Goal: Task Accomplishment & Management: Use online tool/utility

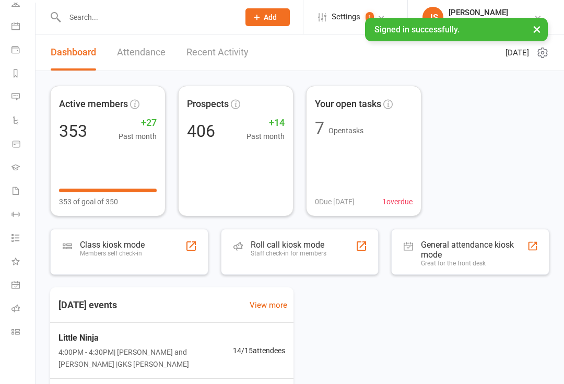
scroll to position [85, 1]
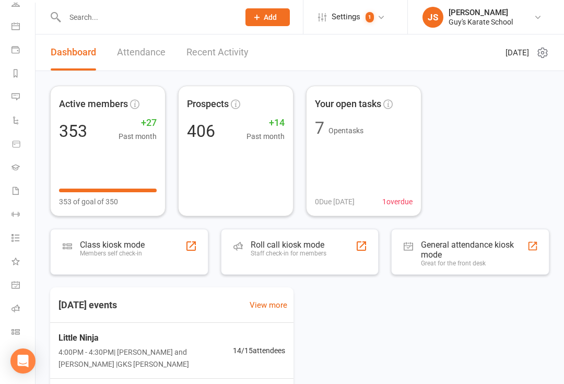
click at [14, 330] on icon at bounding box center [15, 332] width 8 height 8
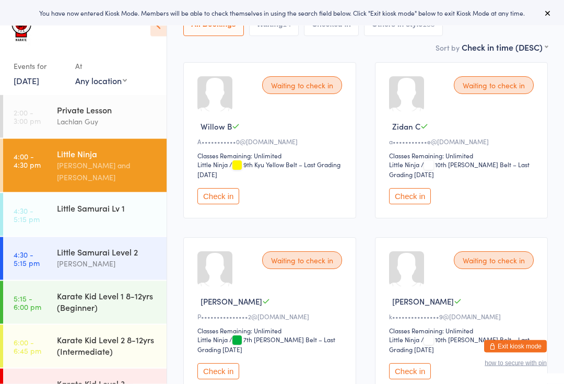
scroll to position [130, 0]
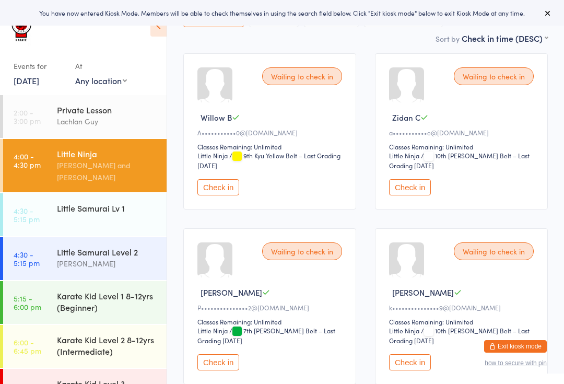
click at [408, 190] on button "Check in" at bounding box center [410, 187] width 42 height 16
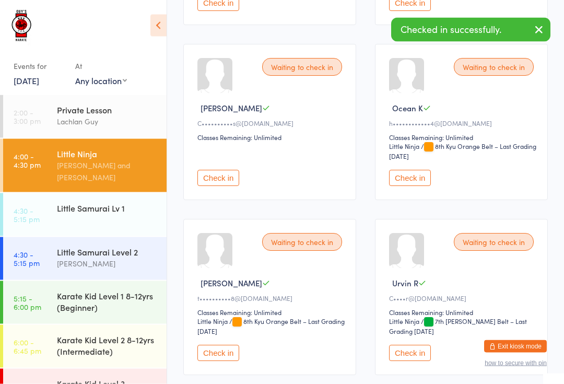
scroll to position [665, 0]
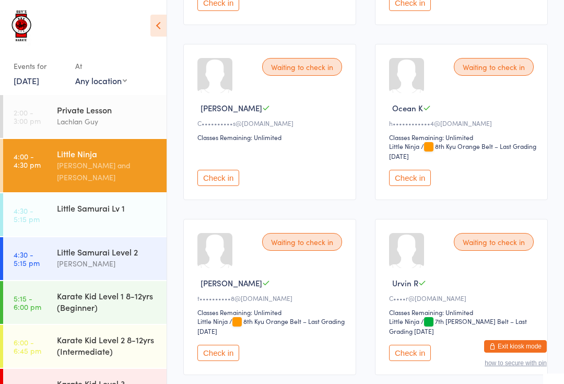
click at [412, 186] on button "Check in" at bounding box center [410, 178] width 42 height 16
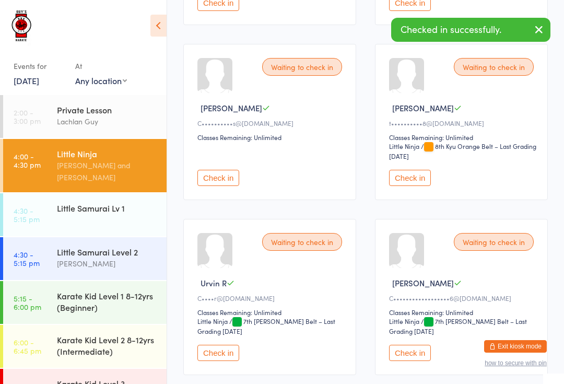
click at [123, 202] on div "Little Samurai Lv 1" at bounding box center [107, 207] width 101 height 11
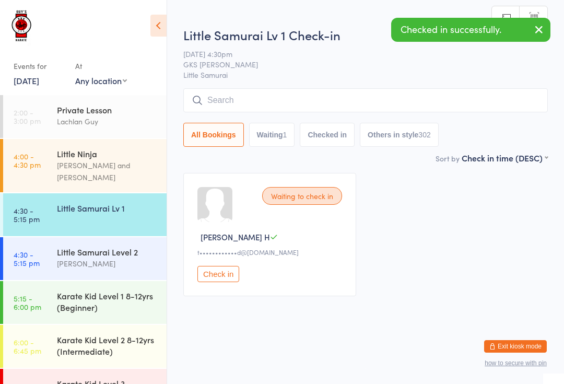
click at [284, 105] on input "search" at bounding box center [365, 100] width 365 height 24
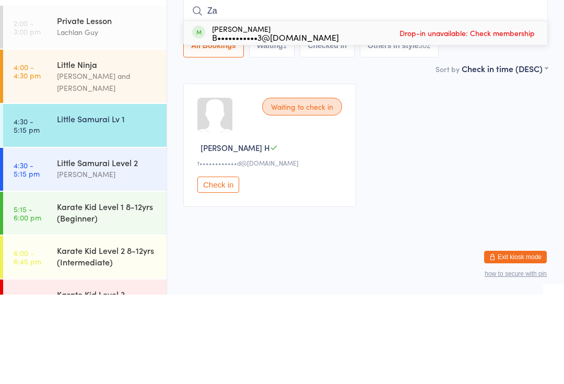
type input "Z"
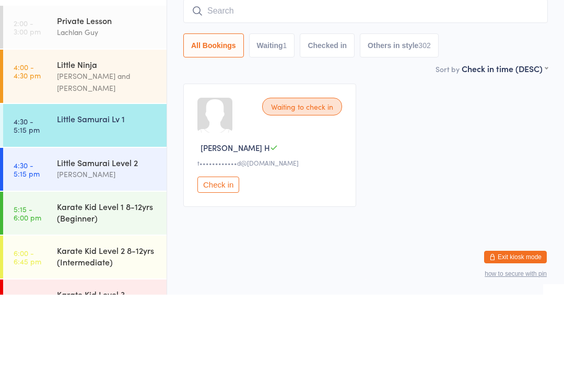
click at [141, 246] on div "Little Samurai Level 2" at bounding box center [107, 251] width 101 height 11
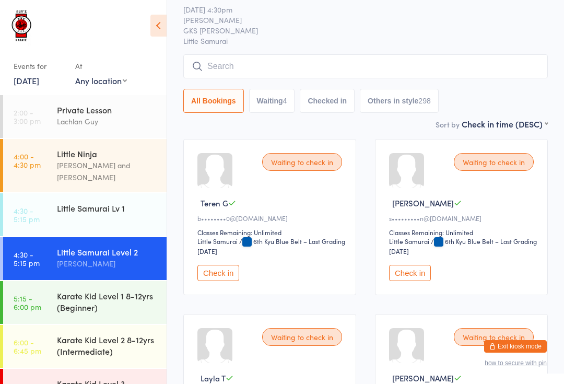
click at [308, 63] on input "search" at bounding box center [365, 66] width 365 height 24
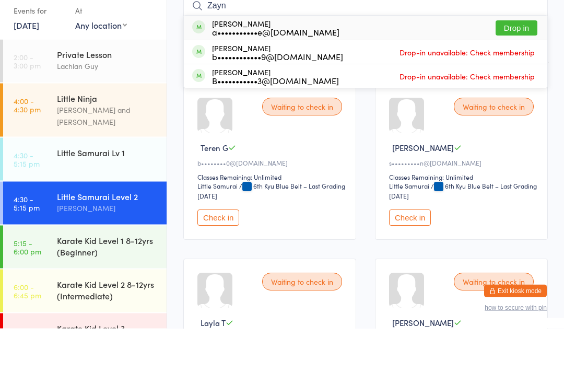
type input "Zayn"
click at [516, 76] on button "Drop in" at bounding box center [517, 83] width 42 height 15
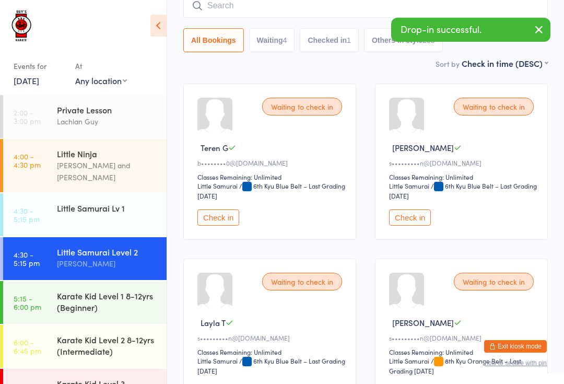
click at [30, 165] on time "4:00 - 4:30 pm" at bounding box center [27, 160] width 27 height 17
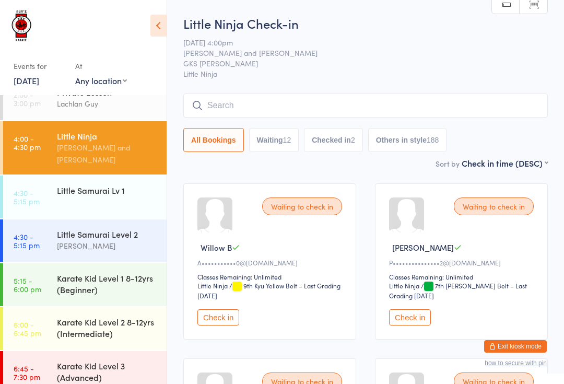
scroll to position [13, 0]
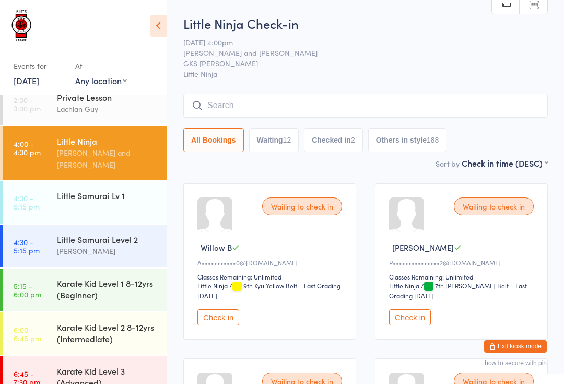
click at [361, 105] on input "search" at bounding box center [365, 106] width 365 height 24
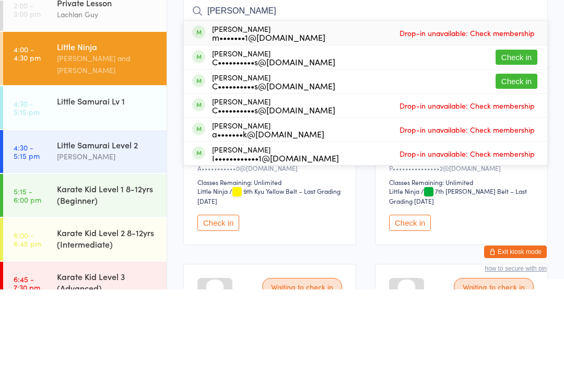
type input "James"
click at [532, 144] on button "Check in" at bounding box center [517, 151] width 42 height 15
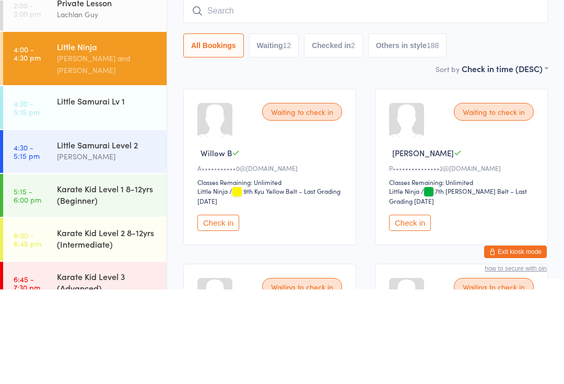
scroll to position [95, 0]
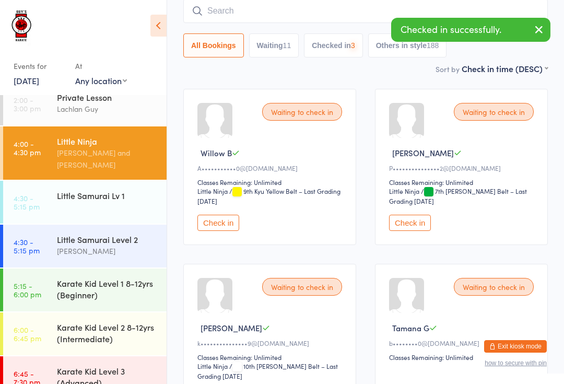
click at [347, 13] on input "search" at bounding box center [365, 11] width 365 height 24
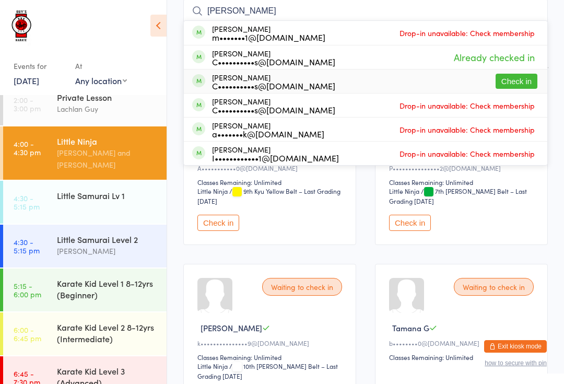
type input "James"
click at [524, 71] on div "Leon James C••••••••••s@outlook.com Check in" at bounding box center [366, 81] width 364 height 24
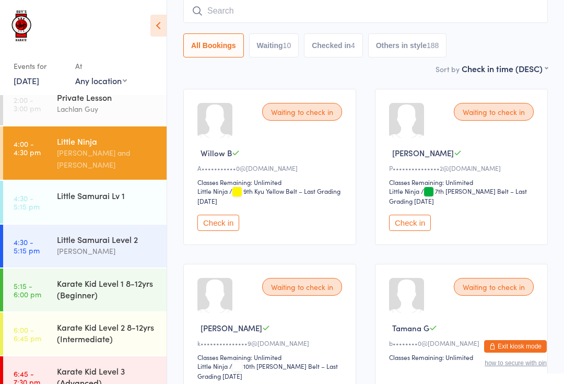
click at [302, 19] on input "search" at bounding box center [365, 11] width 365 height 24
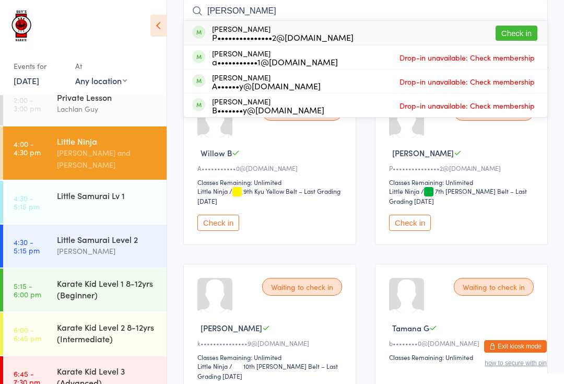
type input "Kalyn"
click at [379, 33] on div "Kalyn Cornell P•••••••••••••••2@hotmail.com Check in" at bounding box center [366, 33] width 364 height 24
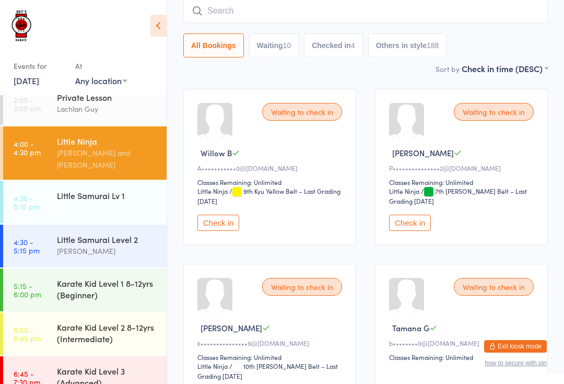
click at [527, 37] on div "All Bookings Waiting 10 Checked in 4 Others in style 188" at bounding box center [365, 45] width 365 height 24
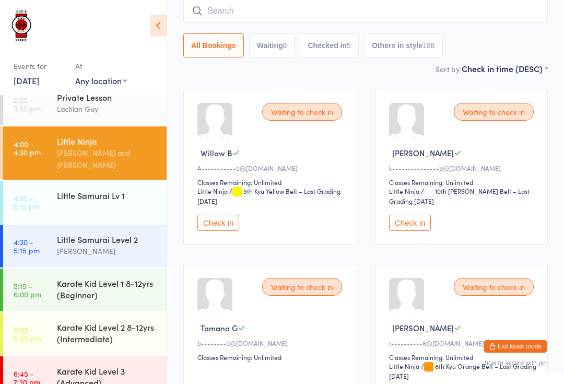
click at [356, 7] on input "search" at bounding box center [365, 11] width 365 height 24
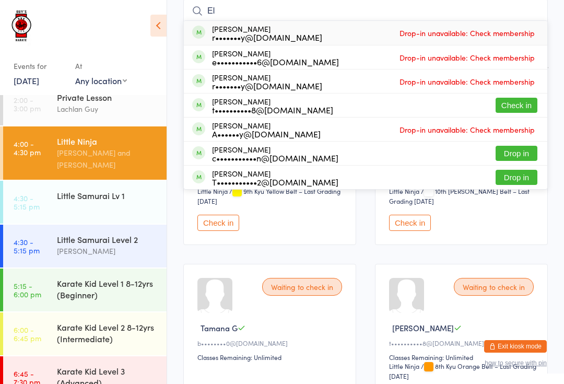
type input "El"
click at [525, 102] on button "Check in" at bounding box center [517, 105] width 42 height 15
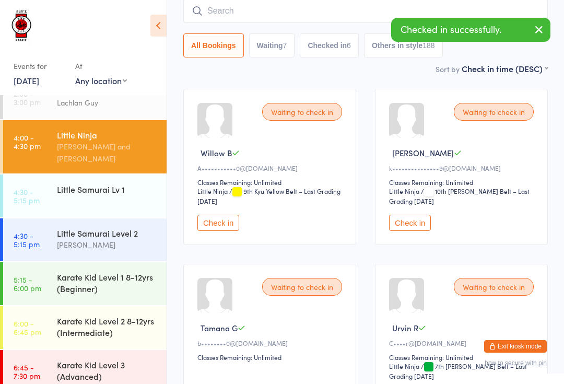
scroll to position [18, 0]
click at [334, 146] on div "Waiting to check in Willow B A•••••••••••0@gmail.com Classes Remaining: Unlimit…" at bounding box center [269, 167] width 173 height 156
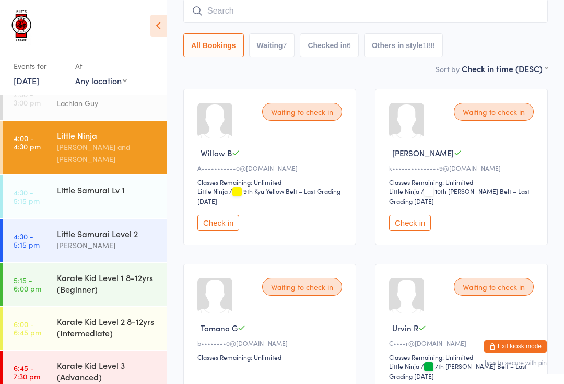
click at [106, 228] on div "Little Samurai Level 2" at bounding box center [107, 233] width 101 height 11
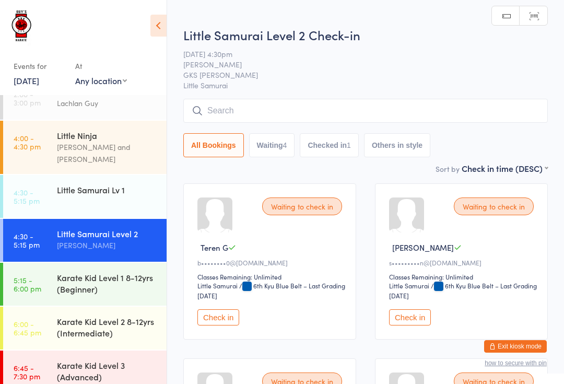
click at [330, 113] on input "search" at bounding box center [365, 111] width 365 height 24
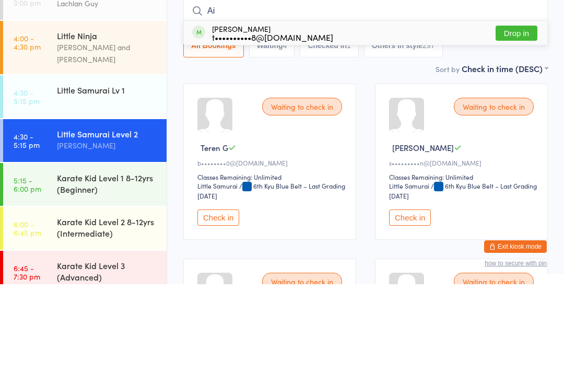
type input "Ai"
click at [523, 125] on button "Drop in" at bounding box center [517, 132] width 42 height 15
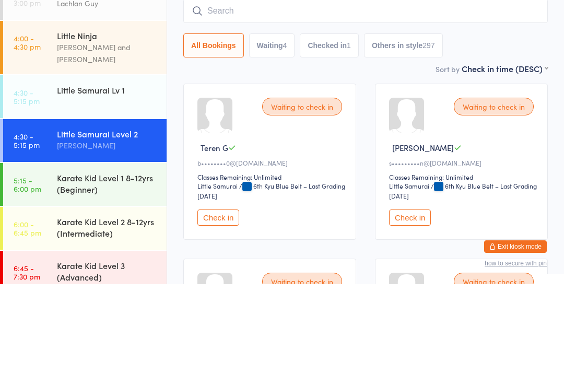
scroll to position [100, 0]
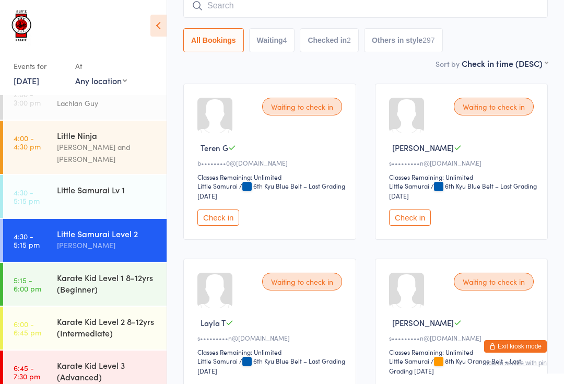
click at [109, 137] on div "Little Ninja" at bounding box center [107, 135] width 101 height 11
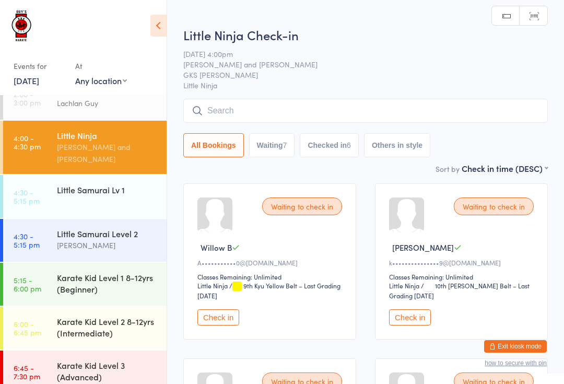
click at [343, 105] on input "search" at bounding box center [365, 111] width 365 height 24
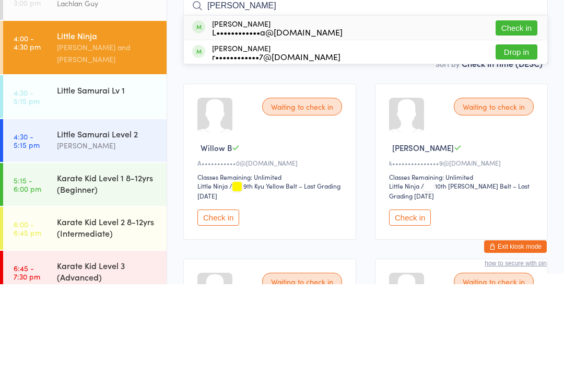
type input "Yan"
click at [518, 120] on button "Check in" at bounding box center [517, 127] width 42 height 15
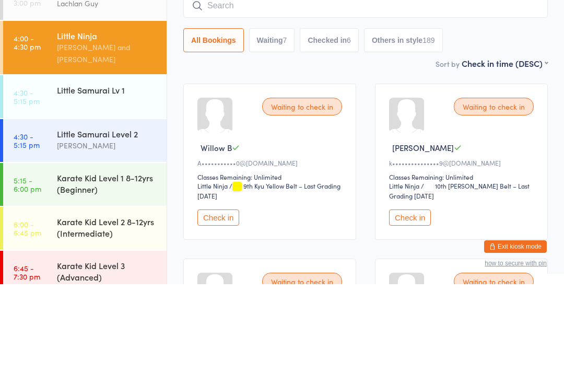
scroll to position [100, 0]
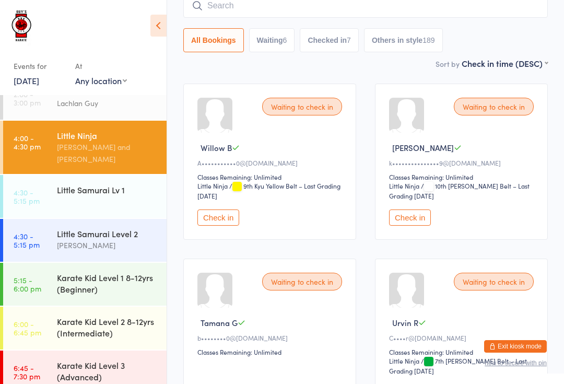
click at [238, 10] on input "search" at bounding box center [365, 6] width 365 height 24
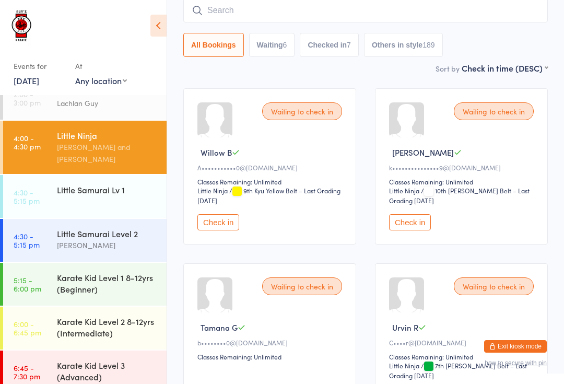
scroll to position [95, 0]
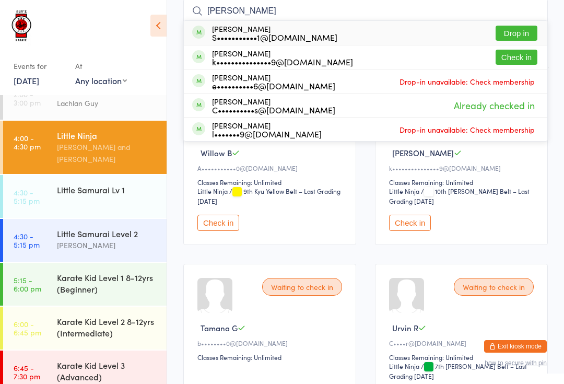
type input "Leo"
click at [526, 54] on button "Check in" at bounding box center [517, 57] width 42 height 15
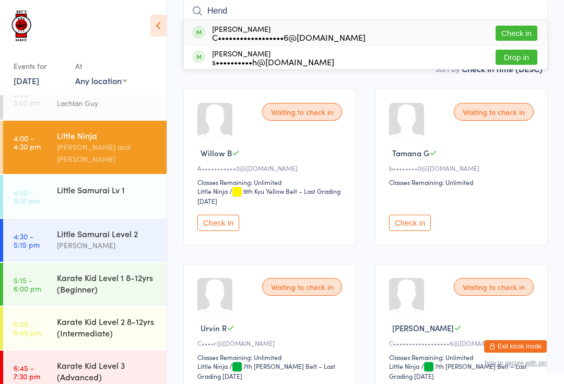
type input "Hend"
click at [518, 30] on button "Check in" at bounding box center [517, 33] width 42 height 15
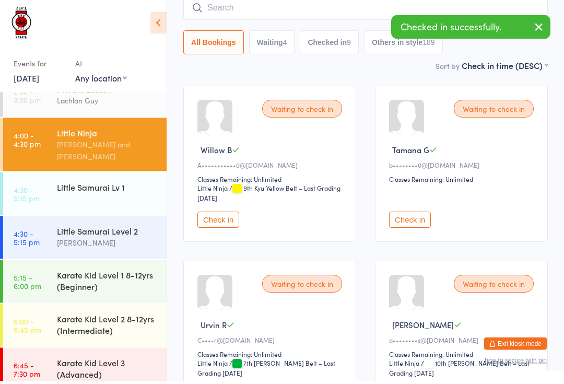
scroll to position [1, 0]
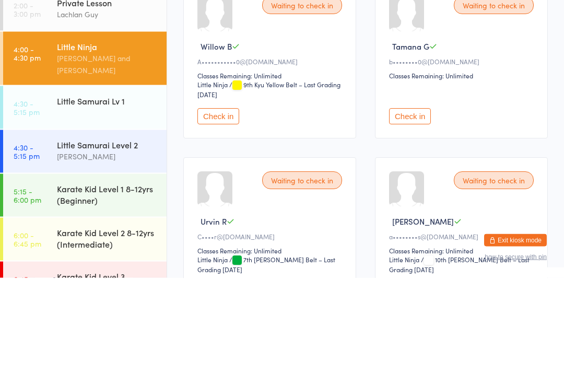
click at [223, 215] on button "Check in" at bounding box center [219, 223] width 42 height 16
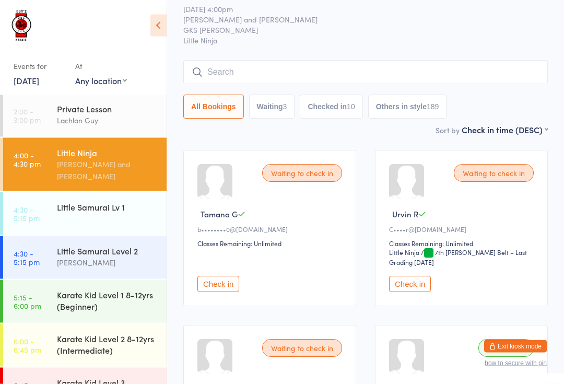
scroll to position [0, 0]
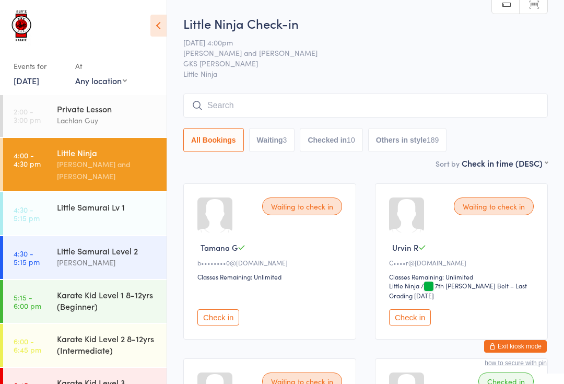
click at [128, 201] on div "Little Samurai Lv 1" at bounding box center [107, 206] width 101 height 11
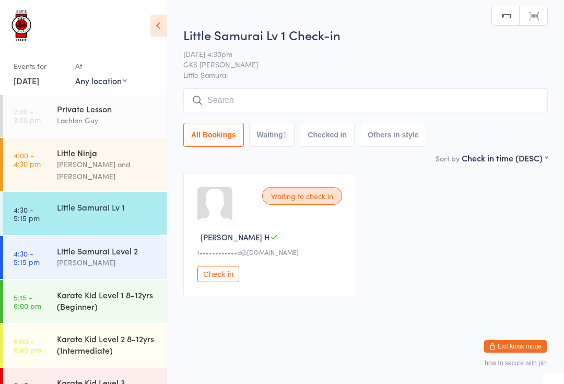
click at [422, 103] on input "search" at bounding box center [365, 100] width 365 height 24
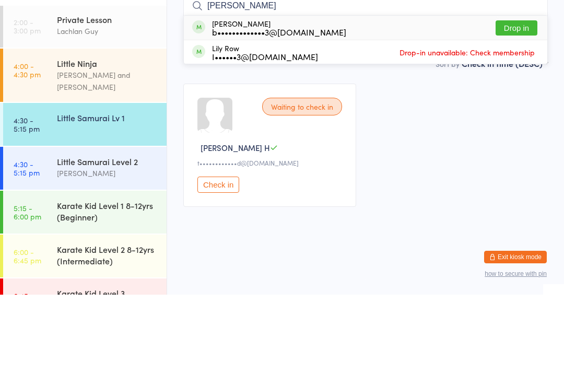
type input "Emily"
click at [521, 110] on button "Drop in" at bounding box center [517, 117] width 42 height 15
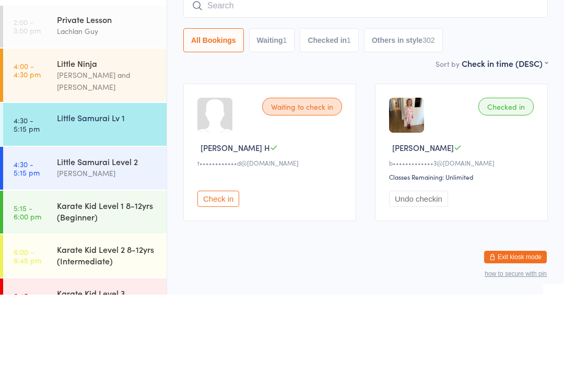
click at [103, 245] on div "Little Samurai Level 2" at bounding box center [107, 250] width 101 height 11
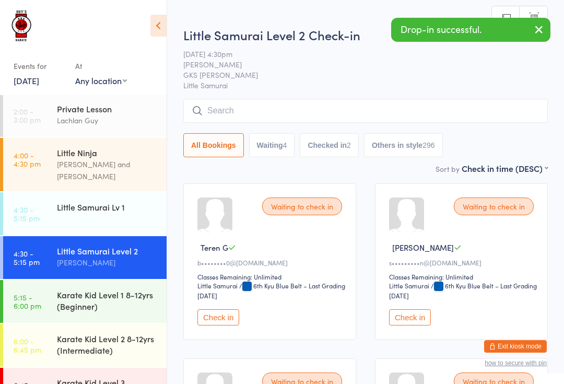
click at [440, 108] on input "search" at bounding box center [365, 111] width 365 height 24
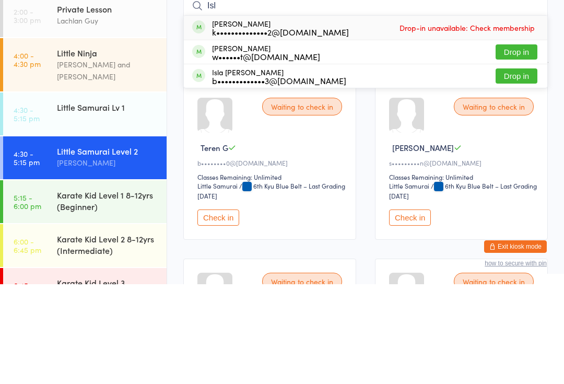
type input "Isl"
click at [518, 168] on button "Drop in" at bounding box center [517, 175] width 42 height 15
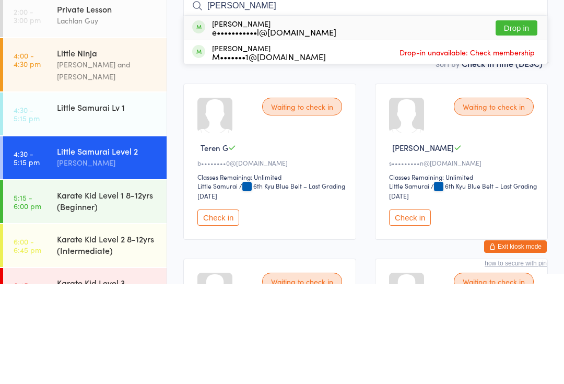
type input "Ty"
click at [519, 120] on button "Drop in" at bounding box center [517, 127] width 42 height 15
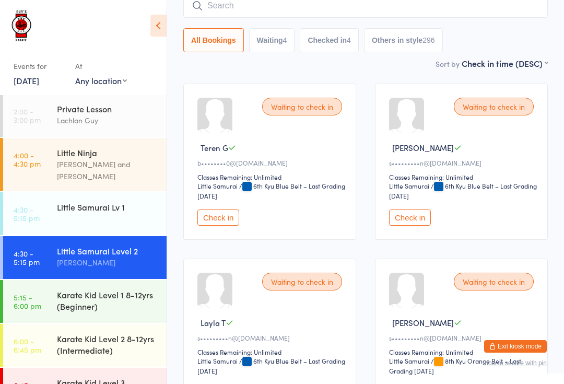
click at [339, 11] on input "search" at bounding box center [365, 6] width 365 height 24
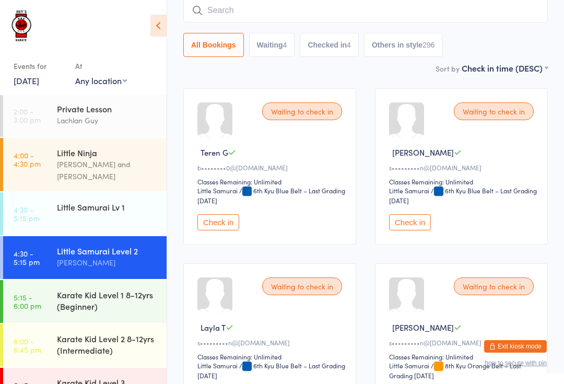
scroll to position [95, 0]
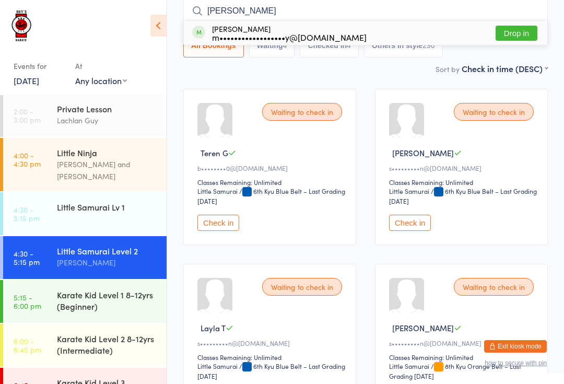
type input "Wyatt"
click at [526, 36] on button "Drop in" at bounding box center [517, 33] width 42 height 15
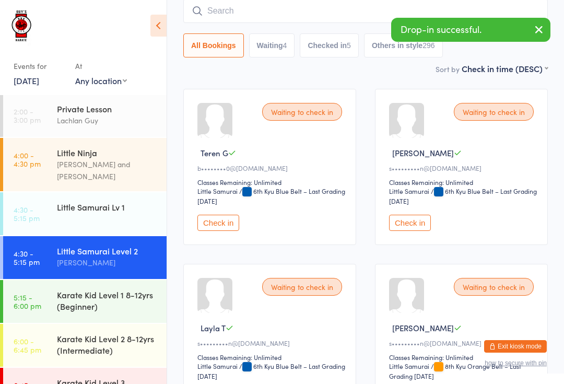
click at [52, 375] on link "6:45 - 7:30 pm Karate Kid Level 3 (Advanced)" at bounding box center [85, 389] width 164 height 43
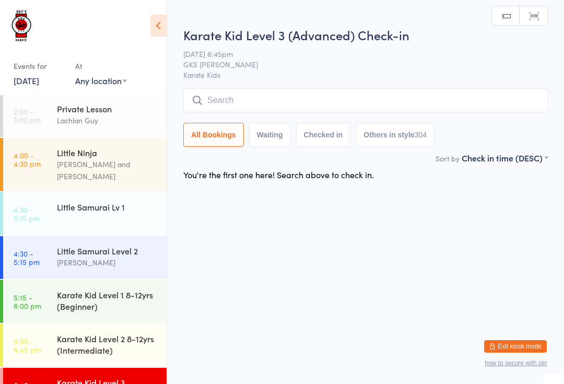
click at [195, 95] on input "search" at bounding box center [365, 100] width 365 height 24
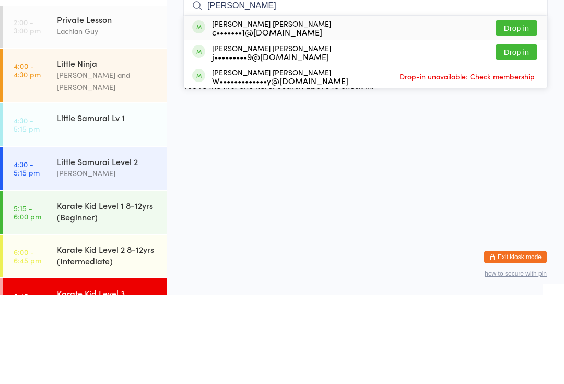
type input "Flynn"
click at [507, 110] on button "Drop in" at bounding box center [517, 117] width 42 height 15
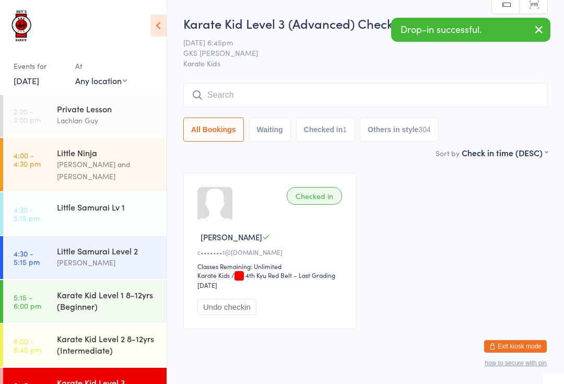
click at [48, 239] on link "4:30 - 5:15 pm Little Samurai Level 2 Lindsay Guy" at bounding box center [85, 257] width 164 height 43
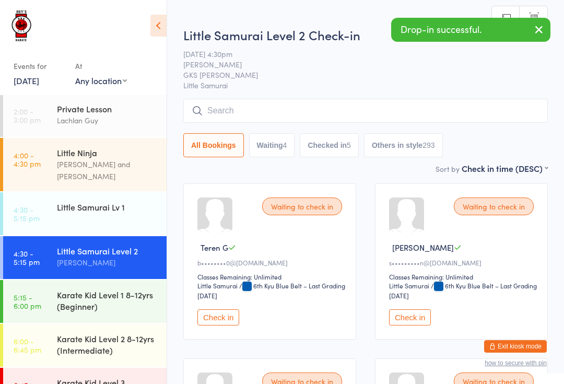
click at [52, 201] on link "4:30 - 5:15 pm Little Samurai Lv 1" at bounding box center [85, 213] width 164 height 43
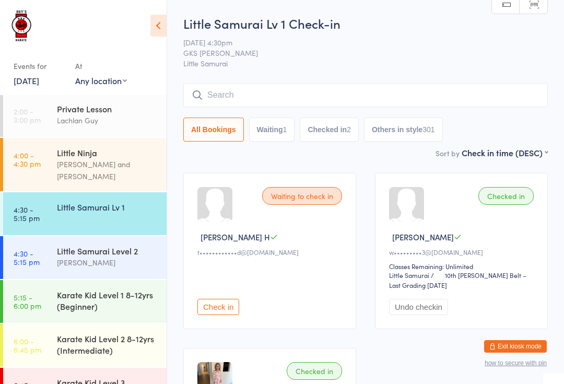
click at [392, 92] on input "search" at bounding box center [365, 95] width 365 height 24
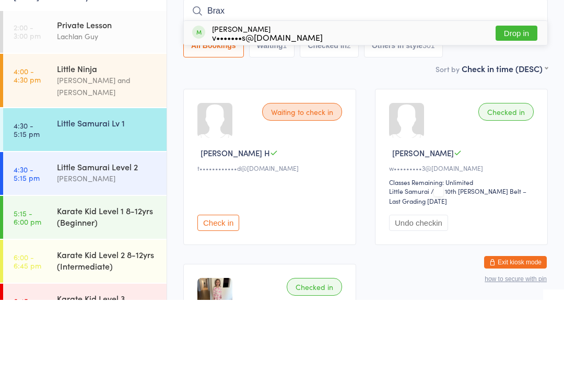
type input "Brax"
click at [530, 110] on button "Drop in" at bounding box center [517, 117] width 42 height 15
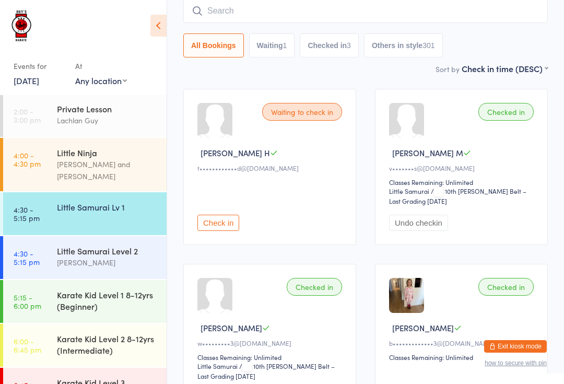
click at [239, 10] on input "search" at bounding box center [365, 11] width 365 height 24
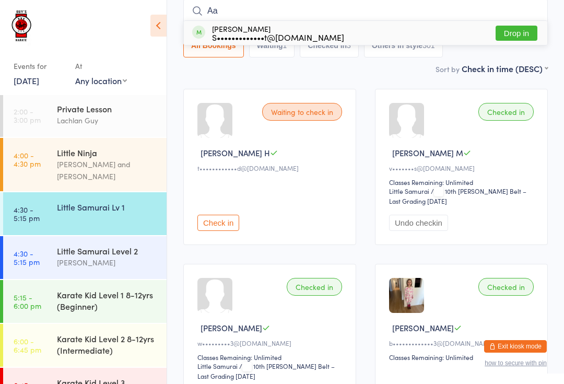
type input "Aa"
click at [255, 37] on div "S•••••••••••••t@hotmail.com" at bounding box center [278, 37] width 132 height 8
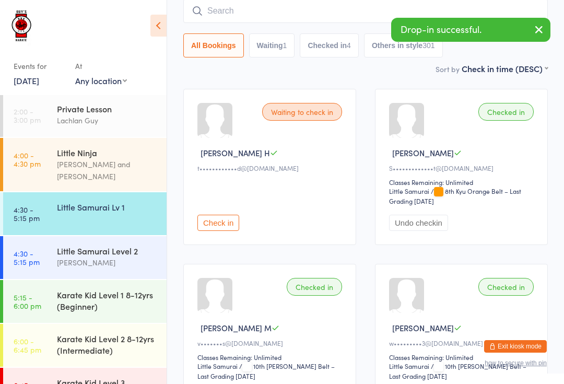
click at [133, 245] on div "Little Samurai Level 2" at bounding box center [107, 250] width 101 height 11
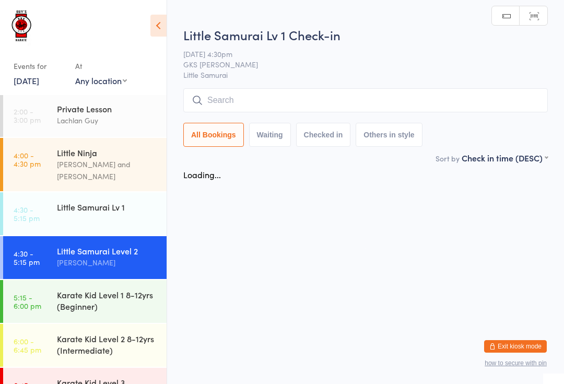
click at [297, 102] on input "search" at bounding box center [365, 100] width 365 height 24
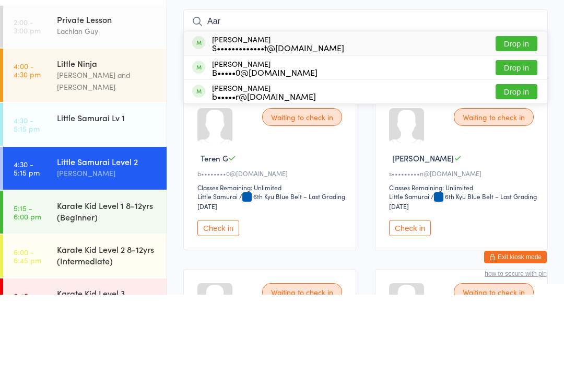
type input "Aar"
click at [527, 173] on button "Drop in" at bounding box center [517, 180] width 42 height 15
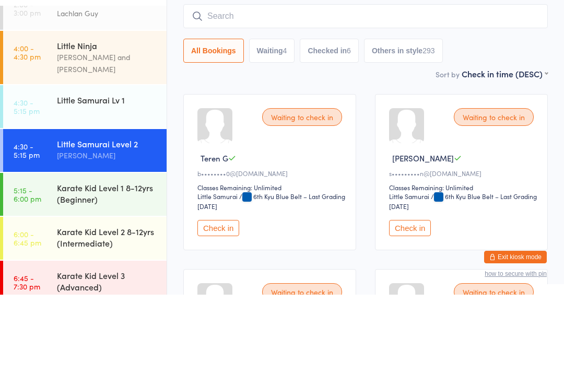
scroll to position [18, 0]
type input "Aar"
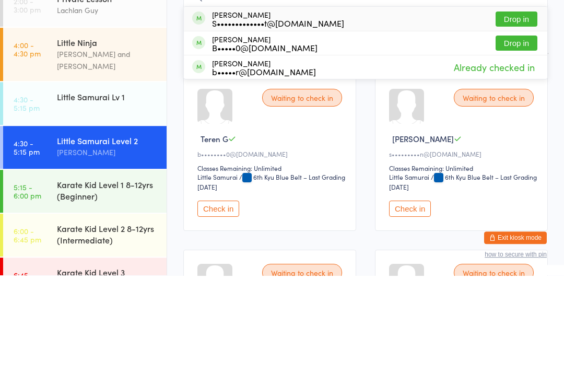
scroll to position [1, 0]
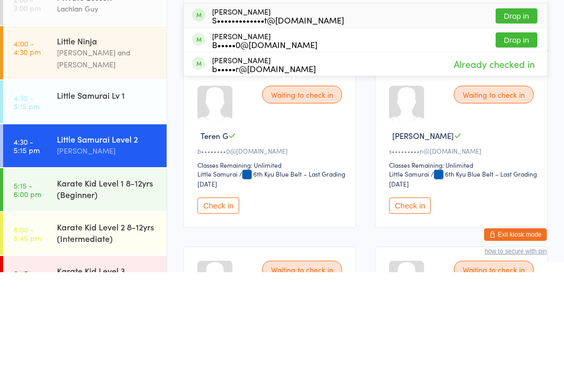
click at [132, 289] on div "Karate Kid Level 1 8-12yrs (Beginner)" at bounding box center [107, 300] width 101 height 23
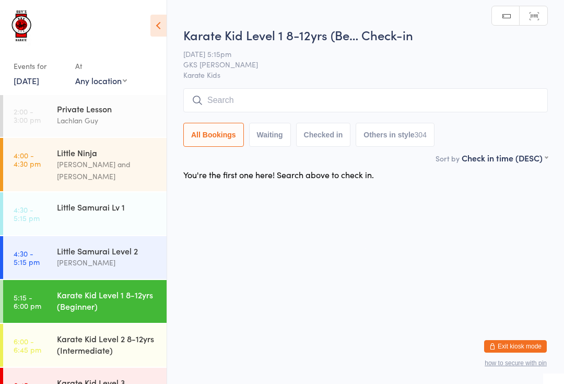
click at [315, 106] on input "search" at bounding box center [365, 100] width 365 height 24
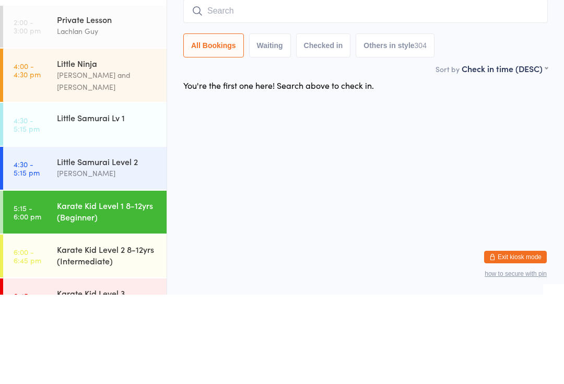
click at [115, 257] on div "Lindsay Guy" at bounding box center [107, 263] width 101 height 12
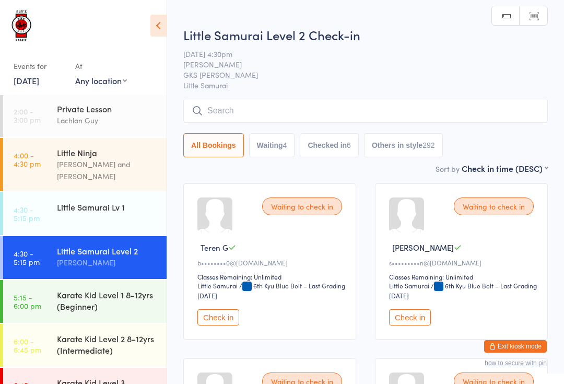
click at [119, 289] on div "Karate Kid Level 1 8-12yrs (Beginner)" at bounding box center [107, 300] width 101 height 23
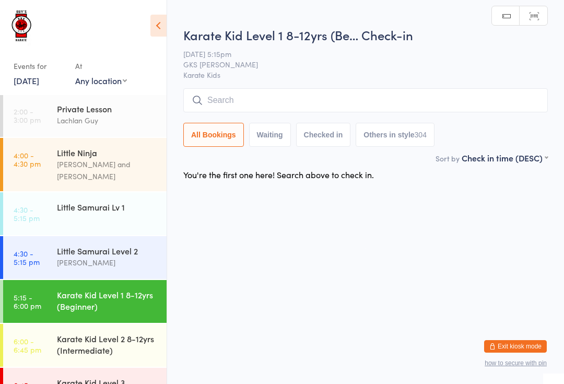
click at [118, 297] on div "Karate Kid Level 1 8-12yrs (Beginner)" at bounding box center [107, 300] width 101 height 23
click at [270, 97] on input "search" at bounding box center [365, 100] width 365 height 24
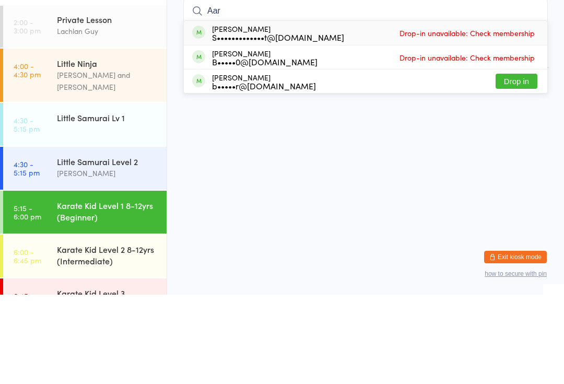
type input "Aar"
click at [524, 163] on button "Drop in" at bounding box center [517, 170] width 42 height 15
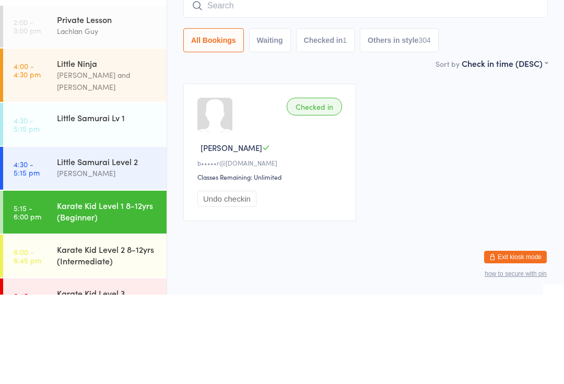
type input "K"
click at [108, 201] on div "Little Samurai Lv 1" at bounding box center [107, 206] width 101 height 11
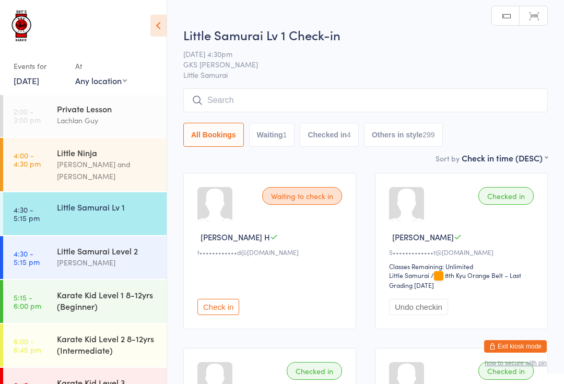
click at [251, 95] on input "search" at bounding box center [365, 100] width 365 height 24
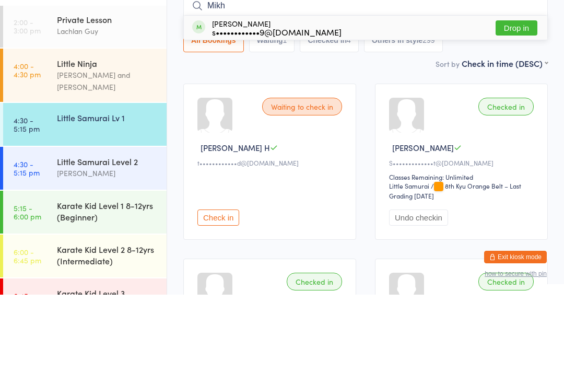
type input "Mikh"
click at [317, 105] on div "Mikhael Ajeesh s••••••••••••9@gmail.com Drop in" at bounding box center [366, 117] width 364 height 24
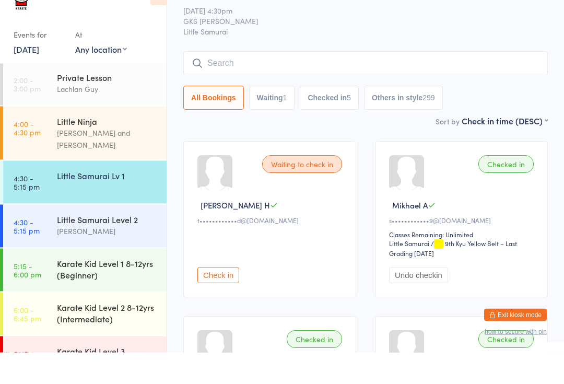
scroll to position [1, 0]
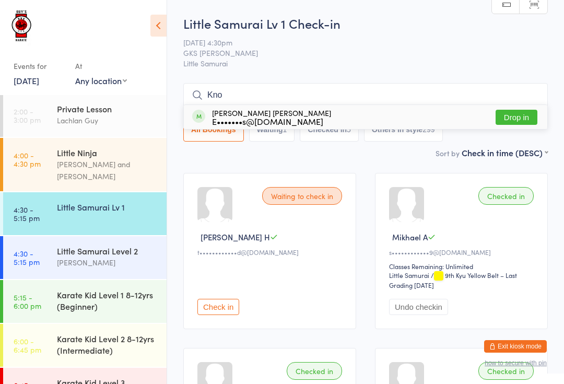
type input "Kno"
click at [520, 114] on button "Drop in" at bounding box center [517, 117] width 42 height 15
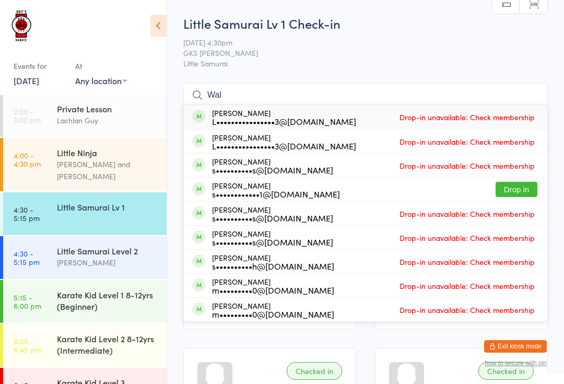
type input "Wal"
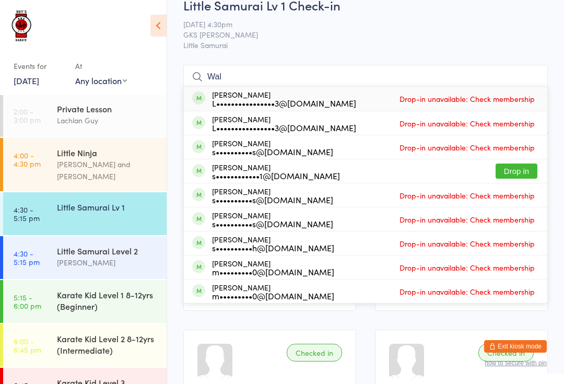
scroll to position [0, 0]
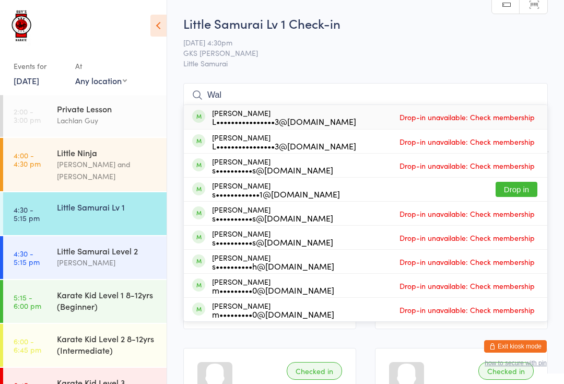
click at [512, 188] on button "Drop in" at bounding box center [517, 189] width 42 height 15
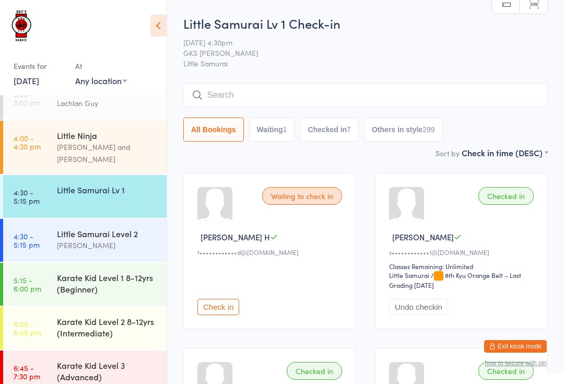
scroll to position [1, 0]
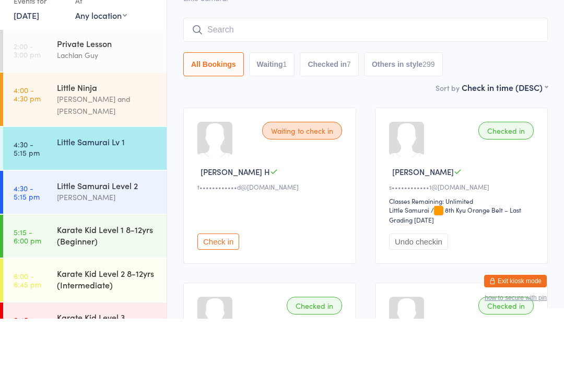
click at [5, 192] on link "4:30 - 5:15 pm Little Samurai Lv 1" at bounding box center [85, 213] width 164 height 43
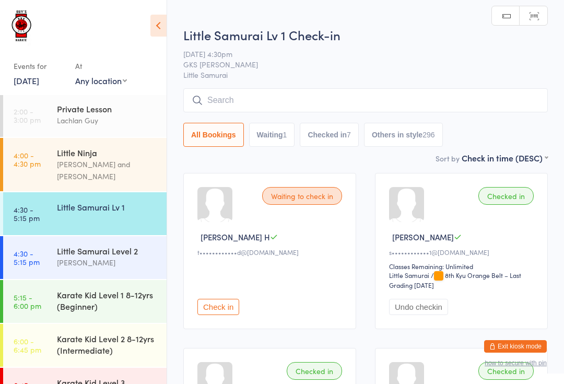
click at [411, 94] on input "search" at bounding box center [365, 100] width 365 height 24
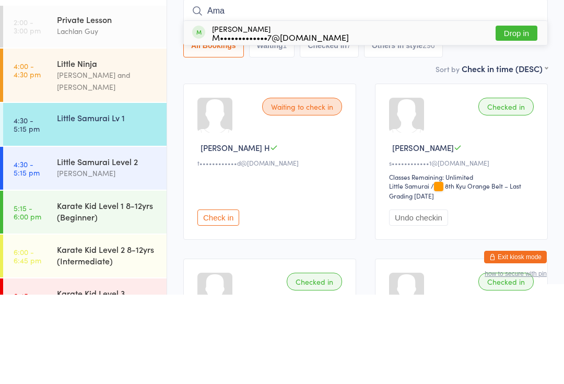
type input "Amah"
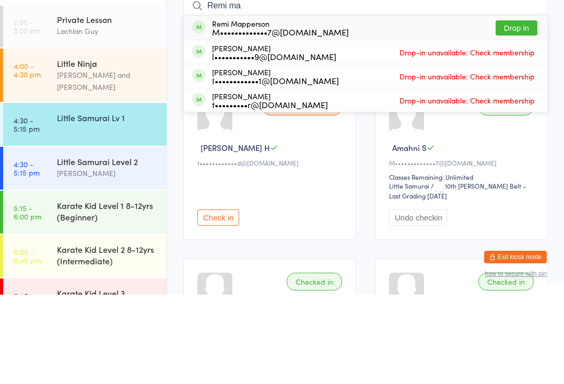
type input "Remi ma"
click at [514, 110] on button "Drop in" at bounding box center [517, 117] width 42 height 15
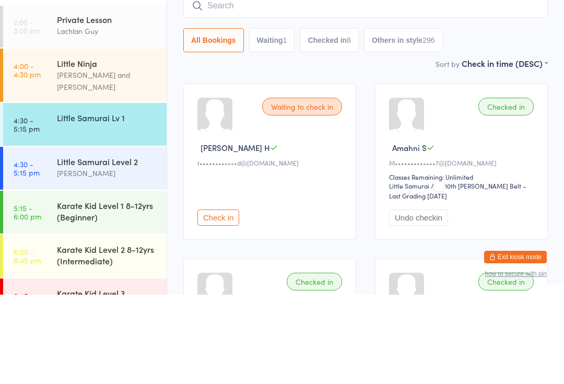
scroll to position [89, 0]
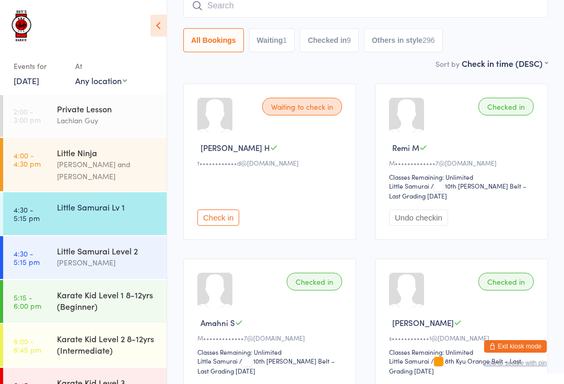
click at [90, 245] on div "Little Samurai Level 2" at bounding box center [107, 250] width 101 height 11
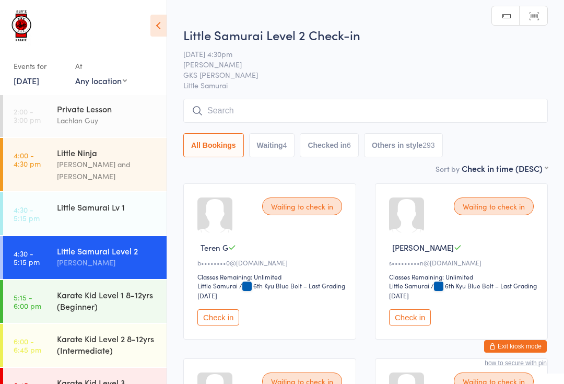
click at [258, 108] on input "search" at bounding box center [365, 111] width 365 height 24
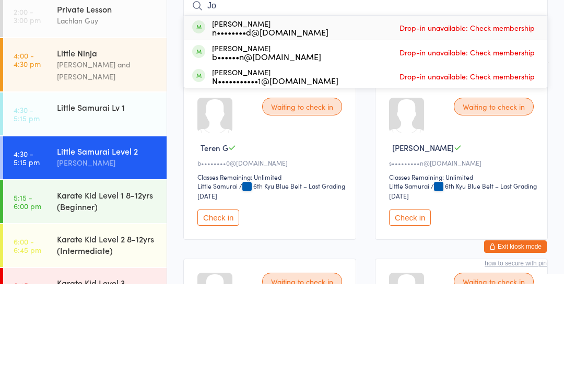
type input "J"
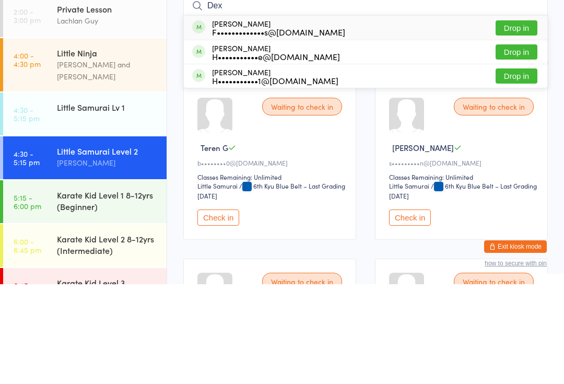
type input "Dex"
click at [517, 168] on button "Drop in" at bounding box center [517, 175] width 42 height 15
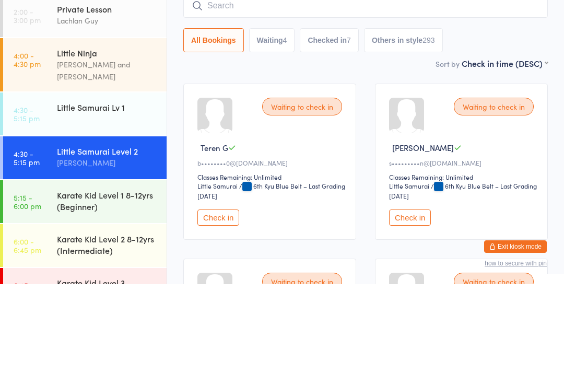
click at [83, 192] on div "Little Samurai Lv 1" at bounding box center [112, 206] width 110 height 29
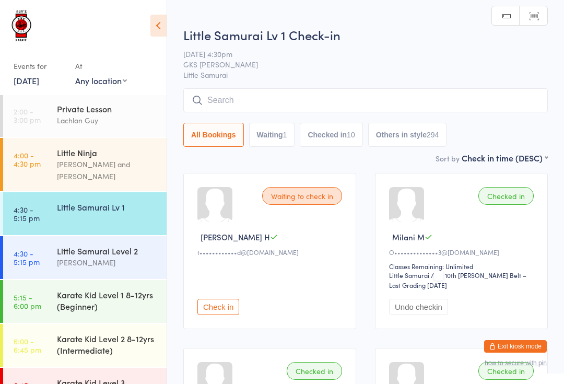
click at [215, 307] on button "Check in" at bounding box center [219, 307] width 42 height 16
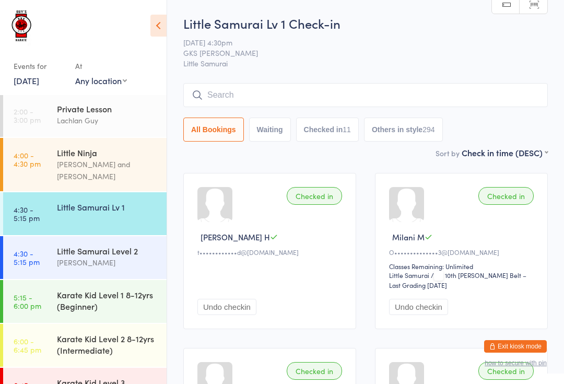
click at [96, 142] on div "Little Ninja Lindsay Guy and Lachlan Guy" at bounding box center [112, 164] width 110 height 53
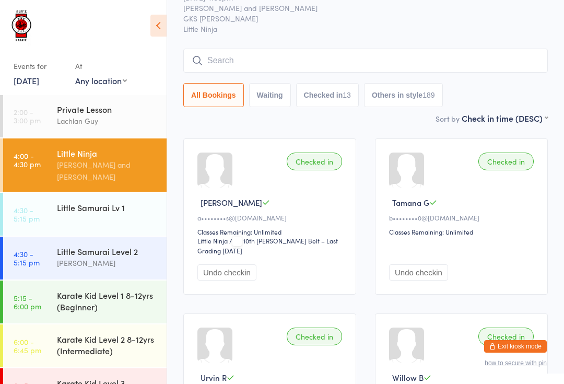
scroll to position [44, 0]
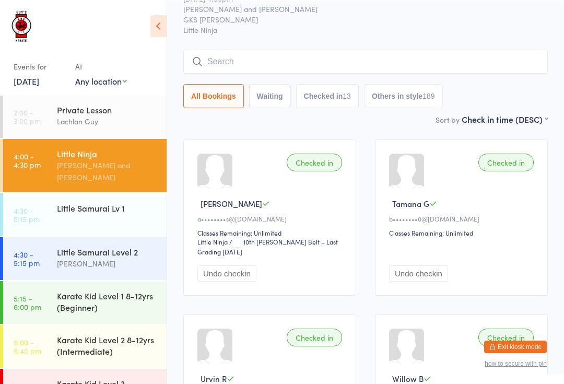
click at [113, 202] on div "Little Samurai Lv 1" at bounding box center [107, 207] width 101 height 11
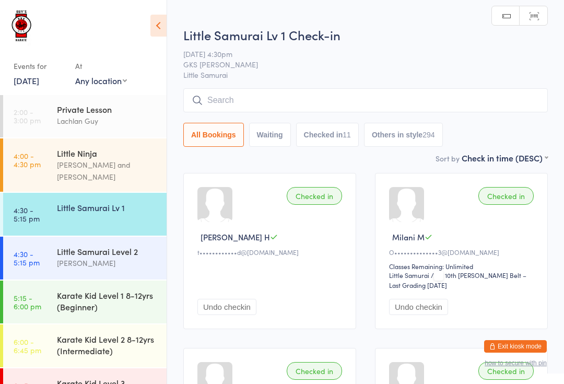
click at [273, 99] on input "search" at bounding box center [365, 100] width 365 height 24
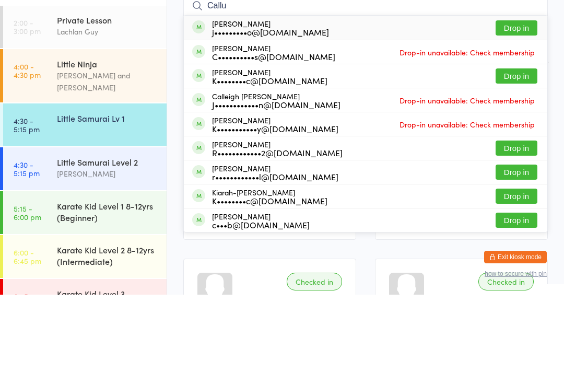
type input "Callu"
click at [521, 110] on button "Drop in" at bounding box center [517, 117] width 42 height 15
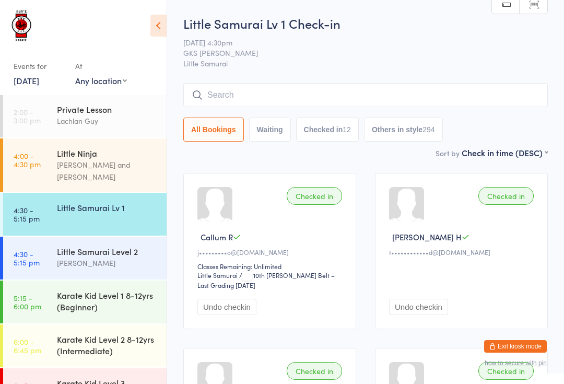
click at [269, 86] on input "search" at bounding box center [365, 95] width 365 height 24
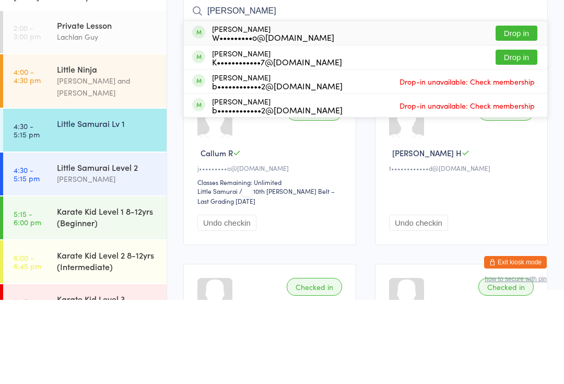
type input "Sonny"
click at [515, 134] on button "Drop in" at bounding box center [517, 141] width 42 height 15
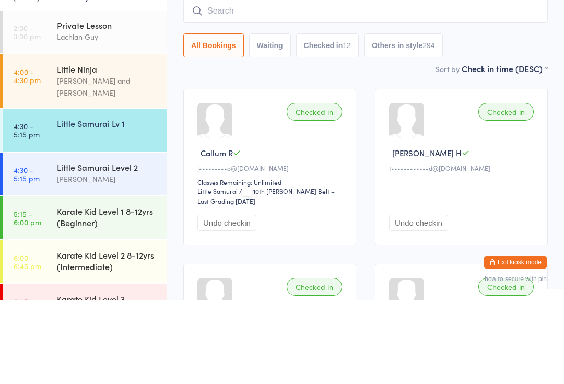
scroll to position [84, 0]
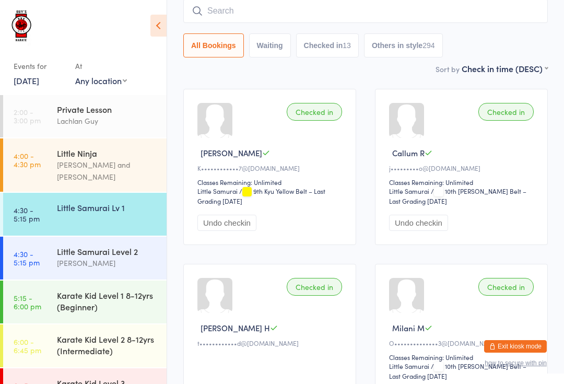
click at [491, 11] on input "search" at bounding box center [365, 11] width 365 height 24
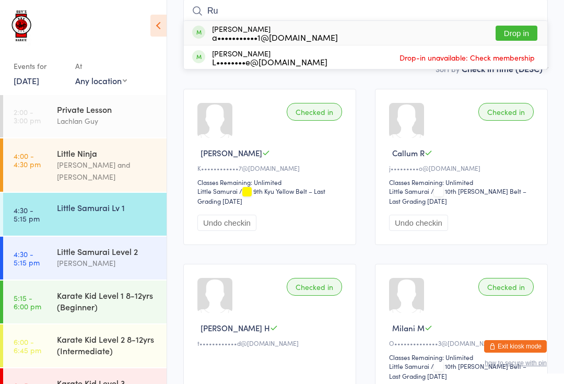
type input "Ru"
click at [321, 40] on div "Rudra Kalra a•••••••••••1@gmail.com Drop in" at bounding box center [366, 33] width 364 height 24
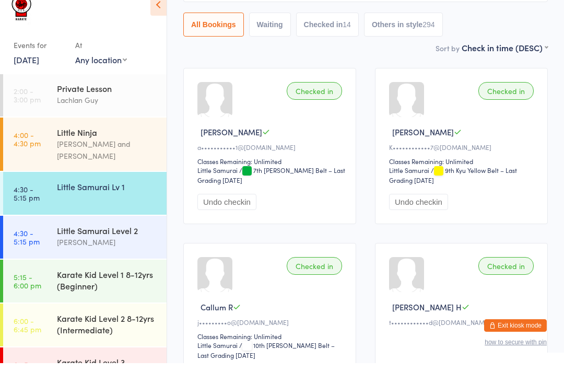
scroll to position [1, 0]
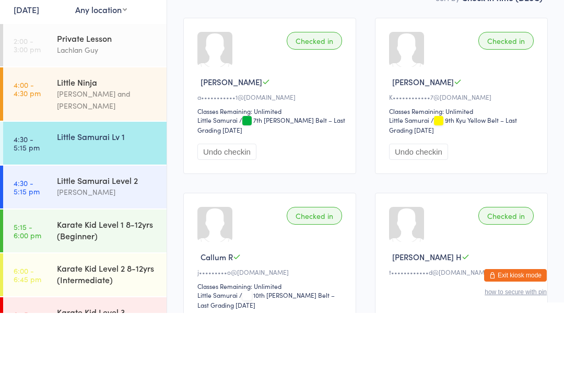
click at [112, 202] on div "Little Samurai Lv 1" at bounding box center [107, 207] width 101 height 11
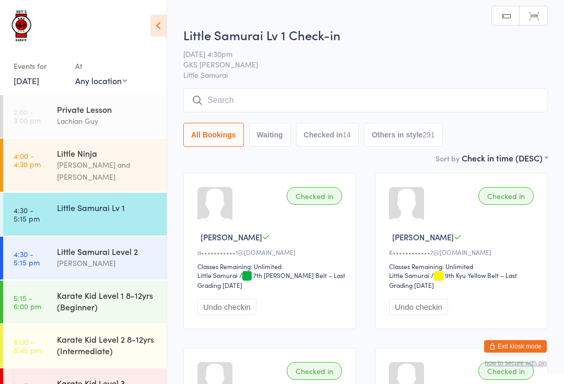
click at [131, 257] on div "Lindsay Guy" at bounding box center [107, 263] width 101 height 12
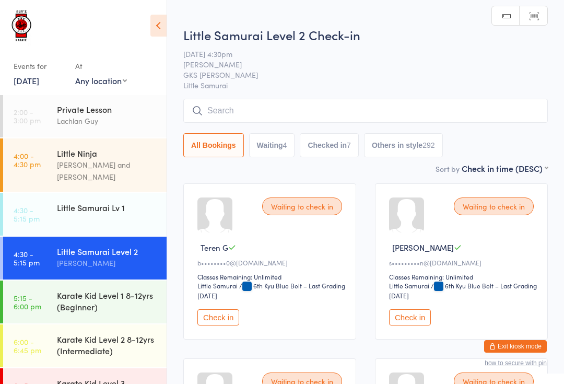
click at [266, 111] on input "search" at bounding box center [365, 111] width 365 height 24
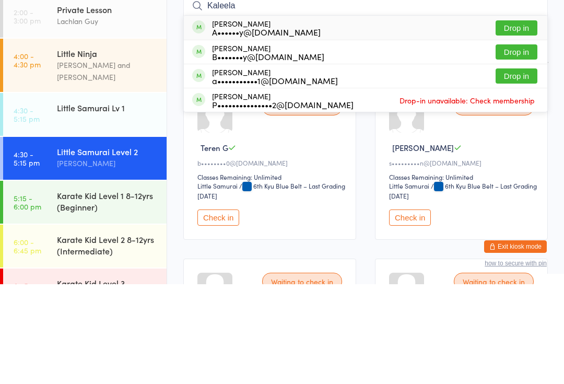
type input "Kaleela"
click at [524, 120] on button "Drop in" at bounding box center [517, 127] width 42 height 15
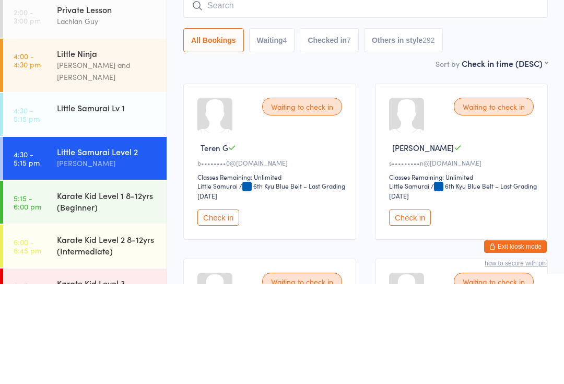
scroll to position [100, 0]
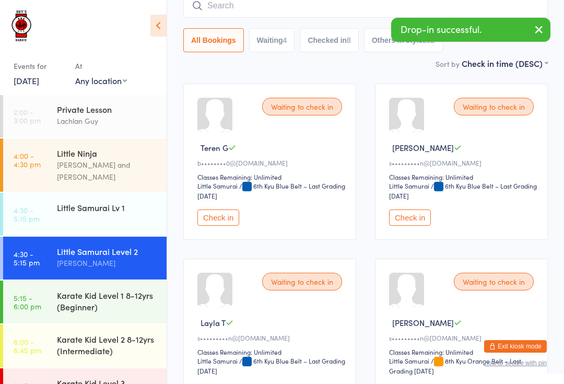
click at [114, 294] on div "Karate Kid Level 1 8-12yrs (Beginner)" at bounding box center [107, 300] width 101 height 23
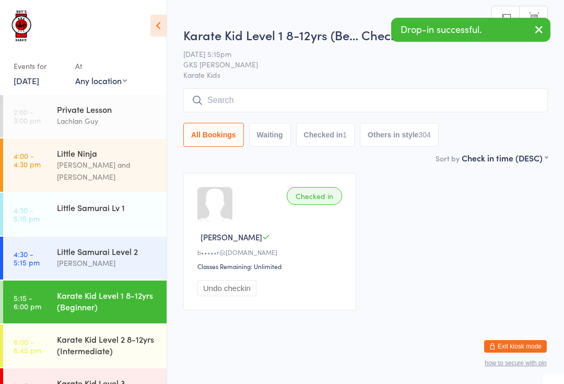
click at [288, 101] on input "search" at bounding box center [365, 100] width 365 height 24
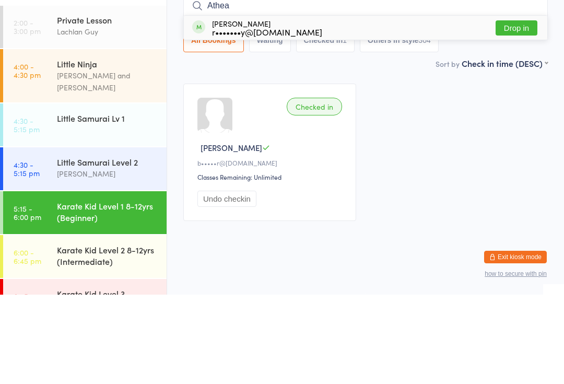
type input "Athea"
click at [511, 110] on button "Drop in" at bounding box center [517, 117] width 42 height 15
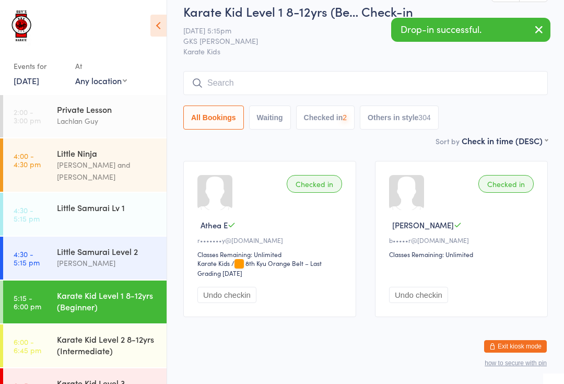
click at [268, 80] on input "search" at bounding box center [365, 83] width 365 height 24
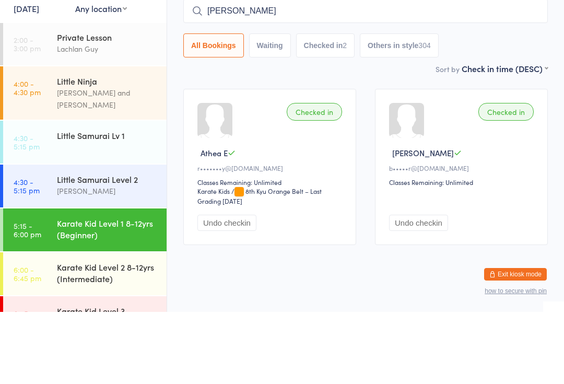
type input "Kaleela"
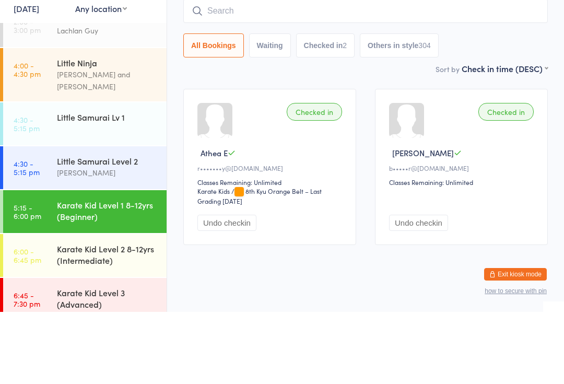
scroll to position [18, 0]
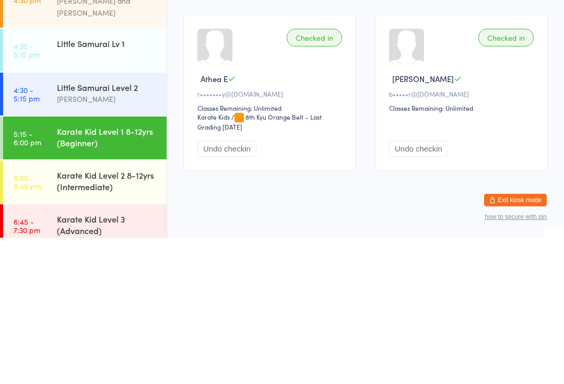
click at [111, 272] on div "Karate Kid Level 1 8-12yrs (Beginner)" at bounding box center [107, 283] width 101 height 23
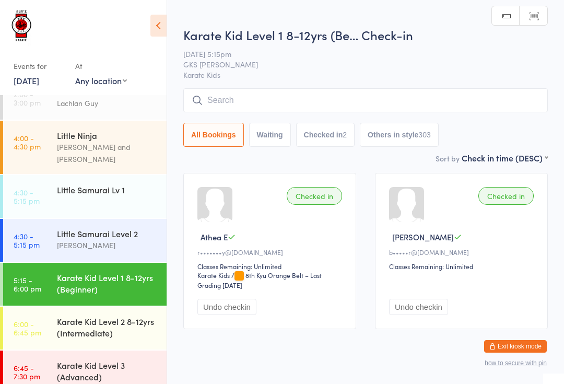
click at [286, 99] on input "search" at bounding box center [365, 100] width 365 height 24
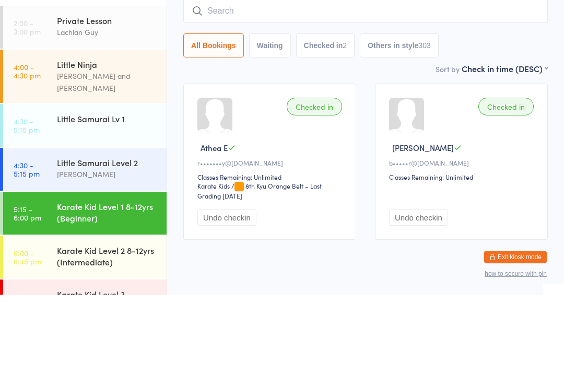
click at [125, 148] on div "Little Ninja" at bounding box center [107, 153] width 101 height 11
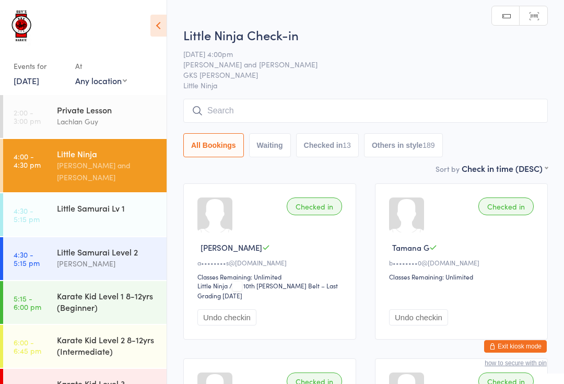
click at [270, 106] on input "search" at bounding box center [365, 111] width 365 height 24
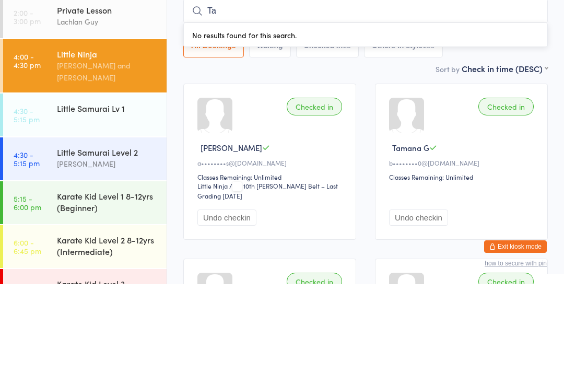
type input "Tam"
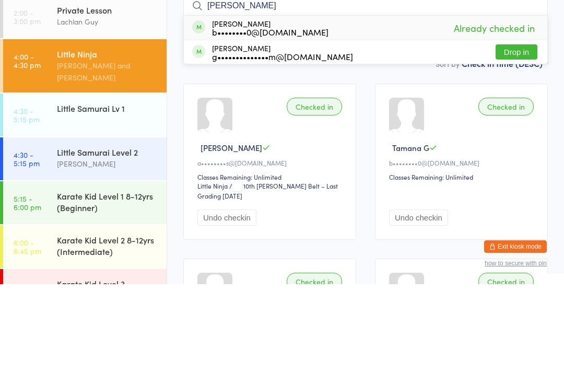
click at [120, 246] on div "Little Samurai Level 2" at bounding box center [107, 251] width 101 height 11
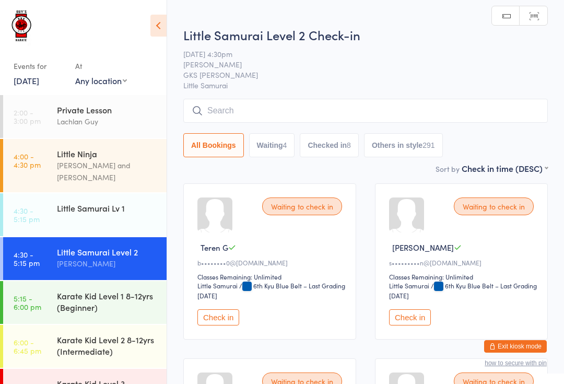
click at [253, 107] on input "search" at bounding box center [365, 111] width 365 height 24
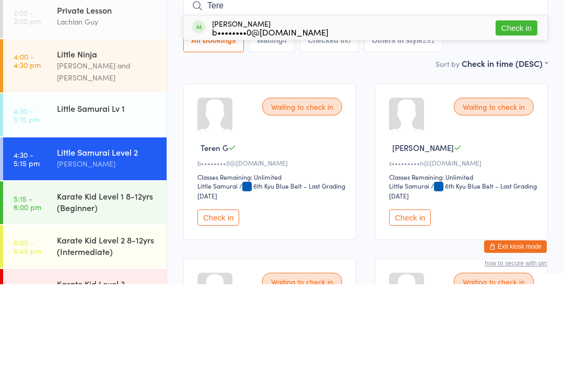
type input "Tere"
click at [517, 120] on button "Check in" at bounding box center [517, 127] width 42 height 15
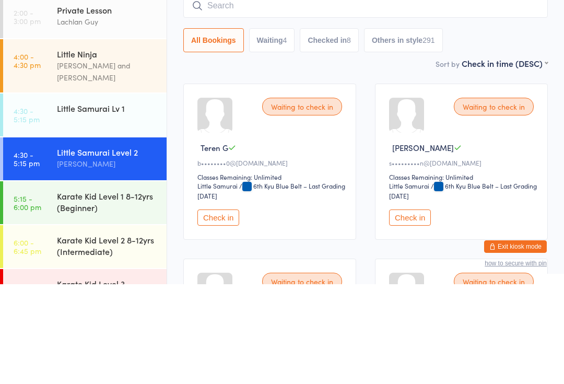
scroll to position [100, 0]
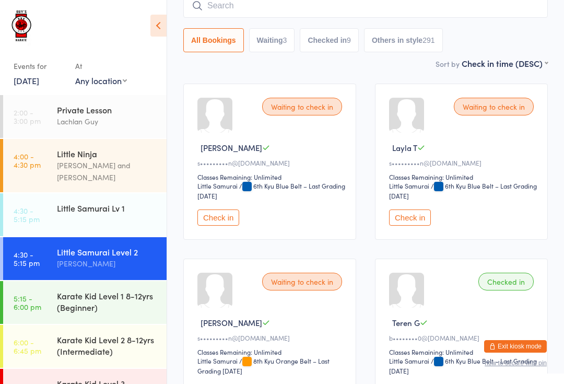
click at [520, 4] on input "search" at bounding box center [365, 6] width 365 height 24
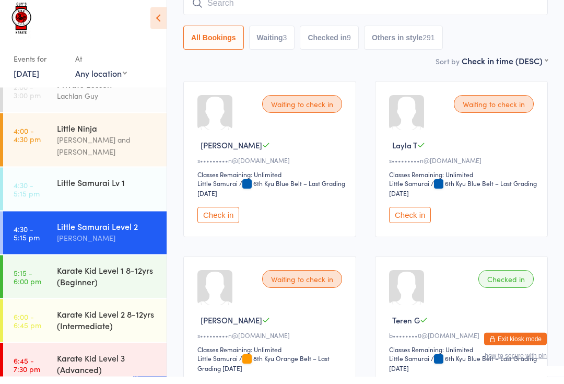
scroll to position [1, 0]
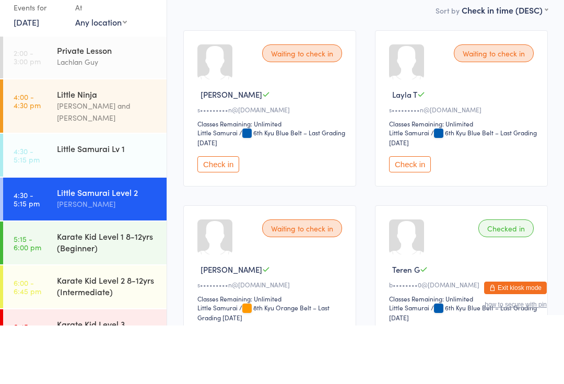
click at [105, 201] on div "Little Samurai Lv 1" at bounding box center [107, 206] width 101 height 11
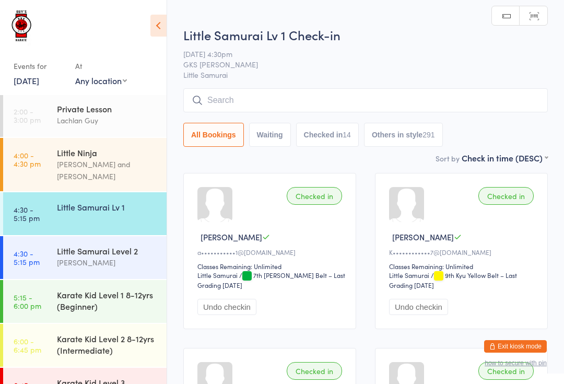
click at [289, 107] on input "search" at bounding box center [365, 100] width 365 height 24
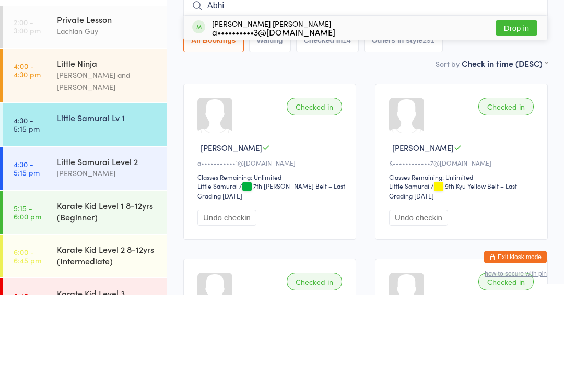
type input "Abhi"
click at [520, 110] on button "Drop in" at bounding box center [517, 117] width 42 height 15
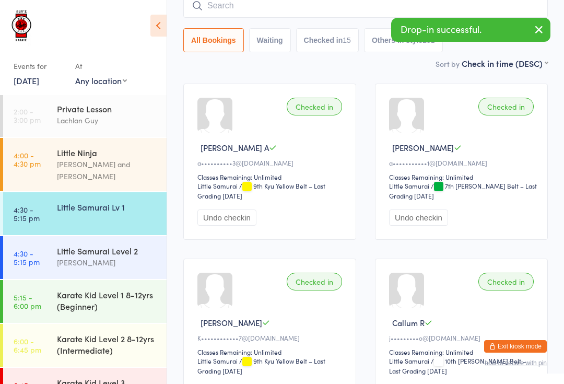
click at [98, 280] on div "Karate Kid Level 1 8-12yrs (Beginner)" at bounding box center [112, 300] width 110 height 41
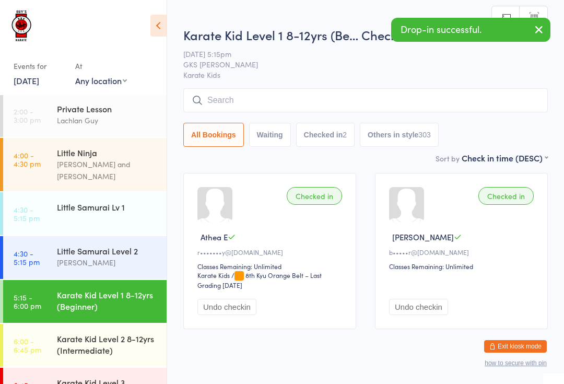
click at [312, 103] on input "search" at bounding box center [365, 100] width 365 height 24
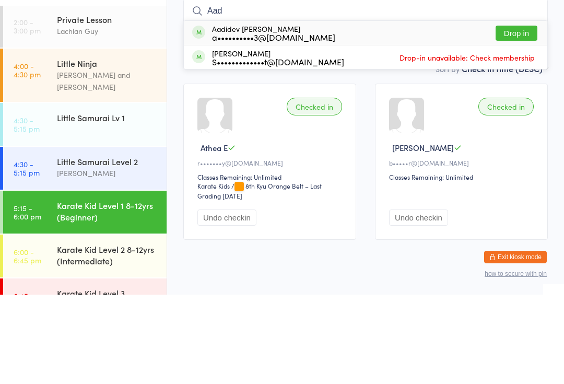
type input "Aad"
click at [529, 115] on button "Drop in" at bounding box center [517, 122] width 42 height 15
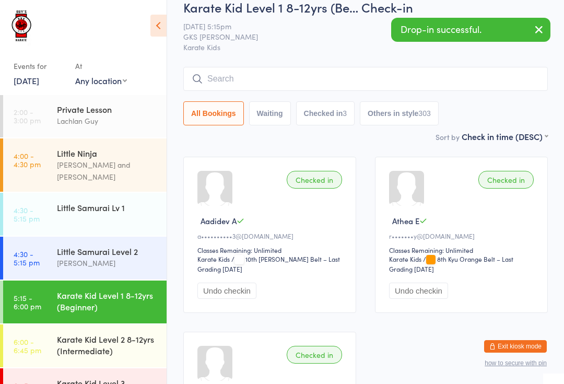
scroll to position [15, 0]
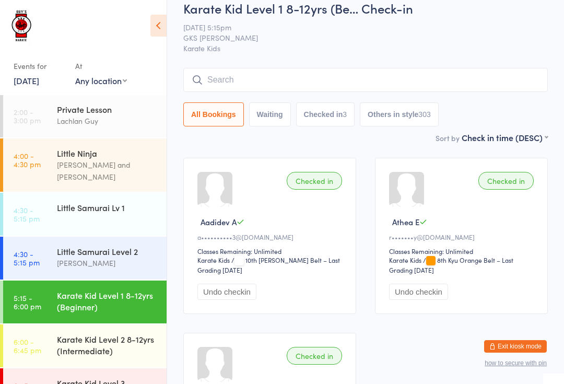
click at [355, 69] on input "search" at bounding box center [365, 80] width 365 height 24
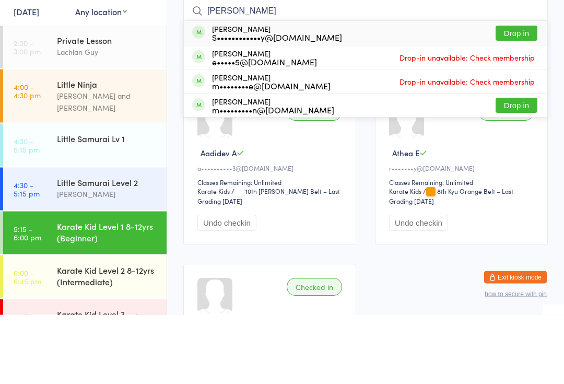
type input "Thom"
click at [520, 95] on button "Drop in" at bounding box center [517, 102] width 42 height 15
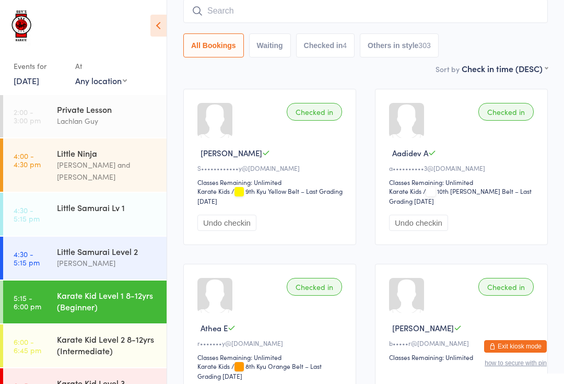
click at [15, 206] on time "4:30 - 5:15 pm" at bounding box center [27, 214] width 26 height 17
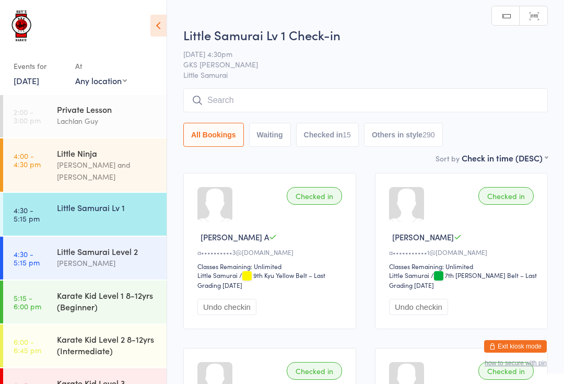
click at [523, 99] on input "search" at bounding box center [365, 100] width 365 height 24
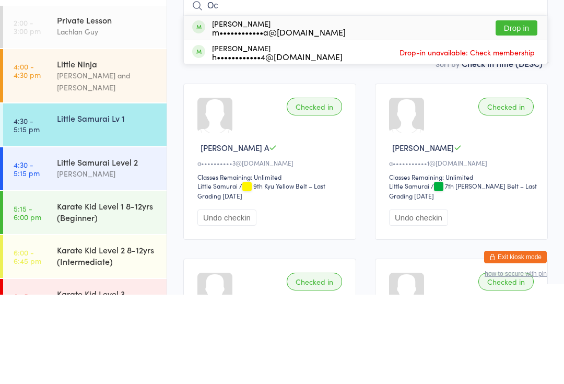
type input "Oc"
click at [514, 110] on button "Drop in" at bounding box center [517, 117] width 42 height 15
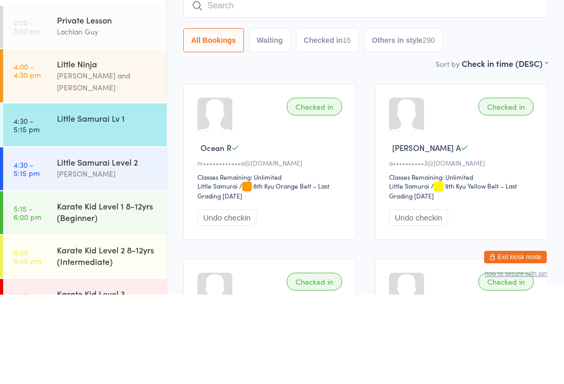
click at [127, 193] on link "4:30 - 5:15 pm Little Samurai Lv 1" at bounding box center [85, 214] width 164 height 43
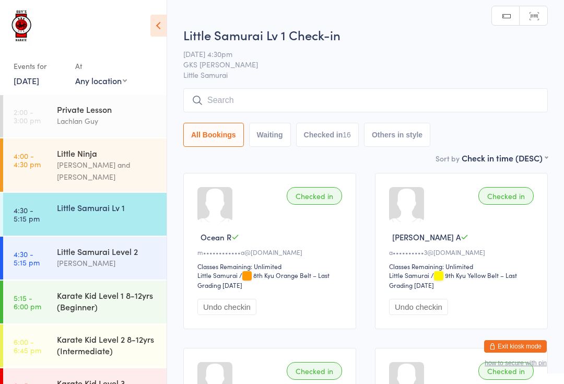
click at [110, 202] on div "Little Samurai Lv 1" at bounding box center [107, 207] width 101 height 11
click at [272, 99] on input "search" at bounding box center [365, 100] width 365 height 24
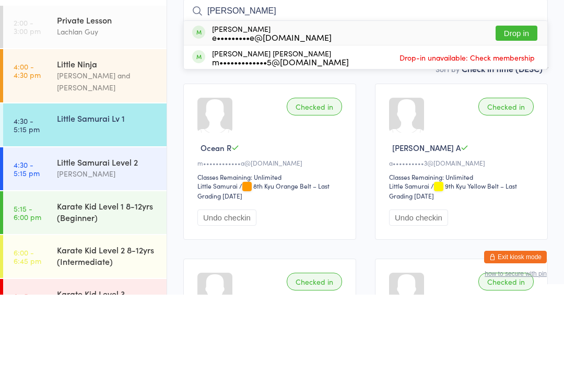
type input "Finn"
click at [534, 115] on button "Drop in" at bounding box center [517, 122] width 42 height 15
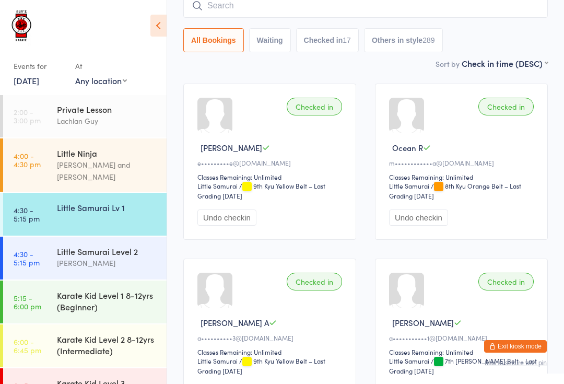
click at [456, 3] on input "search" at bounding box center [365, 6] width 365 height 24
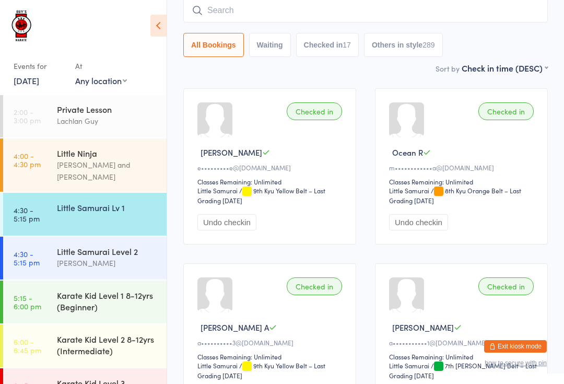
scroll to position [84, 0]
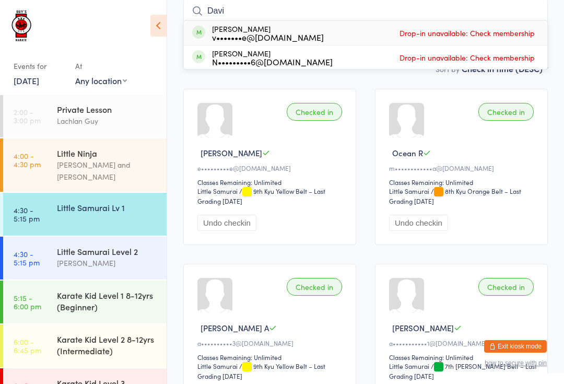
type input "Davi"
click at [448, 104] on div "Checked in Ocean R m••••••••••••a@gmail.com Classes Remaining: Unlimited Little…" at bounding box center [461, 167] width 173 height 156
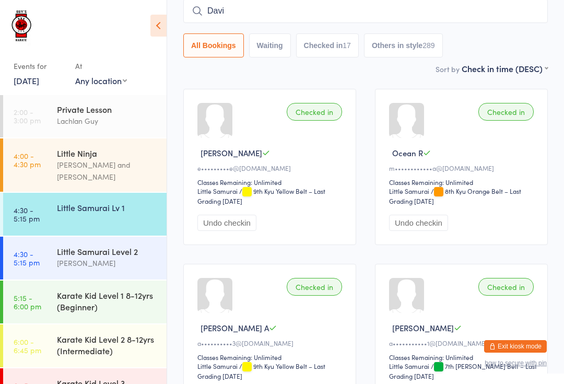
click at [140, 289] on div "Karate Kid Level 1 8-12yrs (Beginner)" at bounding box center [107, 300] width 101 height 23
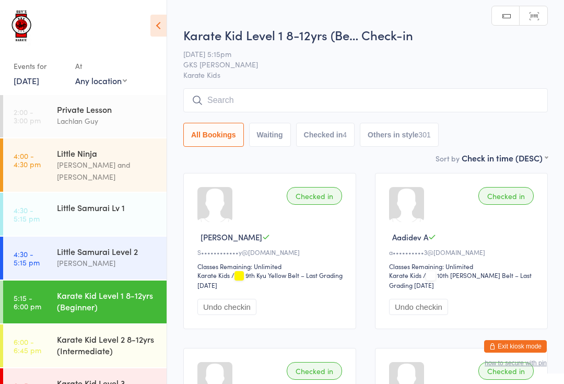
click at [365, 96] on input "search" at bounding box center [365, 100] width 365 height 24
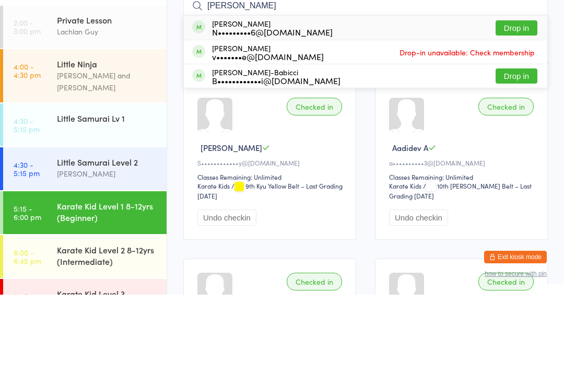
type input "Davis"
click at [523, 110] on button "Drop in" at bounding box center [517, 117] width 42 height 15
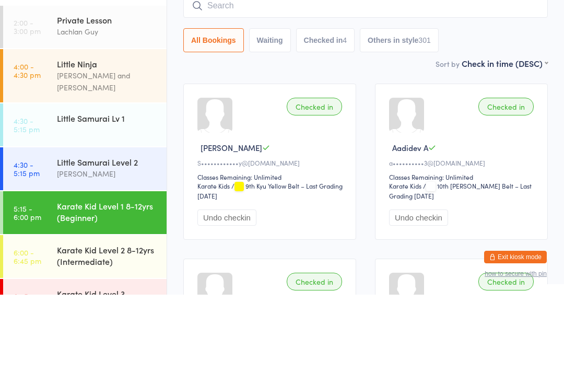
scroll to position [89, 0]
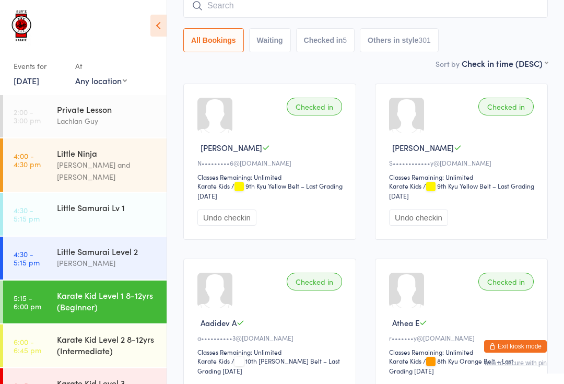
click at [235, 10] on input "search" at bounding box center [365, 6] width 365 height 24
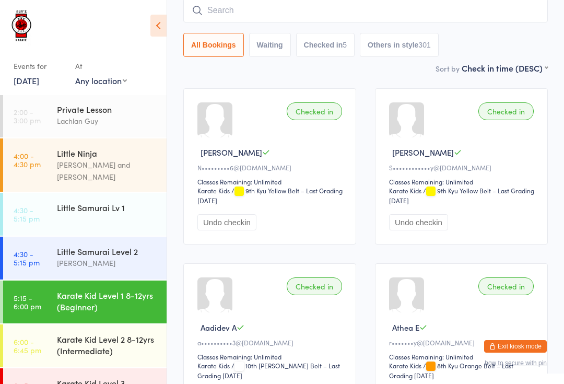
scroll to position [84, 0]
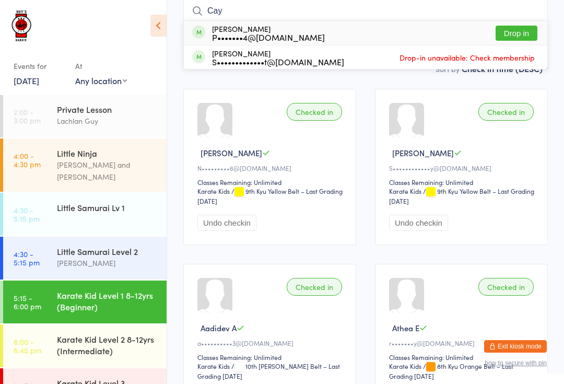
type input "Cay"
click at [522, 34] on button "Drop in" at bounding box center [517, 33] width 42 height 15
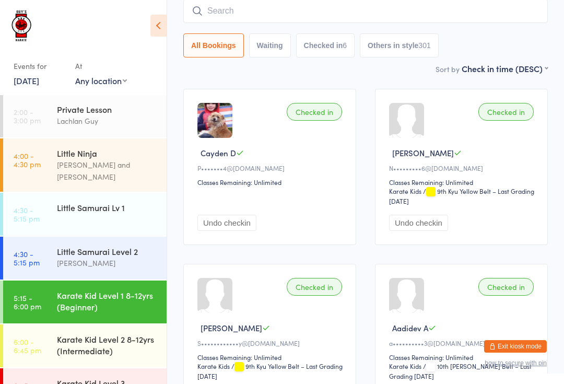
click at [112, 206] on div "Little Samurai Lv 1" at bounding box center [112, 207] width 110 height 29
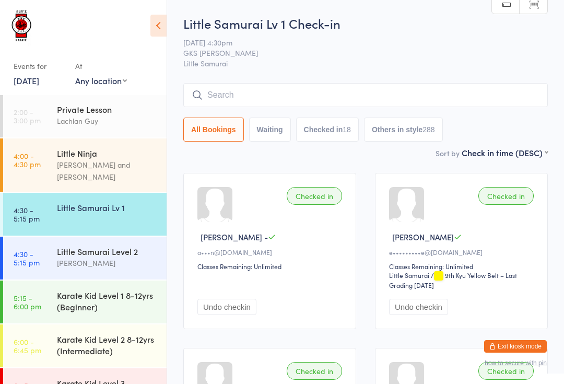
click at [106, 292] on div "Karate Kid Level 1 8-12yrs (Beginner)" at bounding box center [107, 300] width 101 height 23
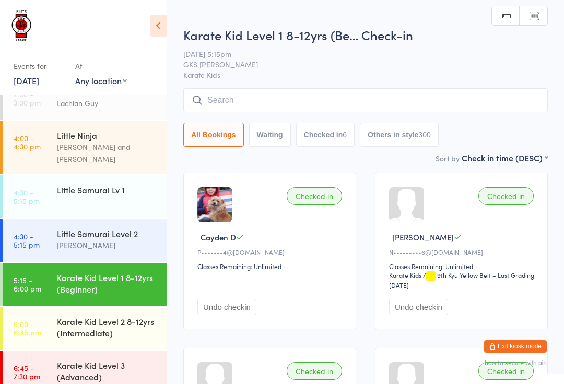
scroll to position [18, 0]
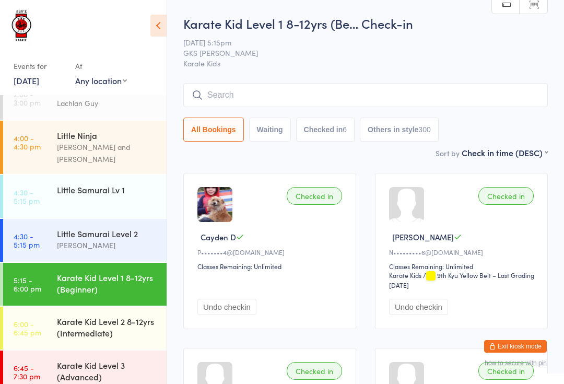
click at [243, 92] on input "search" at bounding box center [365, 95] width 365 height 24
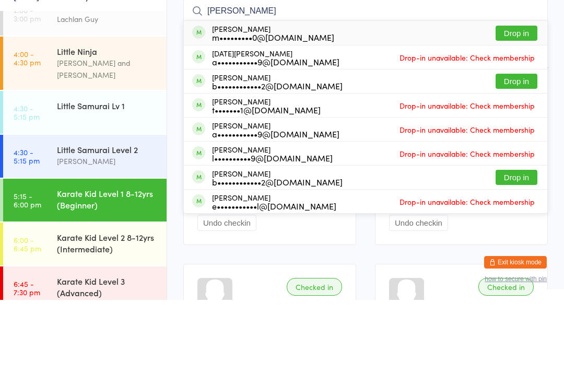
type input "Han"
click at [519, 110] on button "Drop in" at bounding box center [517, 117] width 42 height 15
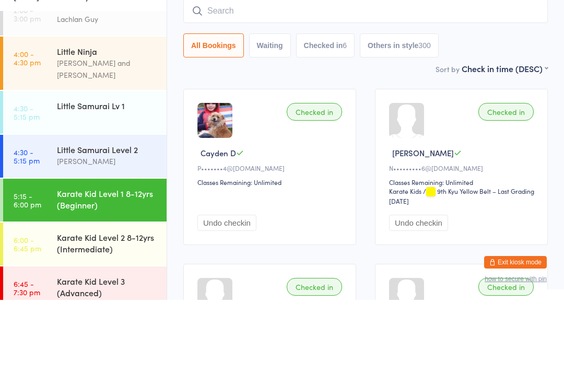
scroll to position [84, 0]
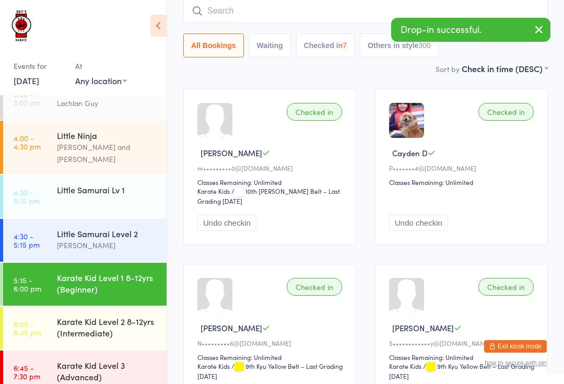
click at [272, 11] on input "search" at bounding box center [365, 11] width 365 height 24
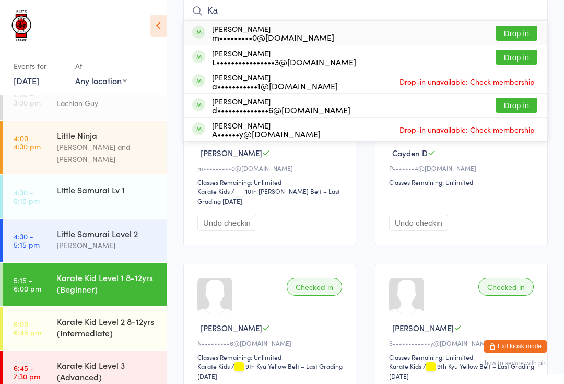
type input "Ka"
click at [273, 23] on div "Kahn Ward m•••••••••0@gmail.com Drop in" at bounding box center [366, 33] width 364 height 24
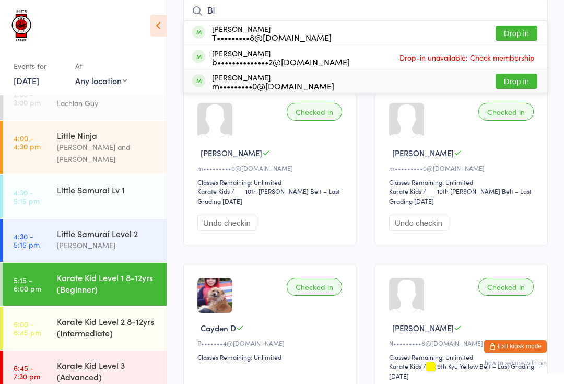
type input "Bl"
click at [234, 78] on div "Blaine Ward m•••••••••0@gmail.com" at bounding box center [273, 81] width 122 height 17
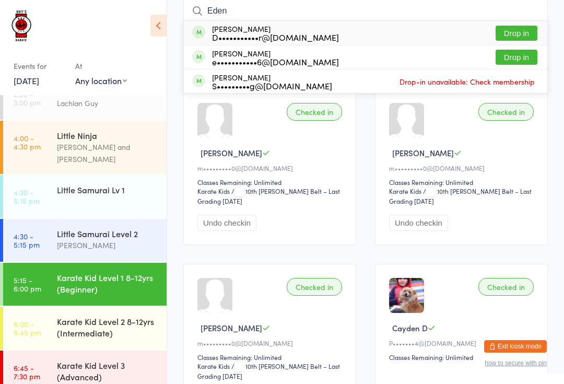
type input "Eden"
click at [521, 27] on button "Drop in" at bounding box center [517, 33] width 42 height 15
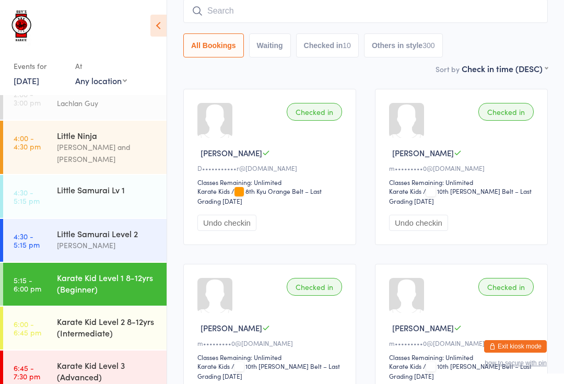
click at [239, 10] on input "search" at bounding box center [365, 11] width 365 height 24
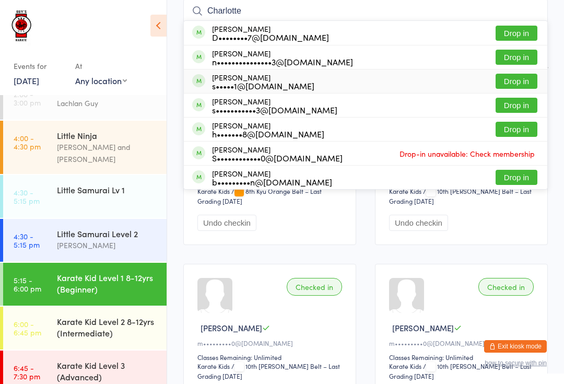
type input "Charlotte"
click at [298, 80] on div "Charlotte Morris s•••••1@hotmail.com Drop in" at bounding box center [366, 81] width 364 height 24
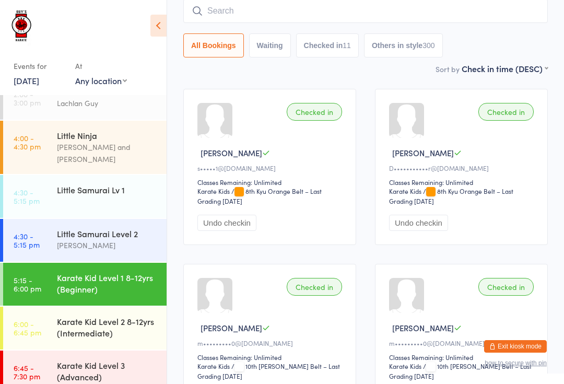
click at [184, 23] on input "search" at bounding box center [365, 11] width 365 height 24
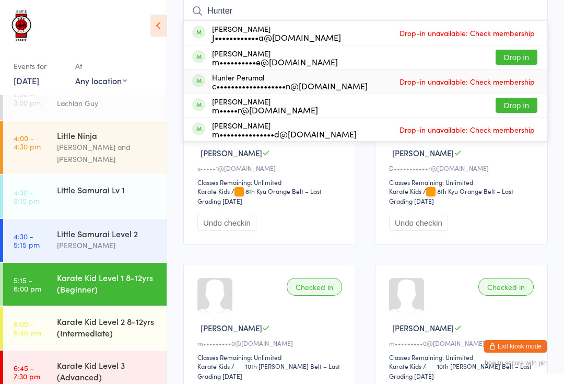
type input "Hunter"
click at [229, 93] on div "Hunter Perumal c•••••••••••••••••••n@hotmail.com Drop-in unavailable: Check mem…" at bounding box center [366, 81] width 364 height 24
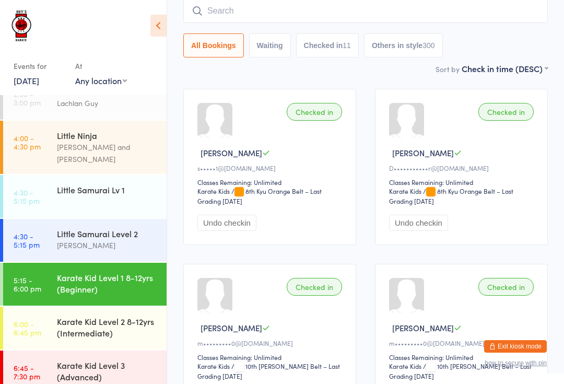
click at [224, 8] on input "search" at bounding box center [365, 11] width 365 height 24
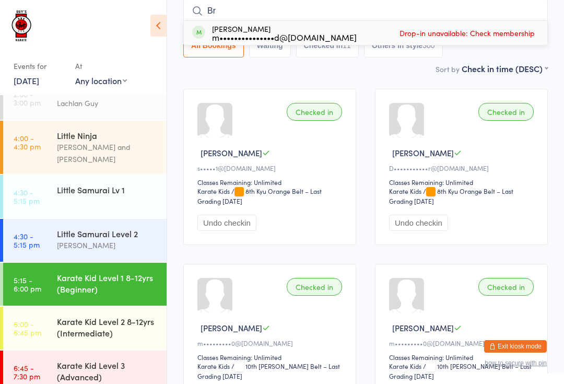
type input "B"
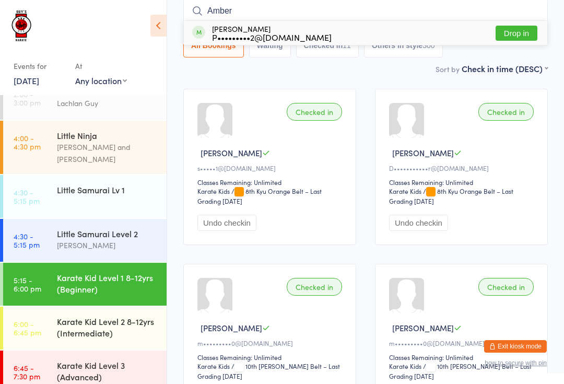
type input "Amber"
click at [317, 34] on div "Amber Bhatti P•••••••••2@yahoo.com Drop in" at bounding box center [366, 33] width 364 height 24
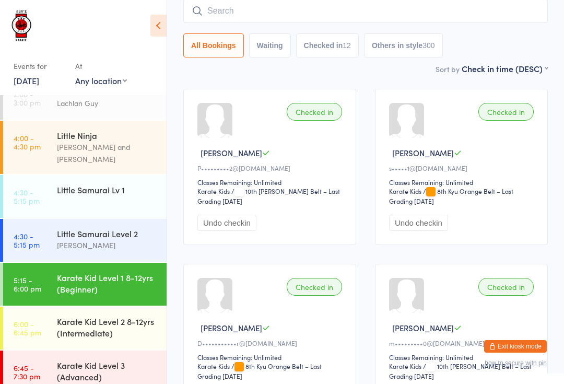
type input "E"
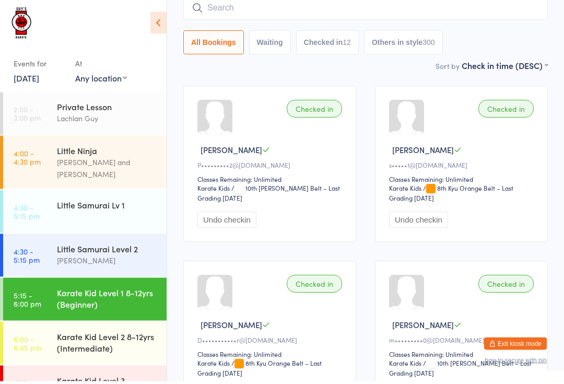
scroll to position [1, 0]
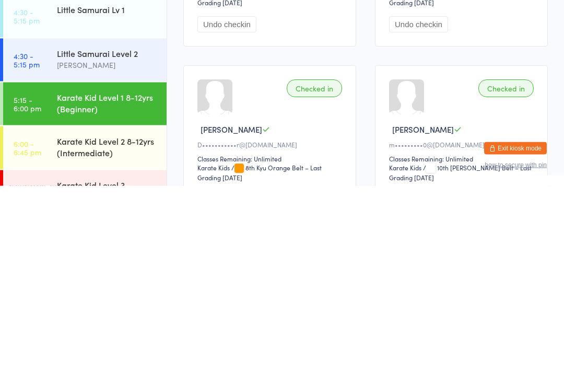
click at [115, 257] on div "Lindsay Guy" at bounding box center [107, 263] width 101 height 12
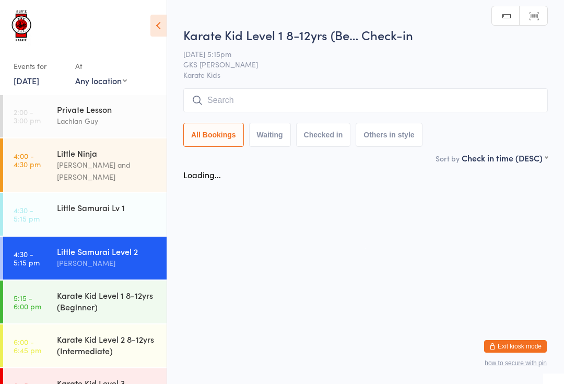
click at [101, 26] on div at bounding box center [79, 30] width 130 height 38
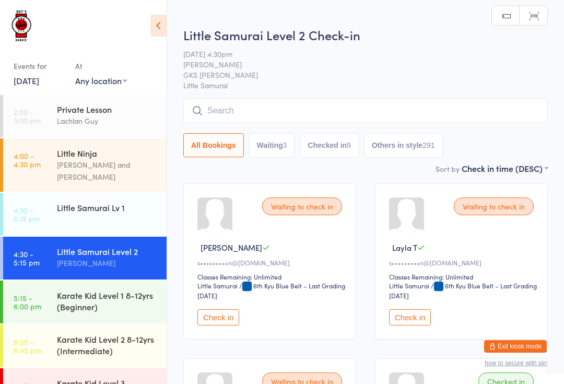
click at [92, 202] on div "Little Samurai Lv 1" at bounding box center [107, 207] width 101 height 11
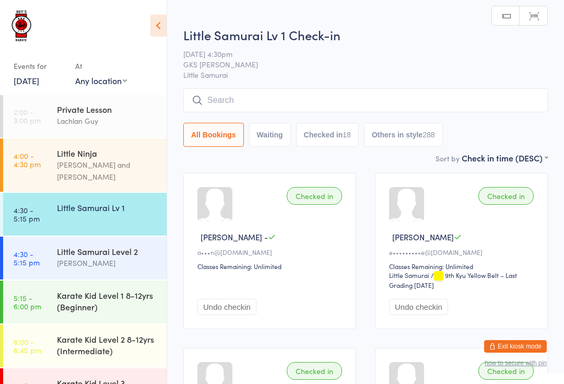
click at [219, 109] on input "search" at bounding box center [365, 100] width 365 height 24
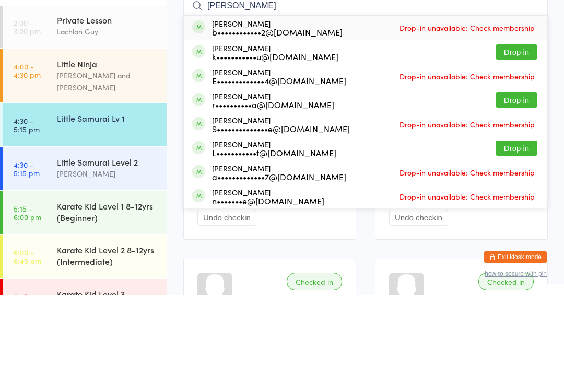
type input "Ethan"
click at [269, 214] on div "S••••••••••••••e@live.com.au" at bounding box center [281, 218] width 138 height 8
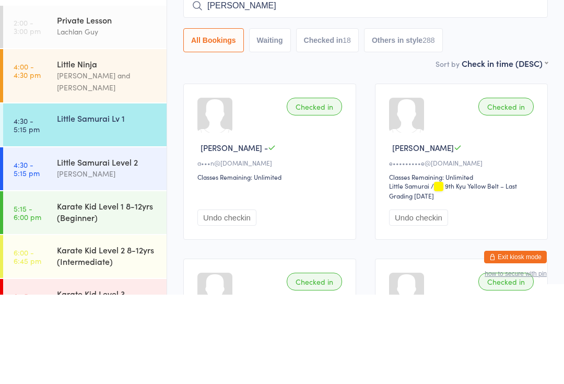
type input "Ethan"
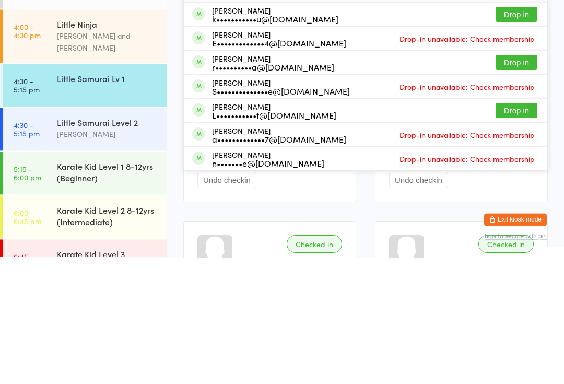
scroll to position [1, 0]
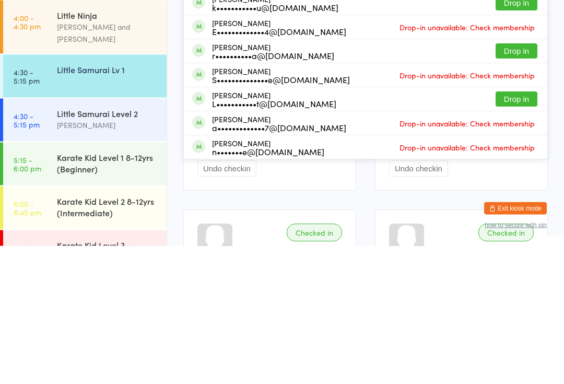
click at [132, 289] on div "Karate Kid Level 1 8-12yrs (Beginner)" at bounding box center [107, 300] width 101 height 23
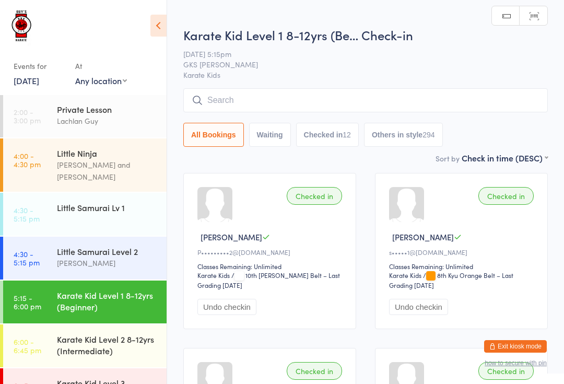
click at [362, 100] on input "search" at bounding box center [365, 100] width 365 height 24
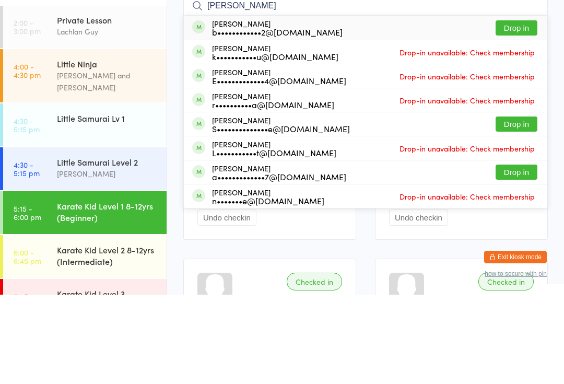
type input "Ethan"
click at [517, 206] on button "Drop in" at bounding box center [517, 213] width 42 height 15
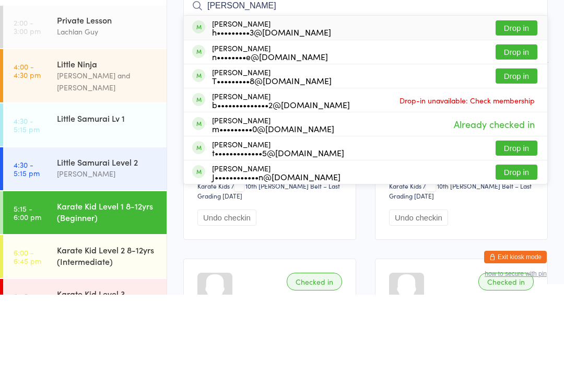
type input "Blake"
click at [512, 110] on button "Drop in" at bounding box center [517, 117] width 42 height 15
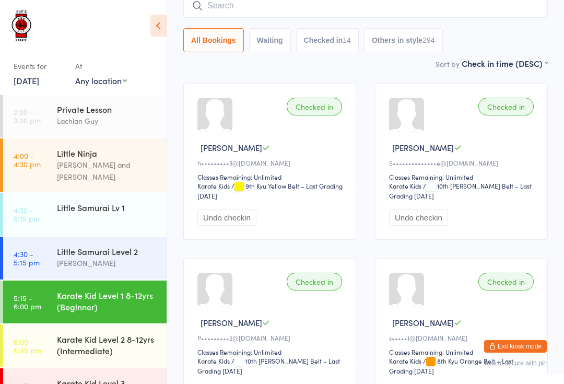
click at [454, 6] on input "search" at bounding box center [365, 6] width 365 height 24
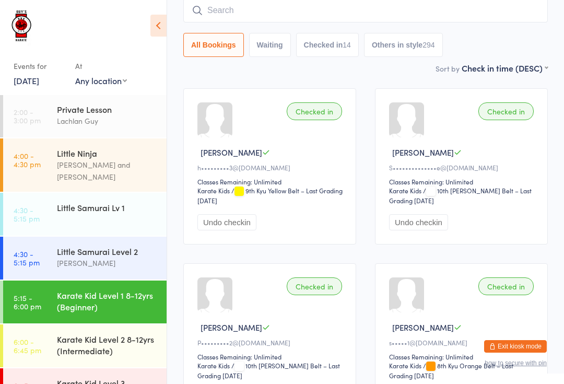
scroll to position [84, 0]
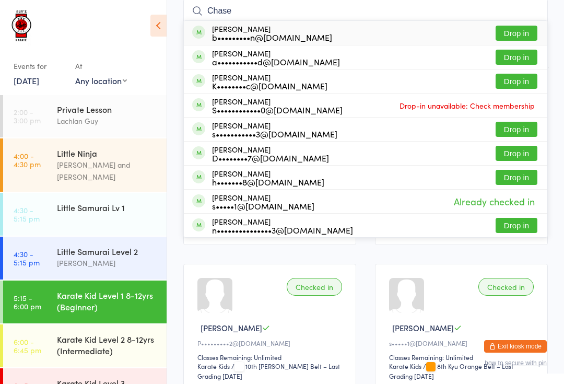
type input "Chase"
click at [525, 36] on button "Drop in" at bounding box center [517, 33] width 42 height 15
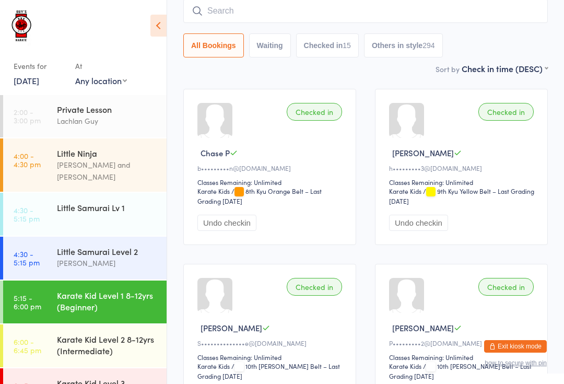
click at [526, 10] on input "search" at bounding box center [365, 11] width 365 height 24
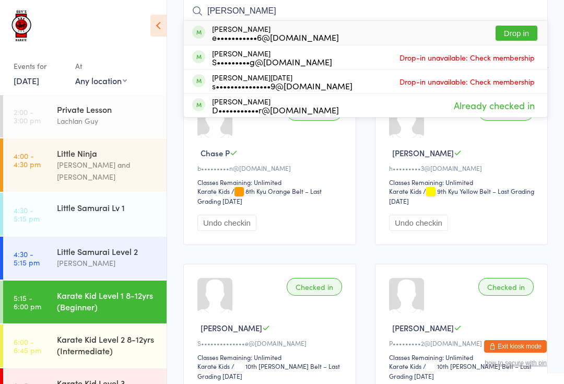
type input "Eaden"
click at [534, 26] on button "Drop in" at bounding box center [517, 33] width 42 height 15
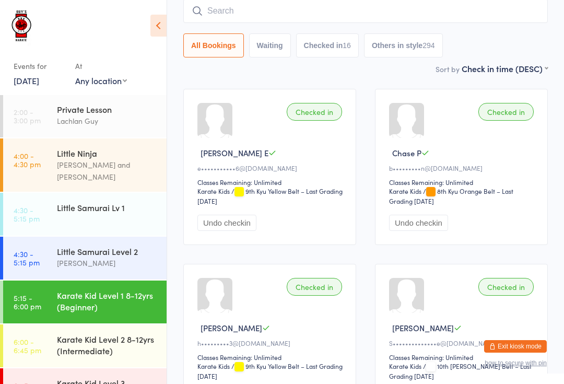
click at [146, 246] on div "Little Samurai Level 2" at bounding box center [107, 251] width 101 height 11
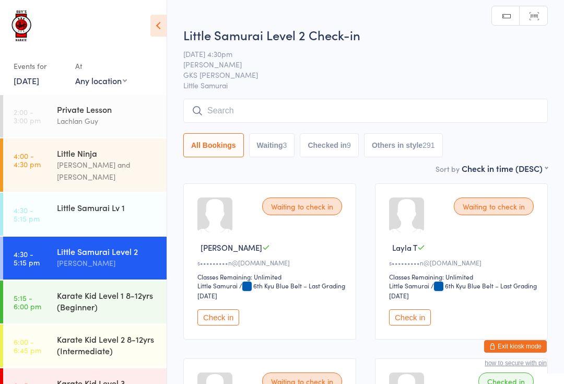
click at [234, 100] on input "search" at bounding box center [365, 111] width 365 height 24
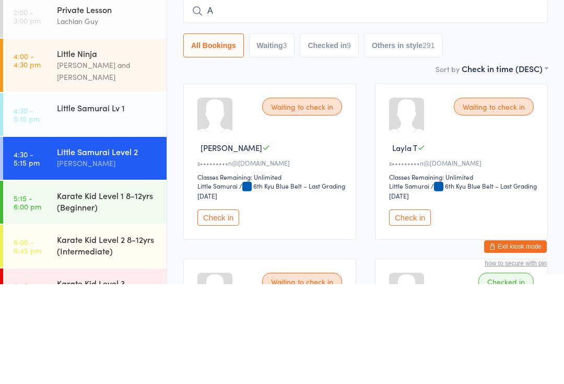
type input "As"
click at [128, 193] on div "Little Samurai Lv 1" at bounding box center [112, 207] width 110 height 29
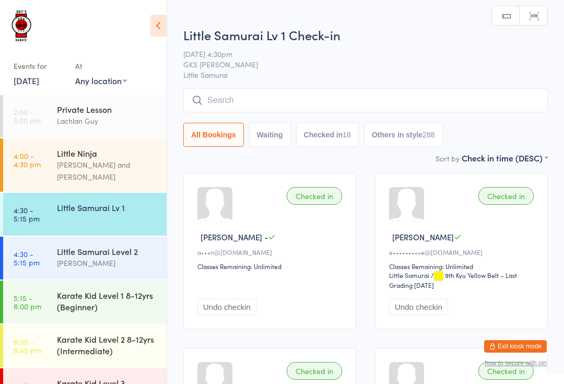
click at [121, 292] on div "Karate Kid Level 1 8-12yrs (Beginner)" at bounding box center [107, 300] width 101 height 23
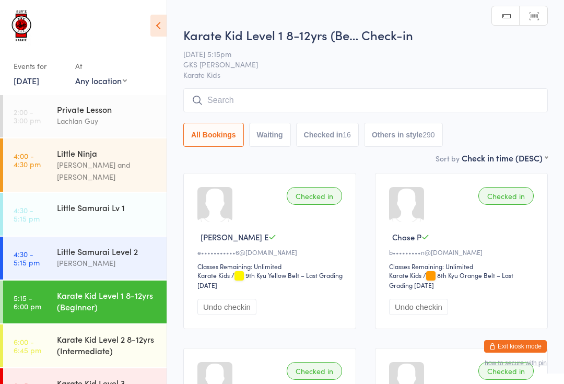
click at [239, 98] on input "search" at bounding box center [365, 100] width 365 height 24
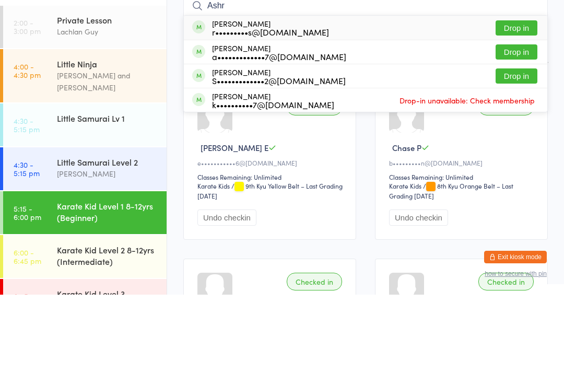
type input "Ashr"
click at [508, 158] on button "Drop in" at bounding box center [517, 165] width 42 height 15
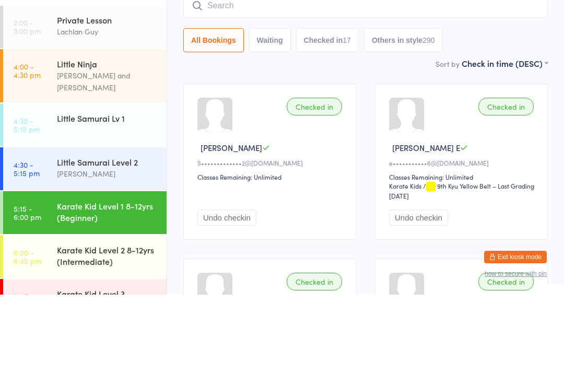
click at [111, 237] on div "Little Samurai Level 2 Lindsay Guy" at bounding box center [112, 257] width 110 height 41
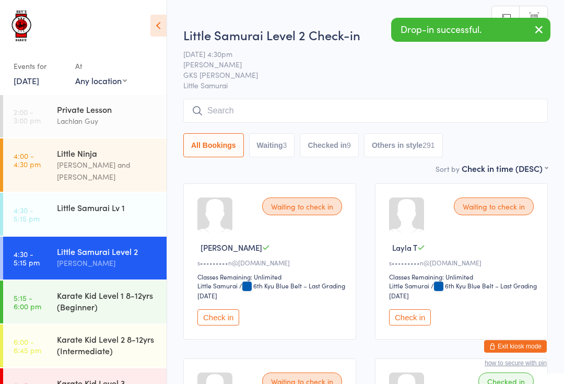
click at [112, 333] on div "Karate Kid Level 2 8-12yrs (Intermediate)" at bounding box center [107, 344] width 101 height 23
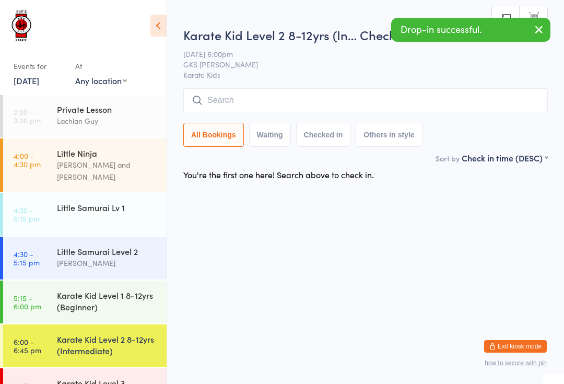
click at [251, 94] on input "search" at bounding box center [365, 100] width 365 height 24
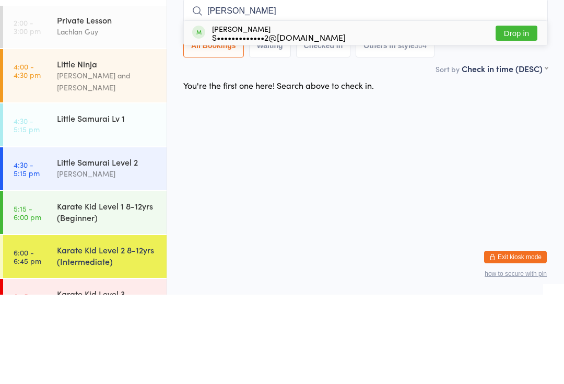
type input "Axel"
click at [512, 115] on button "Drop in" at bounding box center [517, 122] width 42 height 15
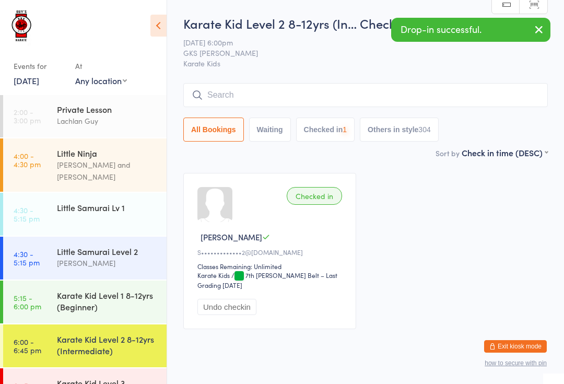
click at [95, 258] on div "Lindsay Guy" at bounding box center [107, 263] width 101 height 12
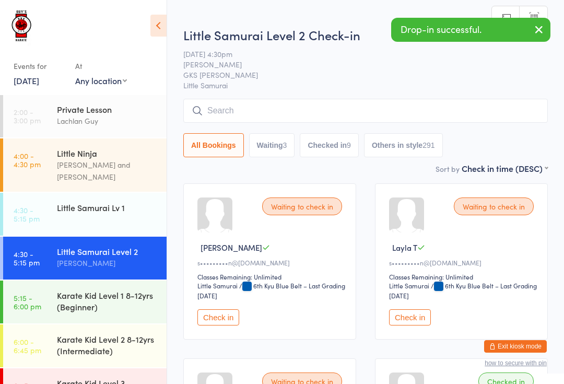
click at [85, 324] on div "Karate Kid Level 2 8-12yrs (Intermediate)" at bounding box center [112, 344] width 110 height 41
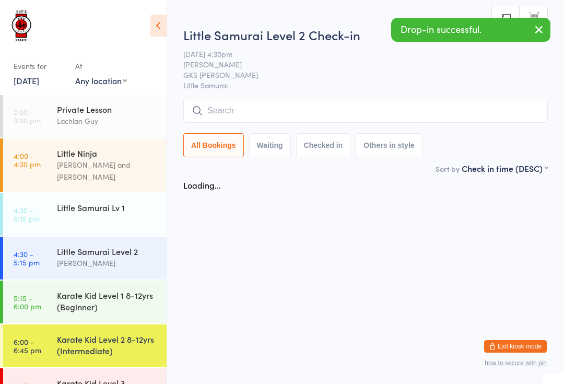
click at [50, 288] on link "5:15 - 6:00 pm Karate Kid Level 1 8-12yrs (Beginner)" at bounding box center [85, 302] width 164 height 43
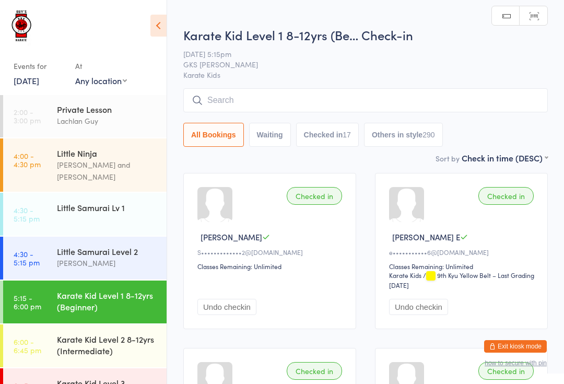
click at [366, 102] on input "search" at bounding box center [365, 100] width 365 height 24
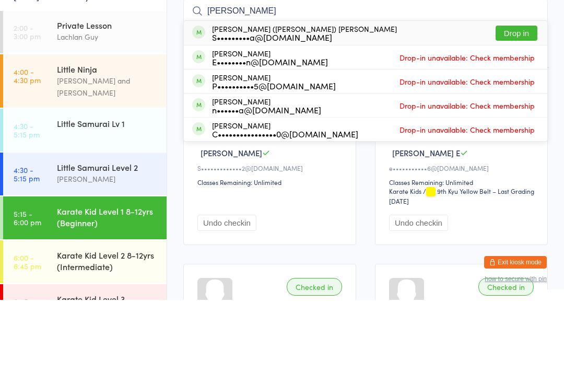
click at [531, 83] on input "Sean" at bounding box center [365, 95] width 365 height 24
type input "Sean"
click at [525, 110] on button "Drop in" at bounding box center [517, 117] width 42 height 15
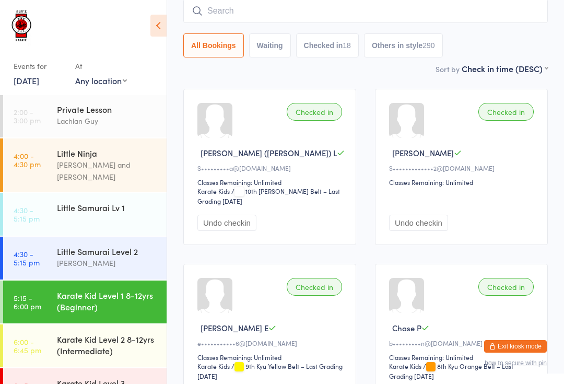
click at [133, 206] on div "Little Samurai Lv 1" at bounding box center [112, 207] width 110 height 29
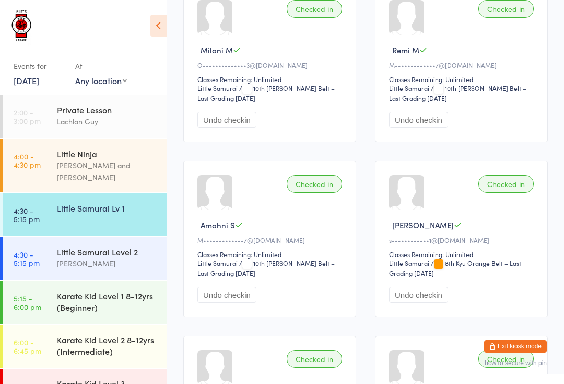
scroll to position [886, 0]
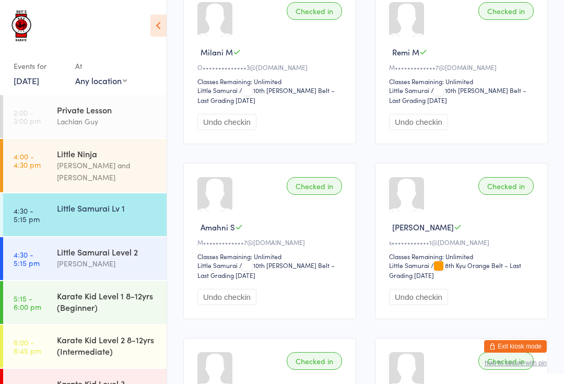
click at [112, 248] on div "Little Samurai Level 2" at bounding box center [107, 251] width 101 height 11
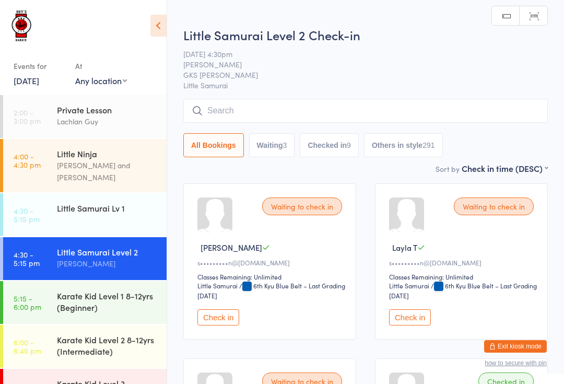
click at [89, 290] on div "Karate Kid Level 1 8-12yrs (Beginner)" at bounding box center [107, 301] width 101 height 23
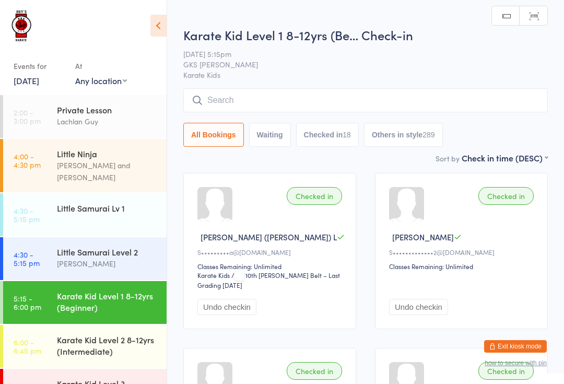
click at [228, 105] on input "search" at bounding box center [365, 100] width 365 height 24
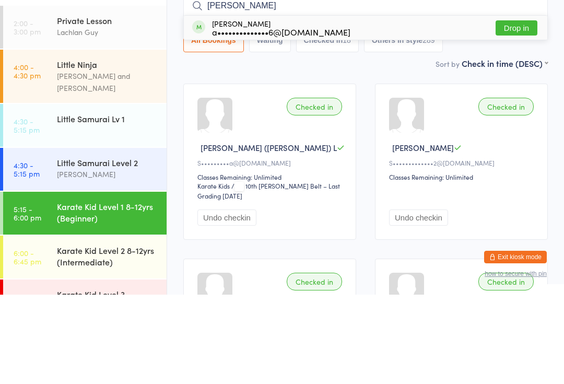
type input "Felix"
click at [517, 110] on button "Drop in" at bounding box center [517, 117] width 42 height 15
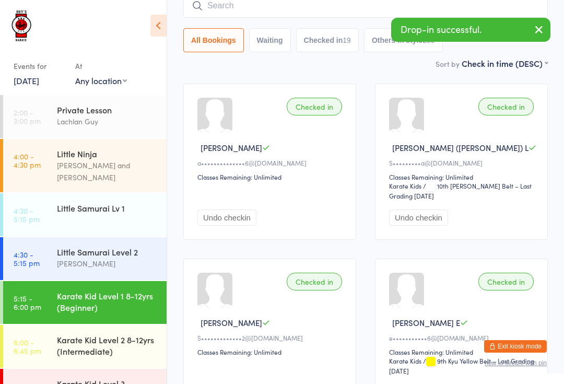
click at [113, 334] on div "Karate Kid Level 2 8-12yrs (Intermediate)" at bounding box center [107, 345] width 101 height 23
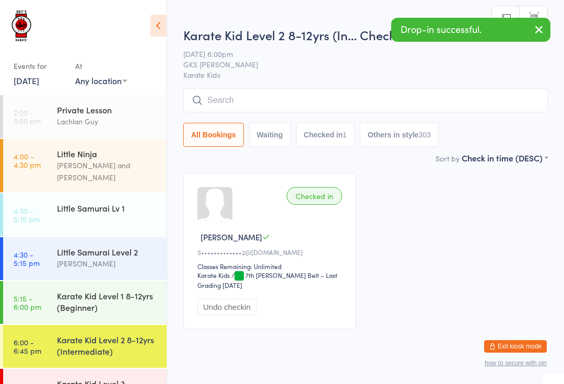
click at [237, 98] on input "search" at bounding box center [365, 100] width 365 height 24
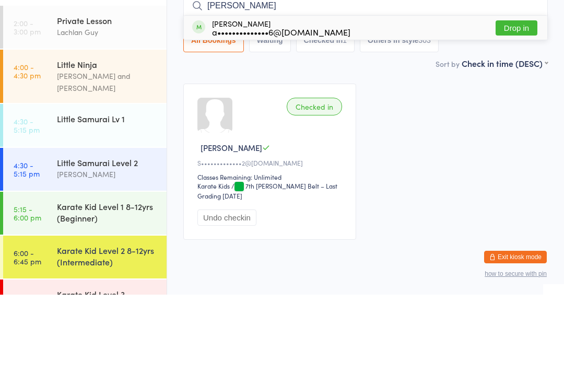
type input "Felix"
click at [512, 110] on button "Drop in" at bounding box center [517, 117] width 42 height 15
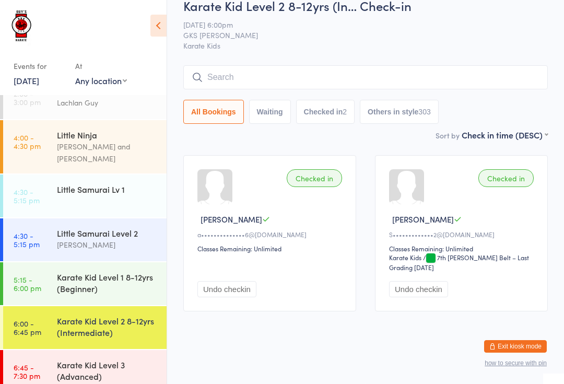
scroll to position [18, 0]
click at [123, 359] on div "Karate Kid Level 3 (Advanced)" at bounding box center [107, 370] width 101 height 23
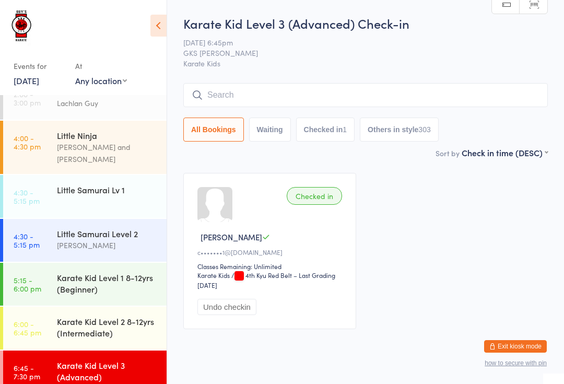
click at [131, 239] on div "Lindsay Guy" at bounding box center [107, 245] width 101 height 12
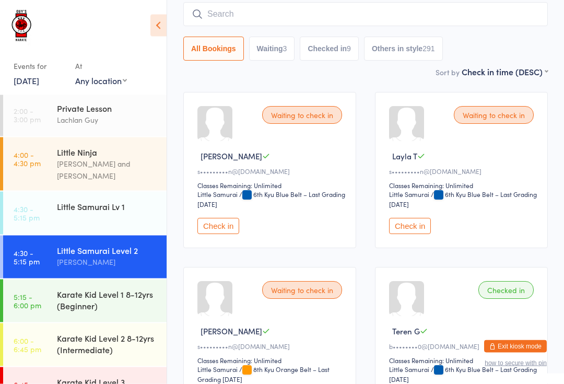
scroll to position [91, 0]
click at [73, 323] on div "Karate Kid Level 2 8-12yrs (Intermediate)" at bounding box center [112, 343] width 110 height 41
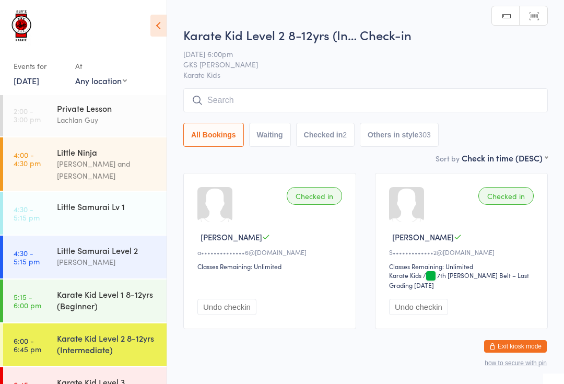
click at [247, 98] on input "search" at bounding box center [365, 100] width 365 height 24
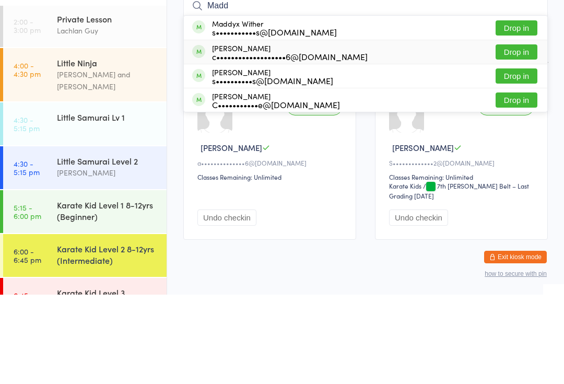
type input "Madd"
click at [506, 130] on div "Maddison Gower c•••••••••••••••••••6@gmail.com Drop in" at bounding box center [366, 142] width 364 height 24
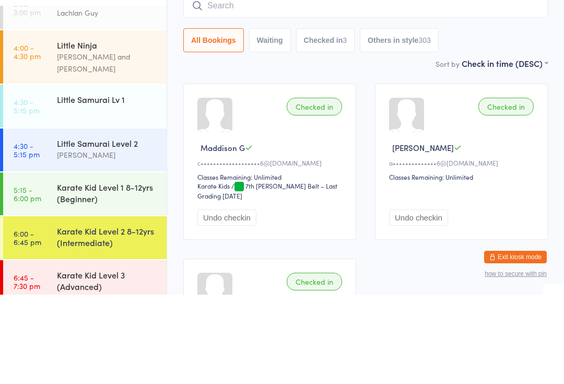
scroll to position [18, 0]
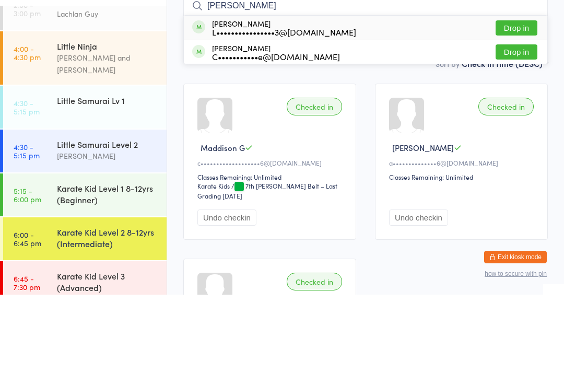
type input "Kadie"
click at [517, 110] on button "Drop in" at bounding box center [517, 117] width 42 height 15
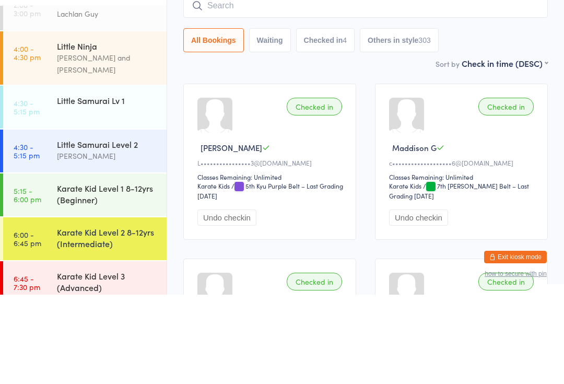
click at [508, 55] on div "Karate Kid Level 2 8-12yrs (In… Check-in 16 Sep 6:00pm GKS Rutherford Karate Ki…" at bounding box center [365, 81] width 365 height 132
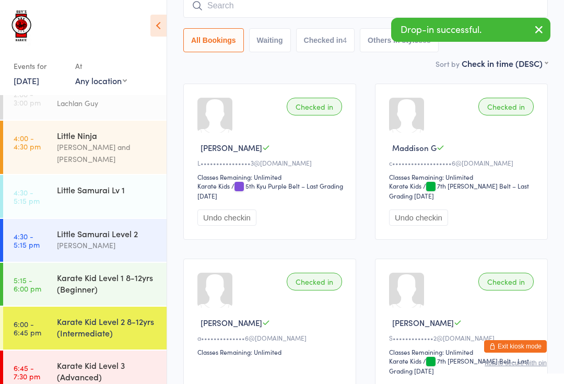
click at [152, 316] on div "Karate Kid Level 2 8-12yrs (Intermediate)" at bounding box center [107, 327] width 101 height 23
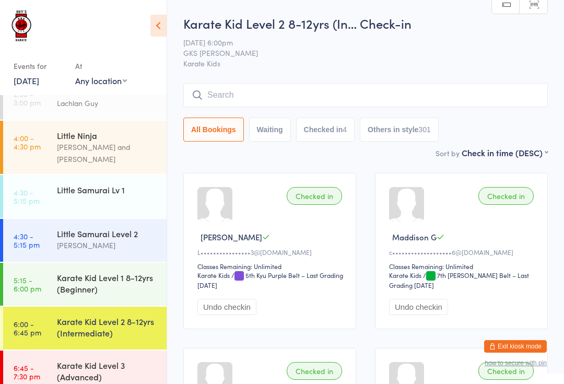
click at [321, 93] on input "search" at bounding box center [365, 95] width 365 height 24
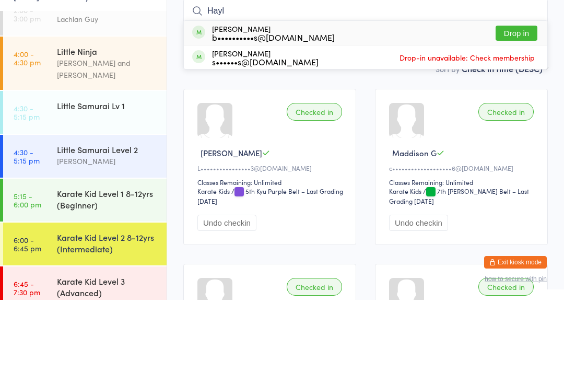
type input "Hayl"
click at [518, 110] on button "Drop in" at bounding box center [517, 117] width 42 height 15
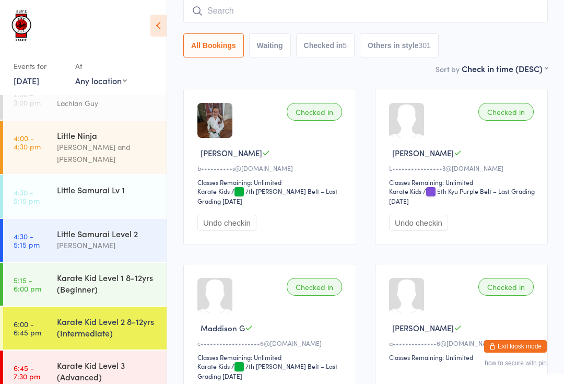
click at [263, 5] on input "search" at bounding box center [365, 11] width 365 height 24
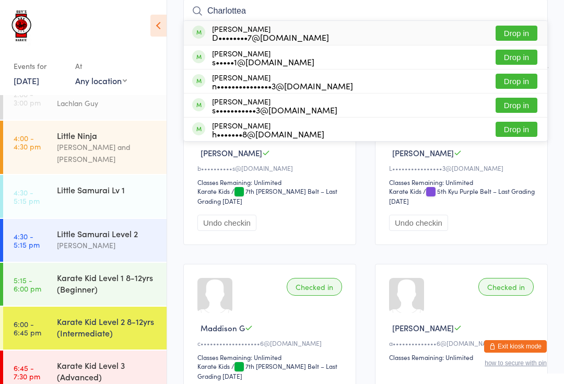
type input "Charlottea"
click at [254, 33] on div "D••••••••7@gmail.com" at bounding box center [270, 37] width 117 height 8
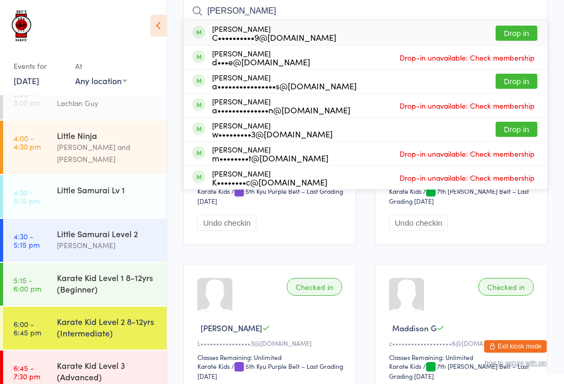
type input "Oliver"
click at [517, 34] on button "Drop in" at bounding box center [517, 33] width 42 height 15
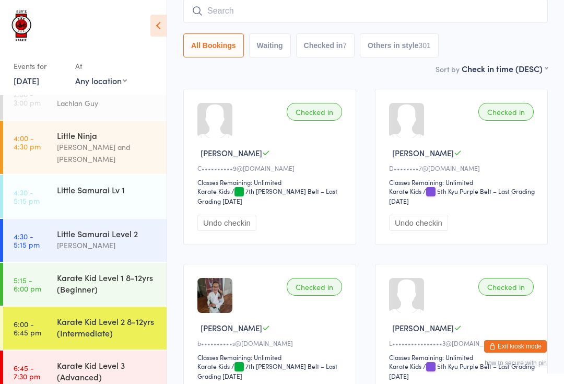
click at [205, 17] on input "search" at bounding box center [365, 11] width 365 height 24
type input "Alyssa"
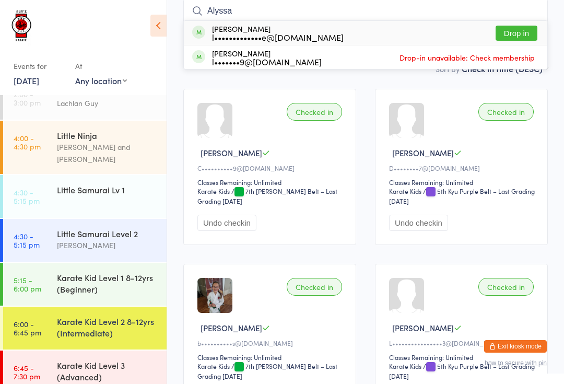
click at [527, 17] on input "Alyssa" at bounding box center [365, 11] width 365 height 24
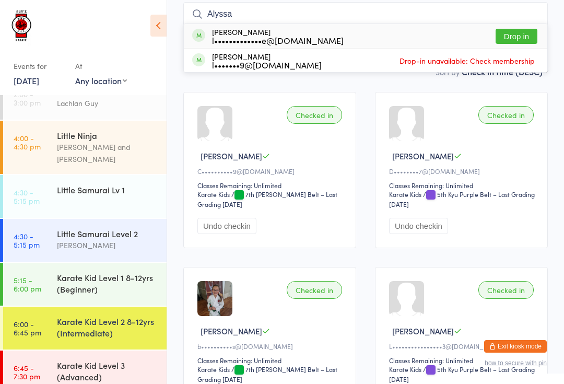
scroll to position [80, 0]
click at [521, 37] on button "Drop in" at bounding box center [517, 36] width 42 height 15
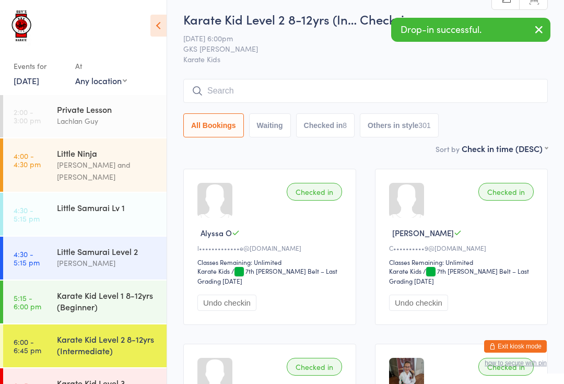
scroll to position [0, 0]
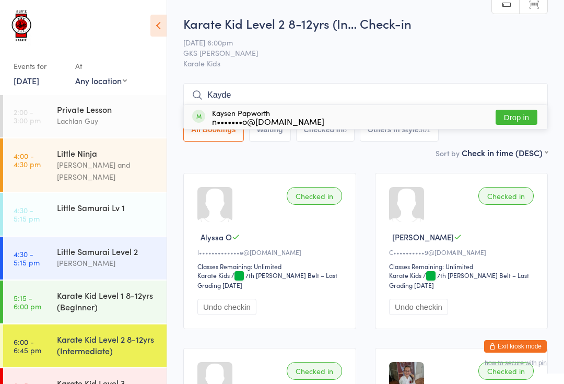
type input "Kayde"
click at [510, 107] on div "Kaysen Papworth n•••••••o@yahoo.com.au Drop in" at bounding box center [366, 117] width 364 height 24
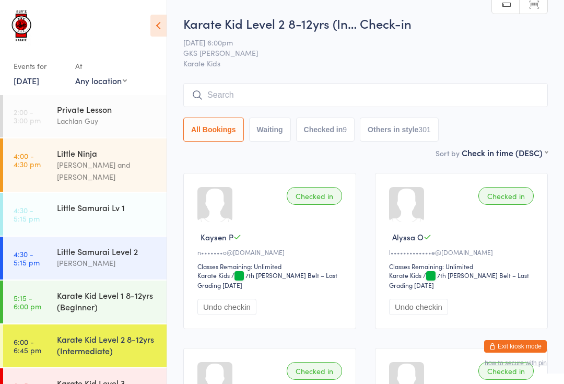
click at [114, 311] on div "Karate Kid Level 1 8-12yrs (Beginner)" at bounding box center [112, 301] width 110 height 41
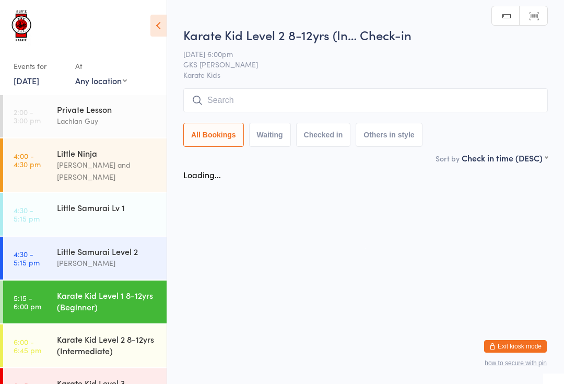
click at [124, 333] on div "Karate Kid Level 2 8-12yrs (Intermediate)" at bounding box center [107, 344] width 101 height 23
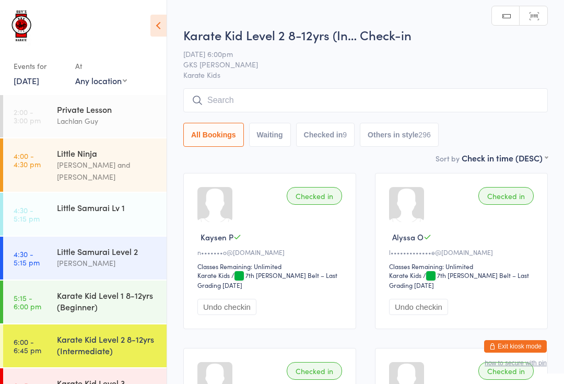
click at [459, 106] on input "search" at bounding box center [365, 100] width 365 height 24
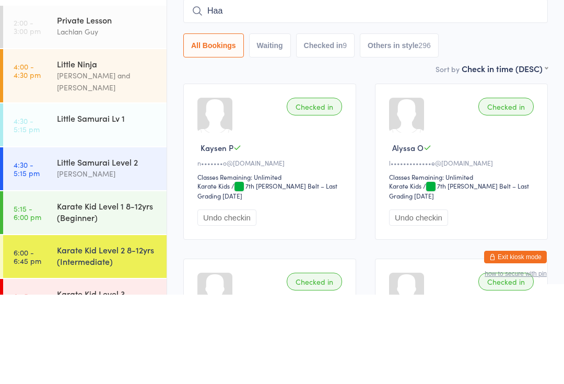
type input "Haan"
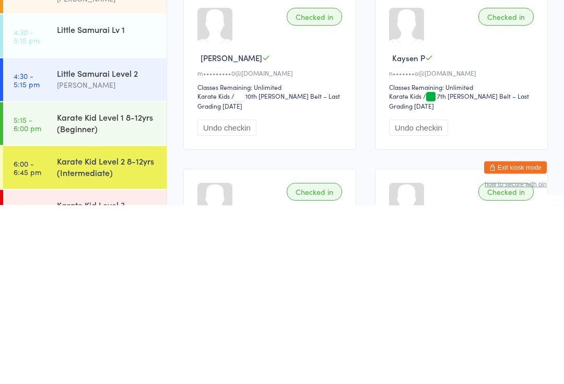
click at [243, 299] on button "Undo checkin" at bounding box center [227, 307] width 59 height 16
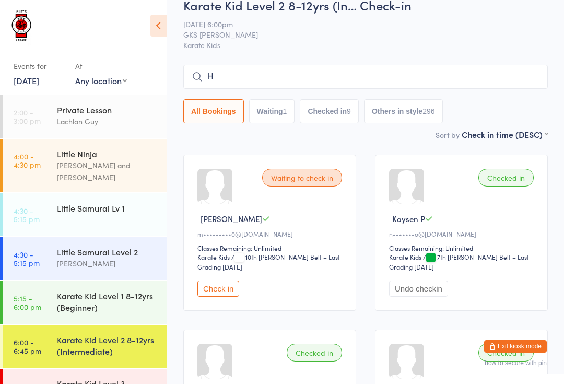
scroll to position [18, 0]
click at [387, 85] on input "H" at bounding box center [365, 77] width 365 height 24
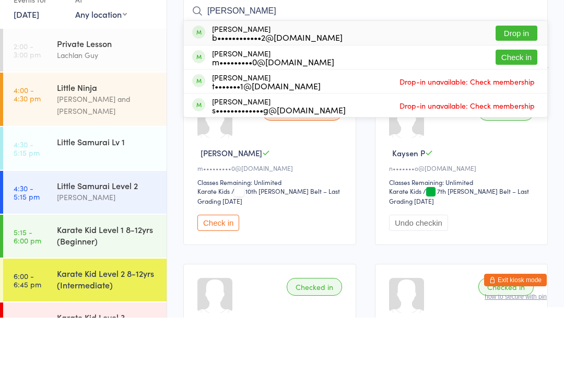
type input "Hanna"
click at [515, 92] on button "Drop in" at bounding box center [517, 99] width 42 height 15
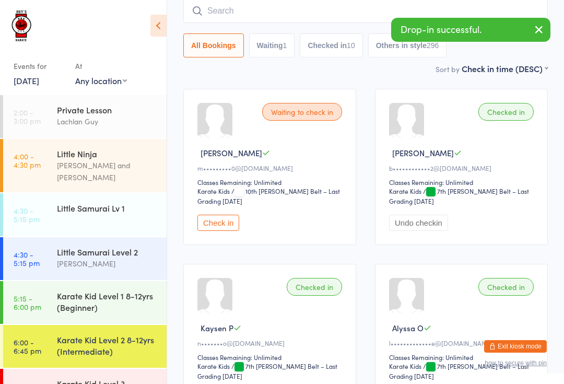
click at [366, 14] on input "search" at bounding box center [365, 11] width 365 height 24
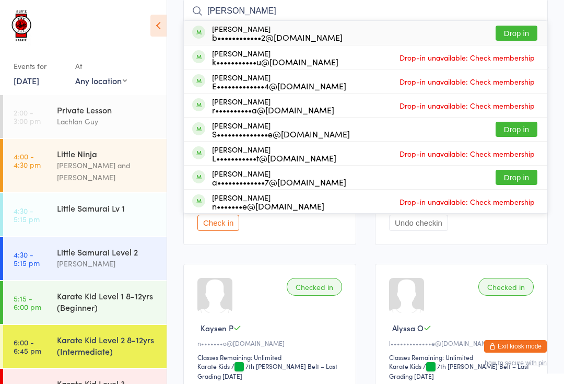
type input "Ethan"
click at [525, 27] on button "Drop in" at bounding box center [517, 33] width 42 height 15
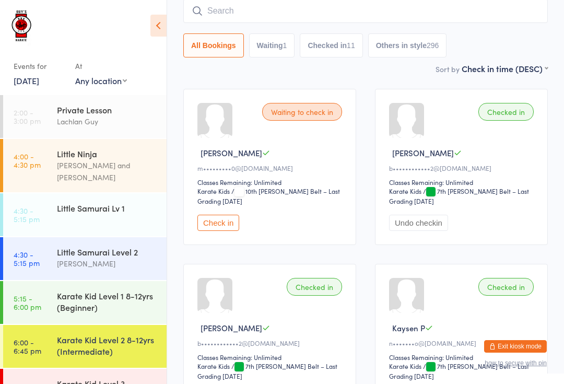
click at [405, 17] on input "search" at bounding box center [365, 11] width 365 height 24
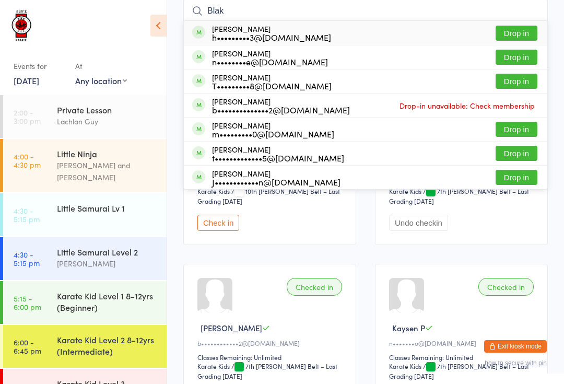
type input "Blak"
click at [516, 41] on button "Drop in" at bounding box center [517, 33] width 42 height 15
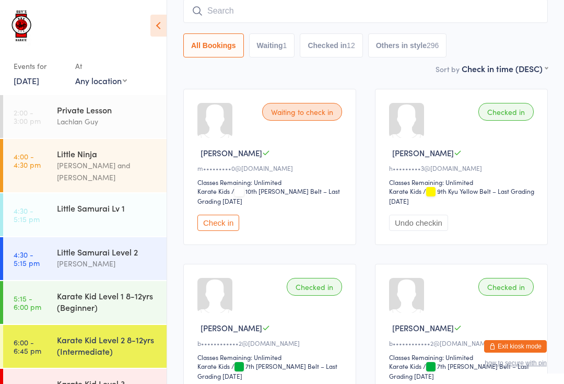
scroll to position [79, 0]
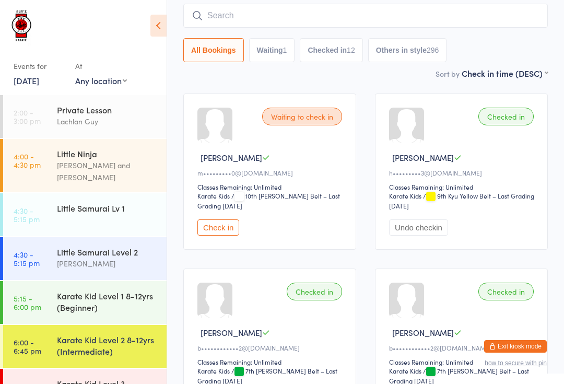
click at [49, 384] on link "6:45 - 7:30 pm Karate Kid Level 3 (Advanced)" at bounding box center [85, 390] width 164 height 43
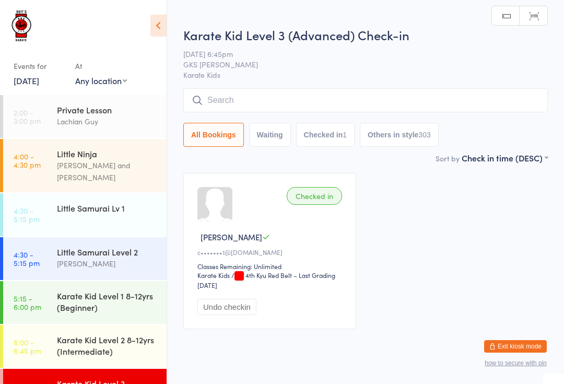
click at [21, 339] on time "6:00 - 6:45 pm" at bounding box center [28, 346] width 28 height 17
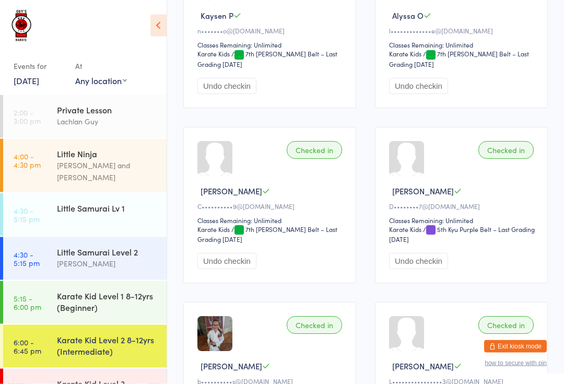
scroll to position [567, 0]
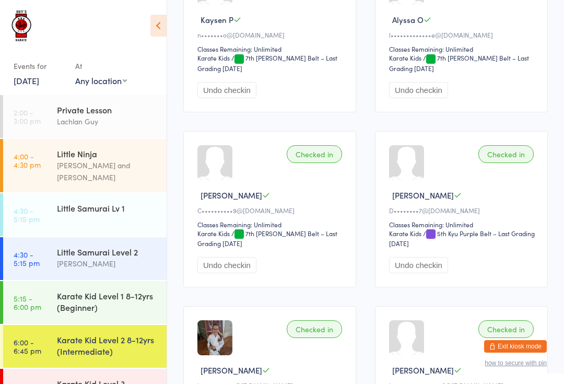
click at [116, 246] on div "Little Samurai Level 2" at bounding box center [107, 251] width 101 height 11
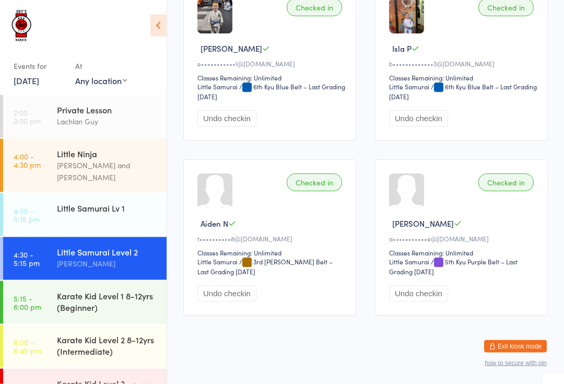
scroll to position [912, 0]
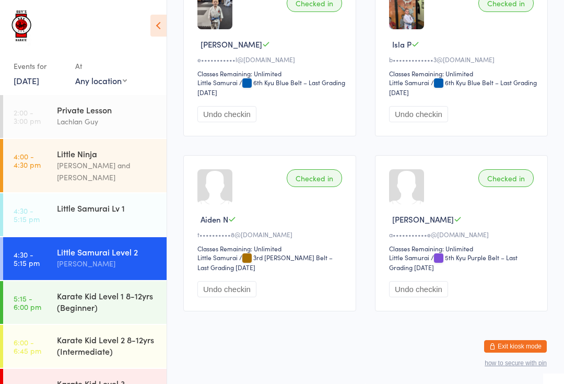
click at [103, 378] on div "Karate Kid Level 3 (Advanced)" at bounding box center [107, 389] width 101 height 23
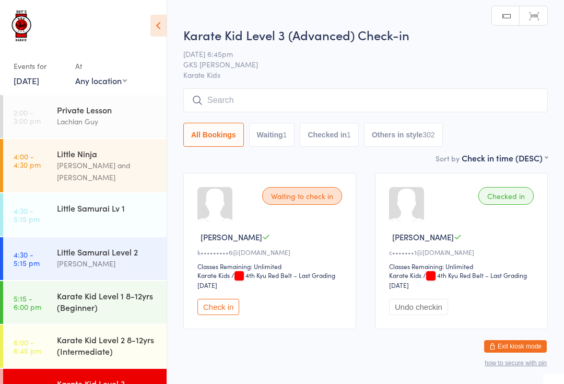
click at [334, 112] on input "search" at bounding box center [365, 100] width 365 height 24
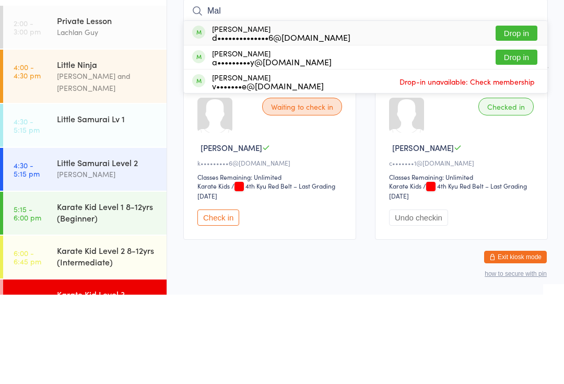
type input "Mal"
click at [521, 139] on button "Drop in" at bounding box center [517, 146] width 42 height 15
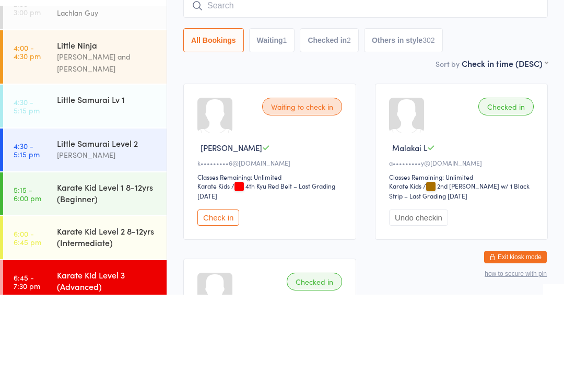
scroll to position [18, 0]
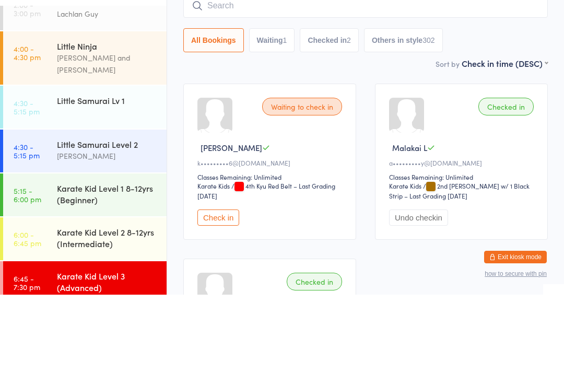
click at [228, 76] on main "Karate Kid Level 3 (Advanced) Check-in 16 Sep 6:45pm GKS Rutherford Karate Kids…" at bounding box center [365, 264] width 365 height 499
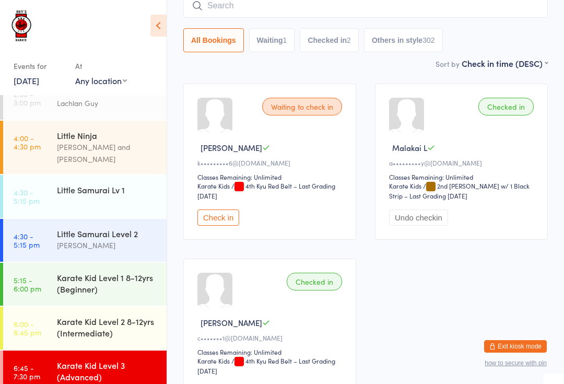
click at [305, 4] on input "search" at bounding box center [365, 6] width 365 height 24
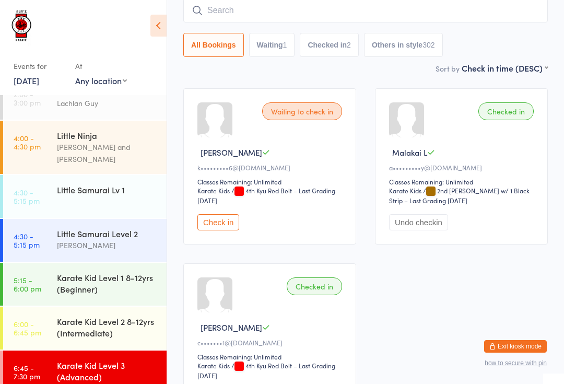
scroll to position [84, 0]
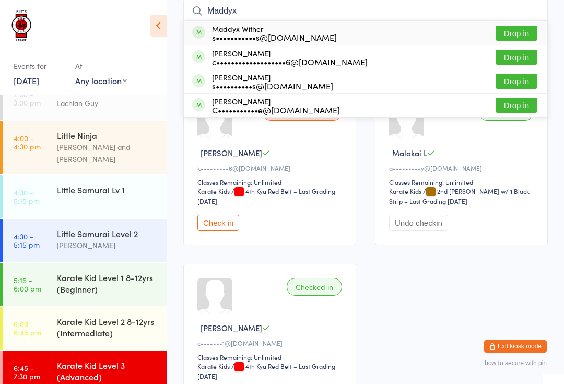
type input "Maddyx"
click at [533, 33] on button "Drop in" at bounding box center [517, 33] width 42 height 15
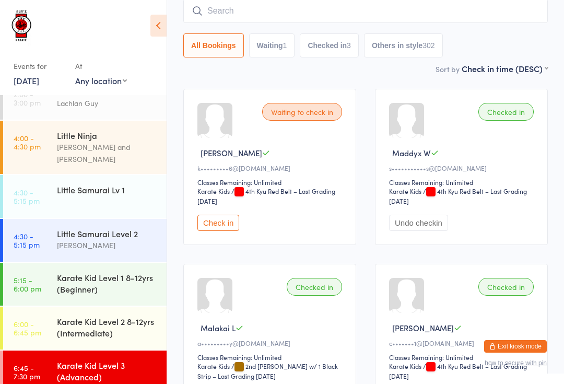
click at [345, 17] on input "search" at bounding box center [365, 11] width 365 height 24
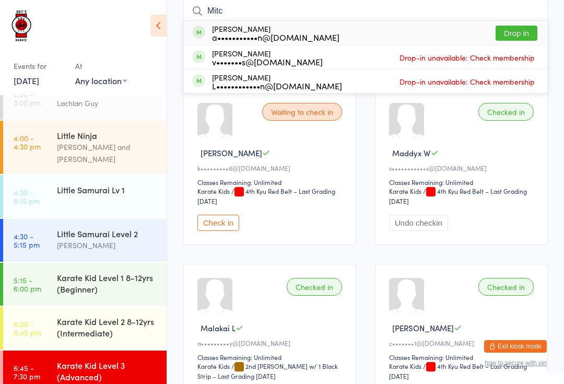
type input "Mitc"
click at [525, 38] on button "Drop in" at bounding box center [517, 33] width 42 height 15
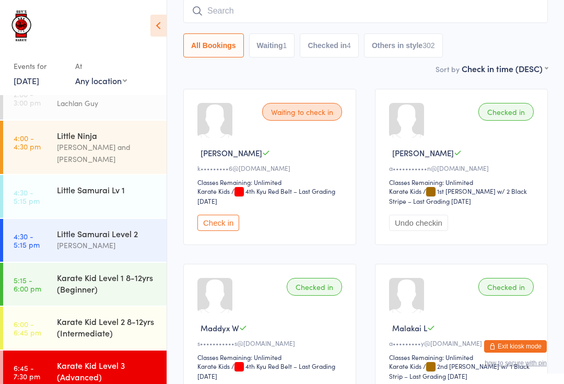
click at [273, 15] on input "search" at bounding box center [365, 11] width 365 height 24
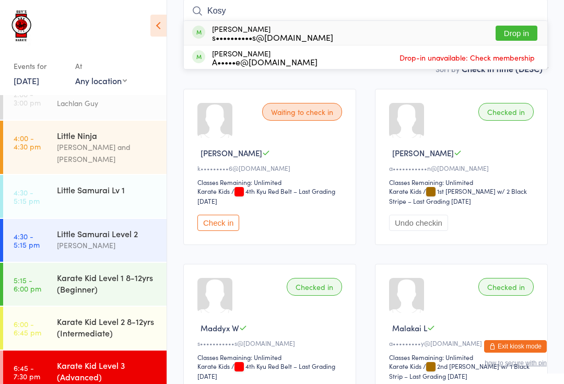
type input "Kosy"
click at [523, 47] on div "Kosta Landers A•••••e@mail.com Drop-in unavailable: Check membership" at bounding box center [366, 57] width 364 height 24
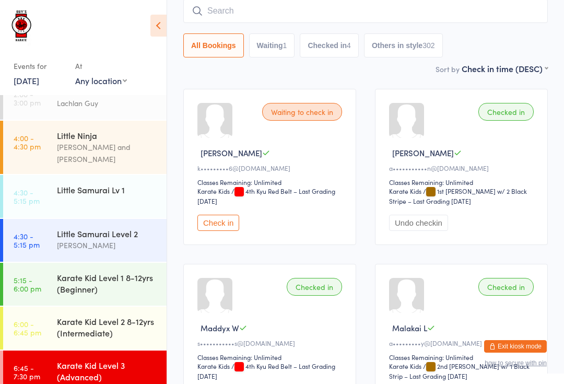
click at [522, 14] on input "search" at bounding box center [365, 11] width 365 height 24
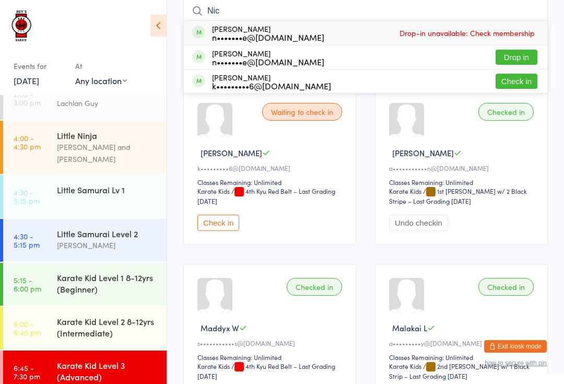
type input "Nic"
click at [525, 83] on button "Check in" at bounding box center [517, 81] width 42 height 15
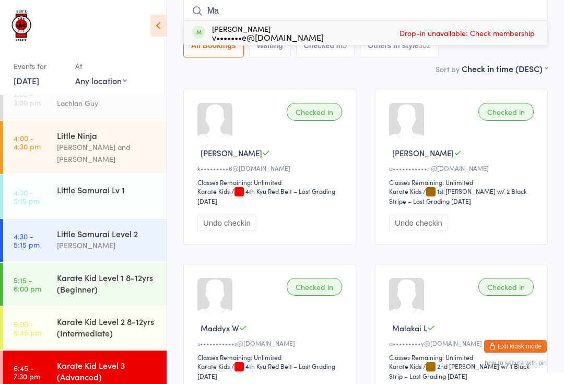
type input "M"
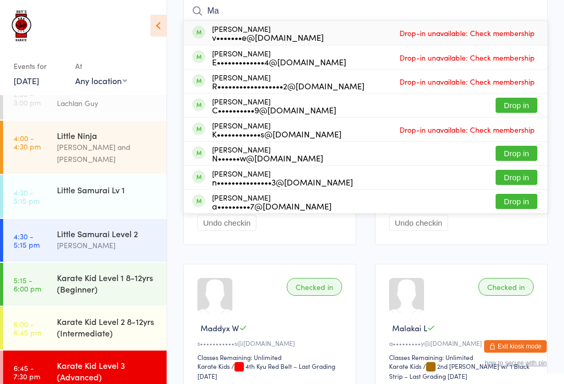
type input "M"
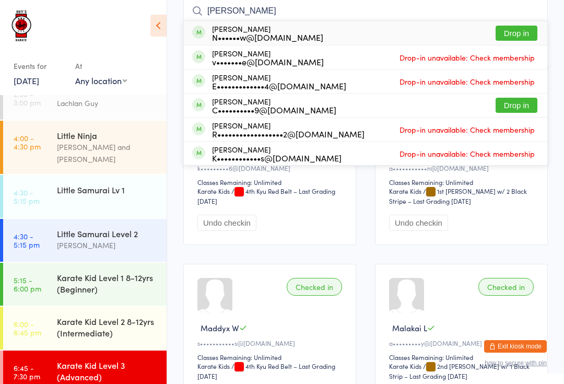
type input "Marcus"
click at [513, 32] on button "Drop in" at bounding box center [517, 33] width 42 height 15
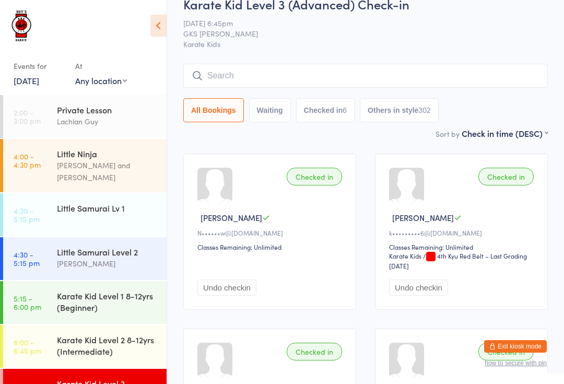
scroll to position [0, 0]
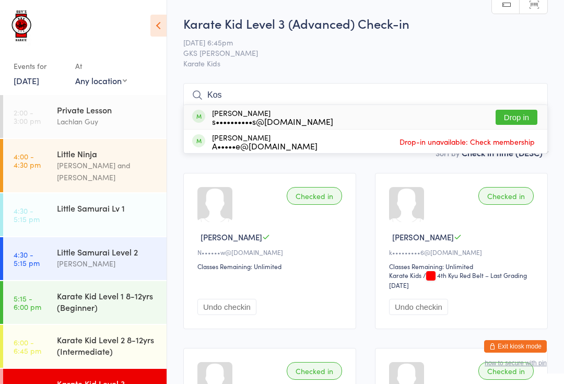
type input "Kos"
click at [516, 110] on button "Drop in" at bounding box center [517, 117] width 42 height 15
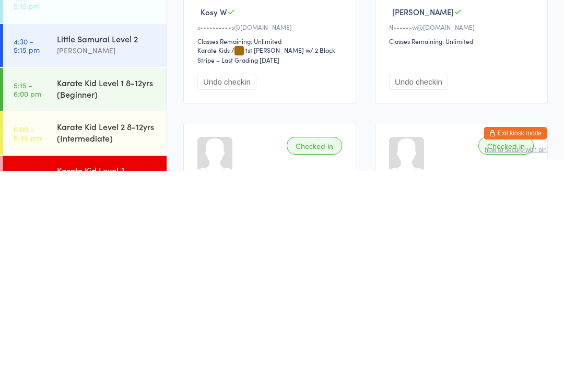
scroll to position [14, 0]
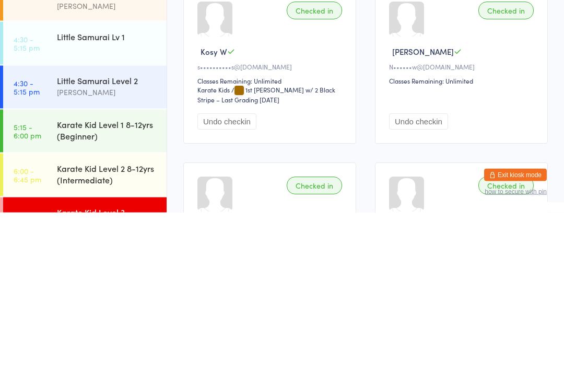
click at [55, 325] on link "6:00 - 6:45 pm Karate Kid Level 2 8-12yrs (Intermediate)" at bounding box center [85, 346] width 164 height 43
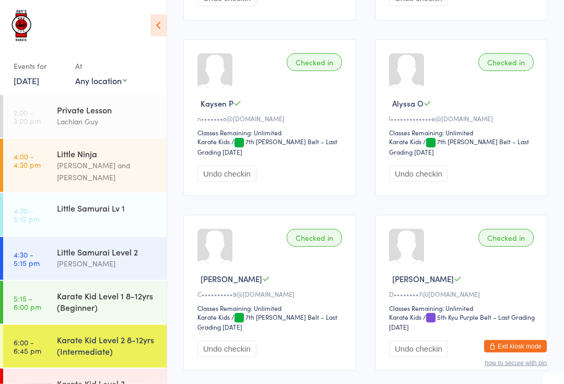
scroll to position [455, 0]
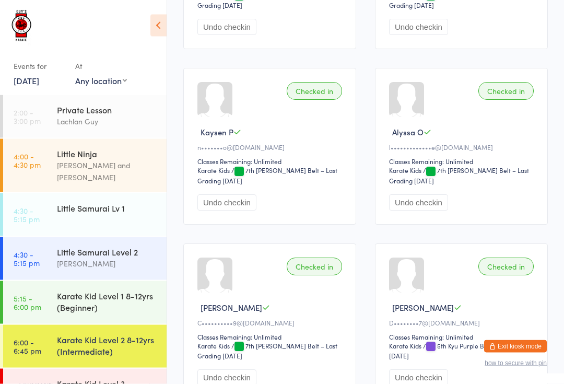
click at [83, 294] on div "Karate Kid Level 1 8-12yrs (Beginner)" at bounding box center [107, 301] width 101 height 23
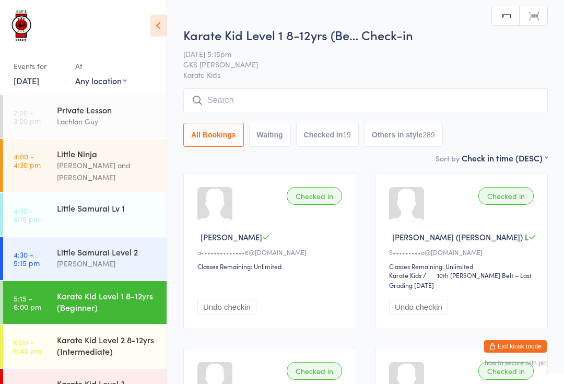
click at [71, 246] on div "Little Samurai Level 2" at bounding box center [107, 251] width 101 height 11
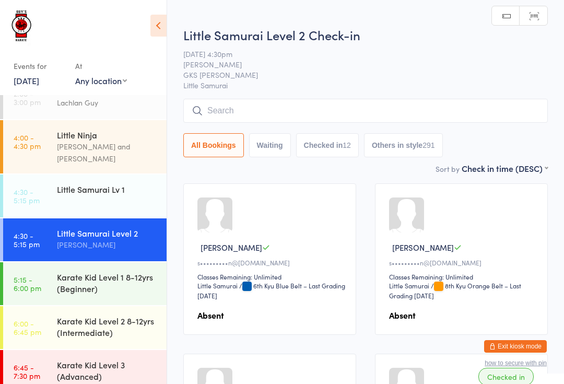
scroll to position [18, 0]
click at [88, 362] on div "Karate Kid Level 3 (Advanced)" at bounding box center [107, 370] width 101 height 23
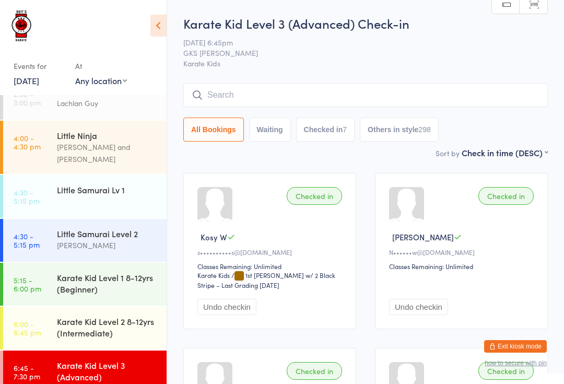
click at [78, 316] on div "Karate Kid Level 2 8-12yrs (Intermediate)" at bounding box center [107, 327] width 101 height 23
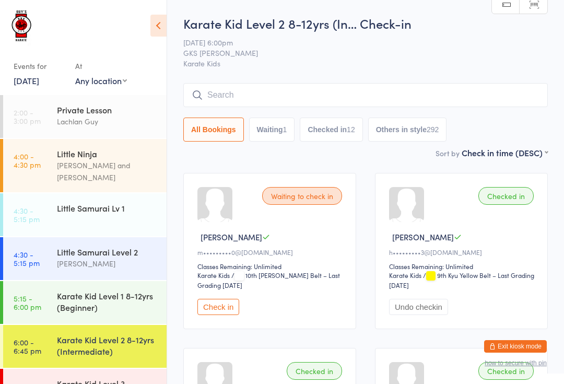
click at [512, 13] on link "Manual search" at bounding box center [506, 5] width 28 height 20
click at [288, 64] on span "Karate Kids" at bounding box center [365, 63] width 365 height 10
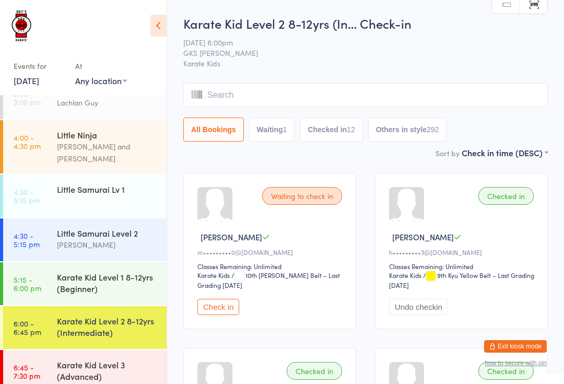
scroll to position [18, 0]
click at [97, 359] on div "Karate Kid Level 3 (Advanced)" at bounding box center [107, 370] width 101 height 23
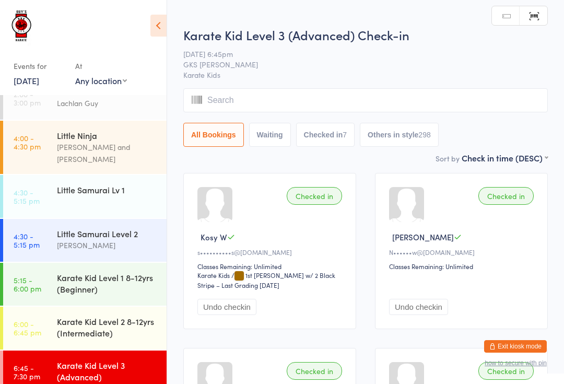
click at [506, 13] on link "Manual search" at bounding box center [506, 16] width 28 height 20
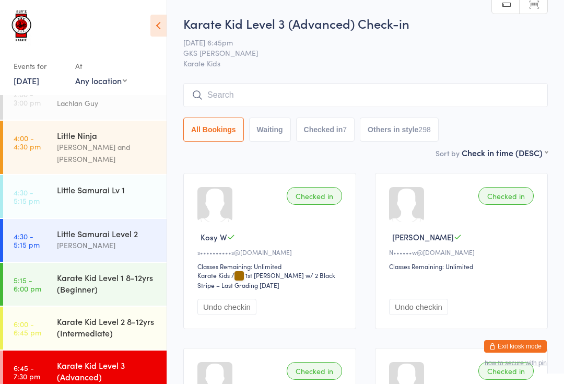
click at [309, 74] on div "Karate Kid Level 3 (Advanced) Check-in 16 Sep 6:45pm GKS Rutherford Karate Kids…" at bounding box center [365, 81] width 365 height 132
click at [480, 94] on input "search" at bounding box center [365, 95] width 365 height 24
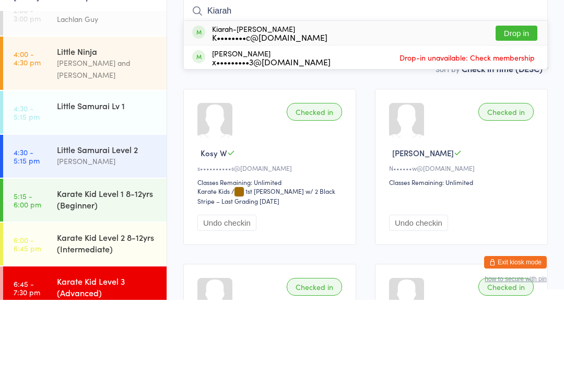
type input "Kiarah"
click at [525, 110] on button "Drop in" at bounding box center [517, 117] width 42 height 15
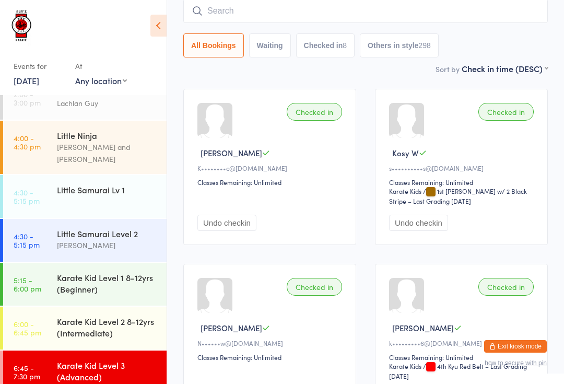
click at [272, 12] on input "search" at bounding box center [365, 11] width 365 height 24
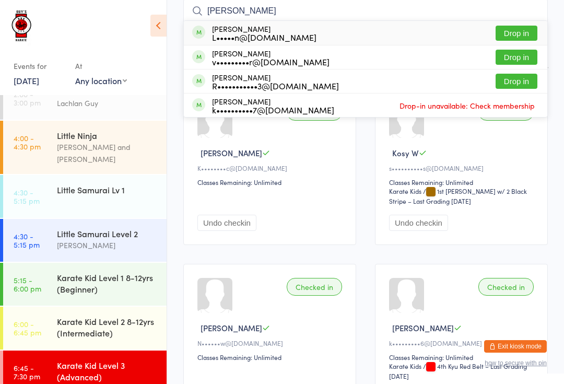
type input "Andrew"
click at [519, 27] on button "Drop in" at bounding box center [517, 33] width 42 height 15
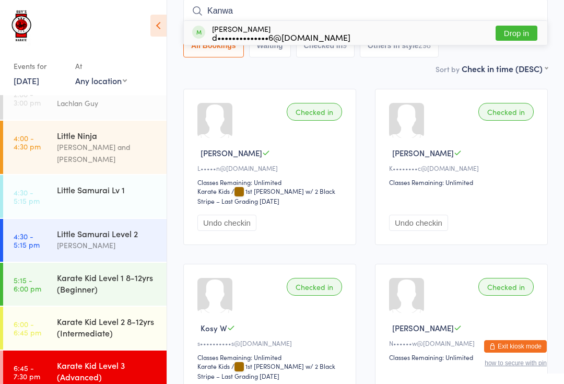
type input "Kanwa"
click at [531, 32] on button "Drop in" at bounding box center [517, 33] width 42 height 15
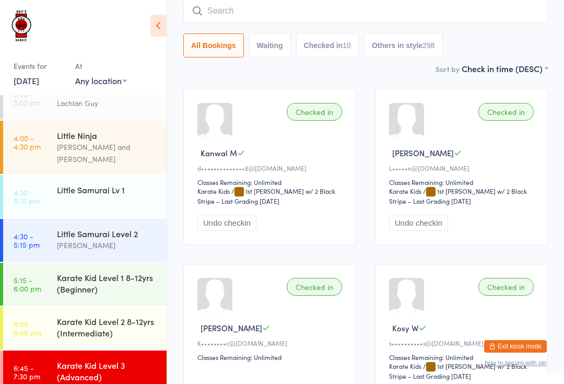
click at [281, 13] on input "search" at bounding box center [365, 11] width 365 height 24
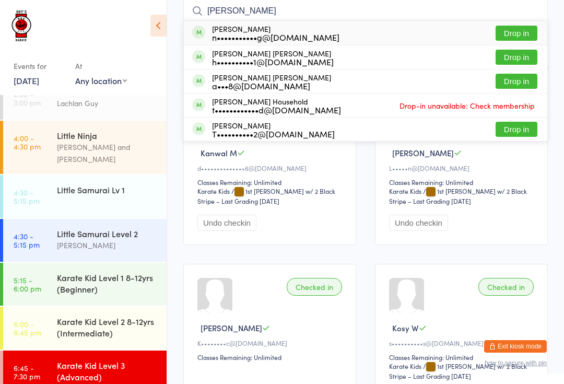
type input "Cooper"
click at [529, 79] on button "Drop in" at bounding box center [517, 81] width 42 height 15
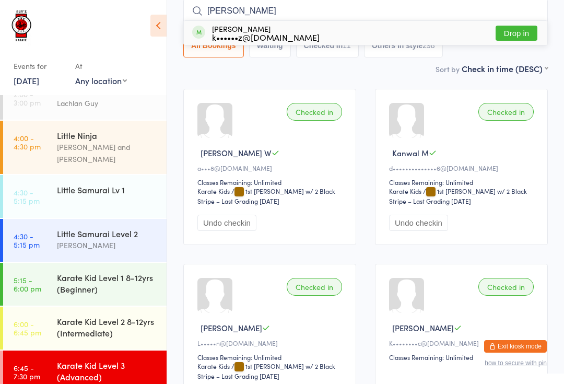
type input "Keila"
click at [523, 36] on button "Drop in" at bounding box center [517, 33] width 42 height 15
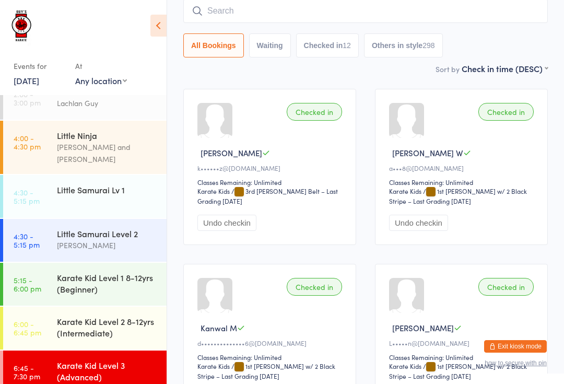
click at [347, 5] on input "search" at bounding box center [365, 11] width 365 height 24
type input "Ancina"
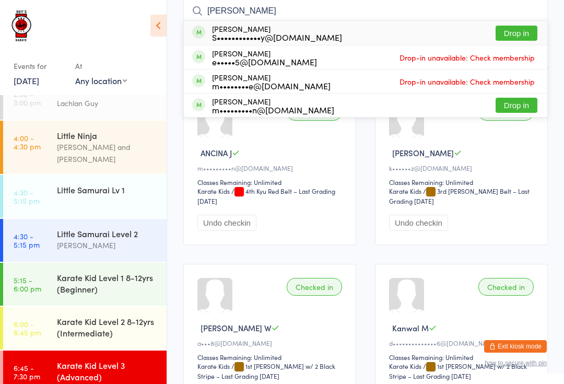
type input "thomas"
click at [315, 113] on div "THOMAS JELSON MANAVALAN m•••••••••n@gmail.com Drop in" at bounding box center [366, 106] width 364 height 24
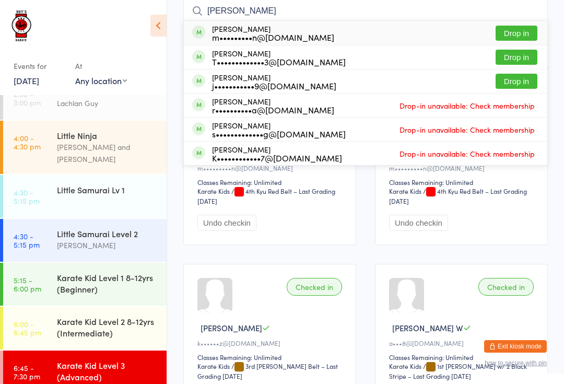
type input "Rosina"
click at [523, 29] on button "Drop in" at bounding box center [517, 33] width 42 height 15
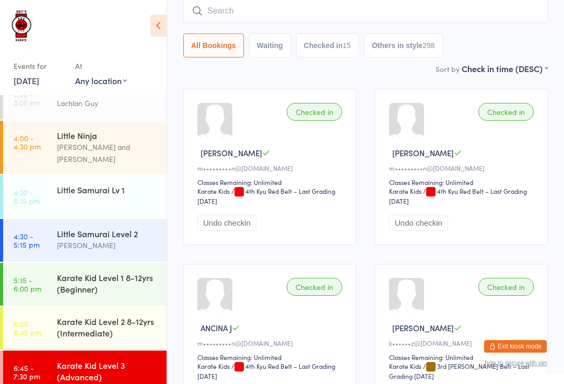
click at [472, 12] on input "search" at bounding box center [365, 11] width 365 height 24
type input "K"
